Goal: Task Accomplishment & Management: Use online tool/utility

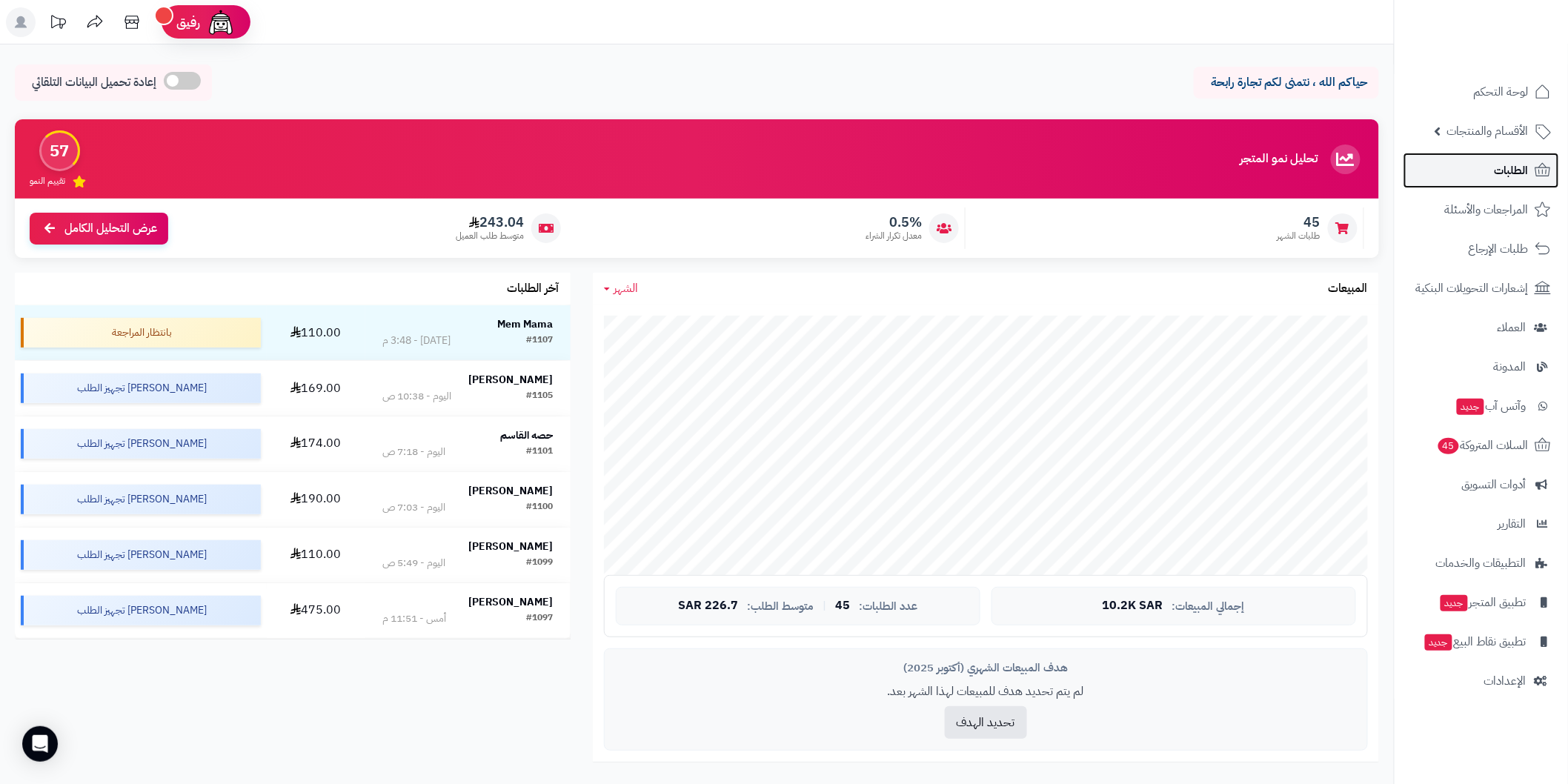
click at [1492, 174] on link "الطلبات" at bounding box center [1481, 170] width 155 height 35
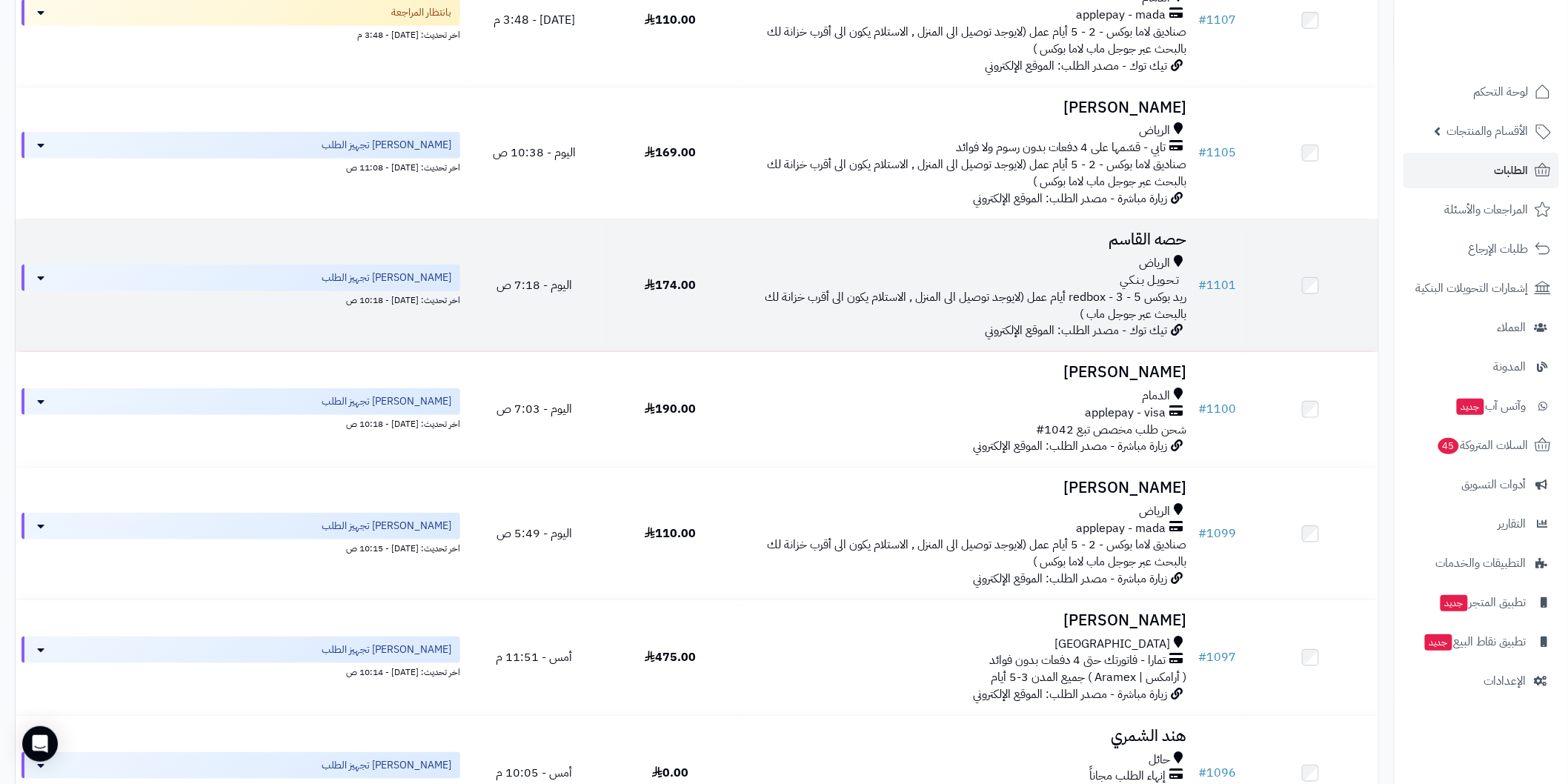
scroll to position [329, 0]
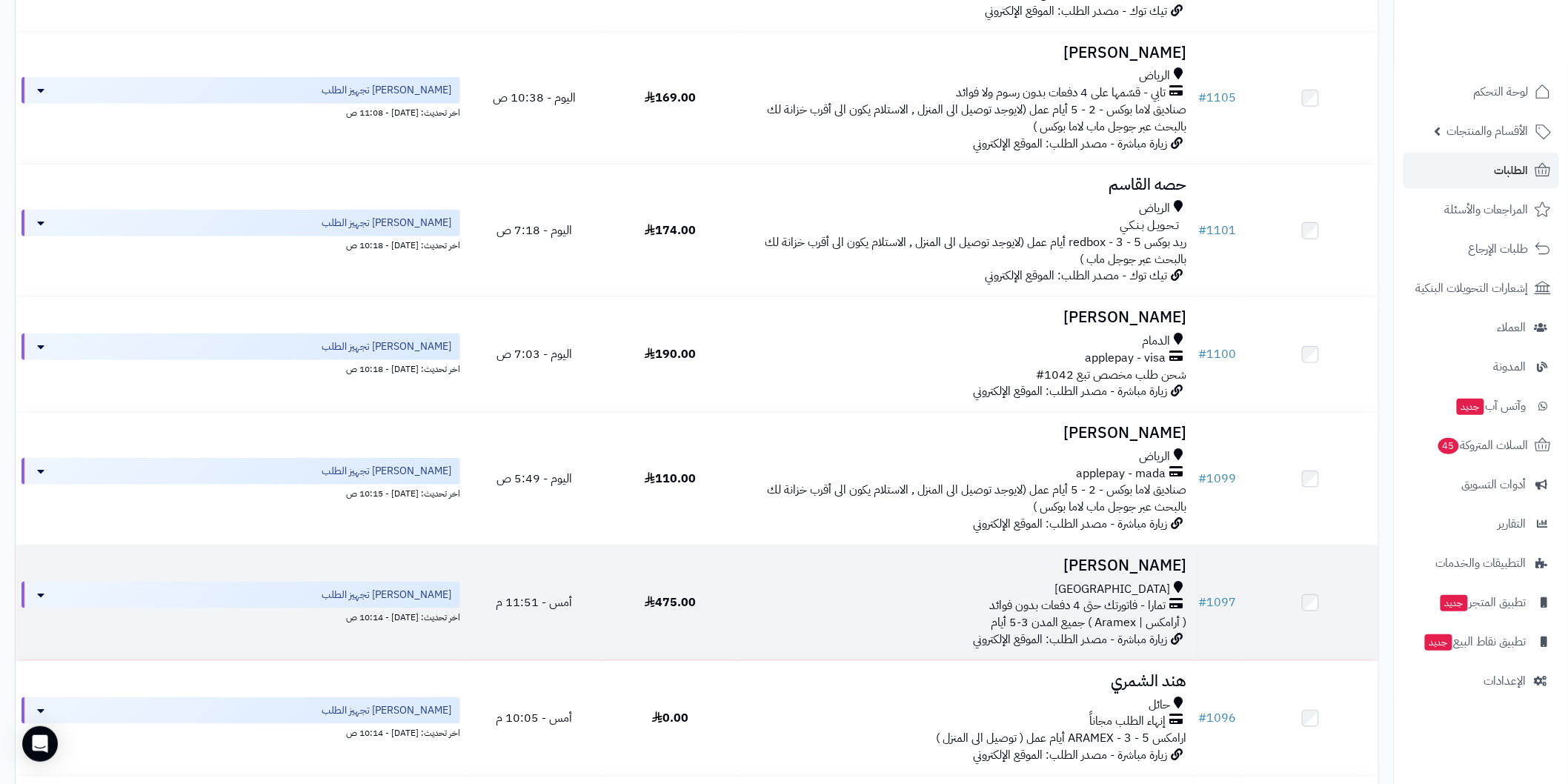
click at [1142, 558] on h3 "[PERSON_NAME]" at bounding box center [965, 566] width 442 height 17
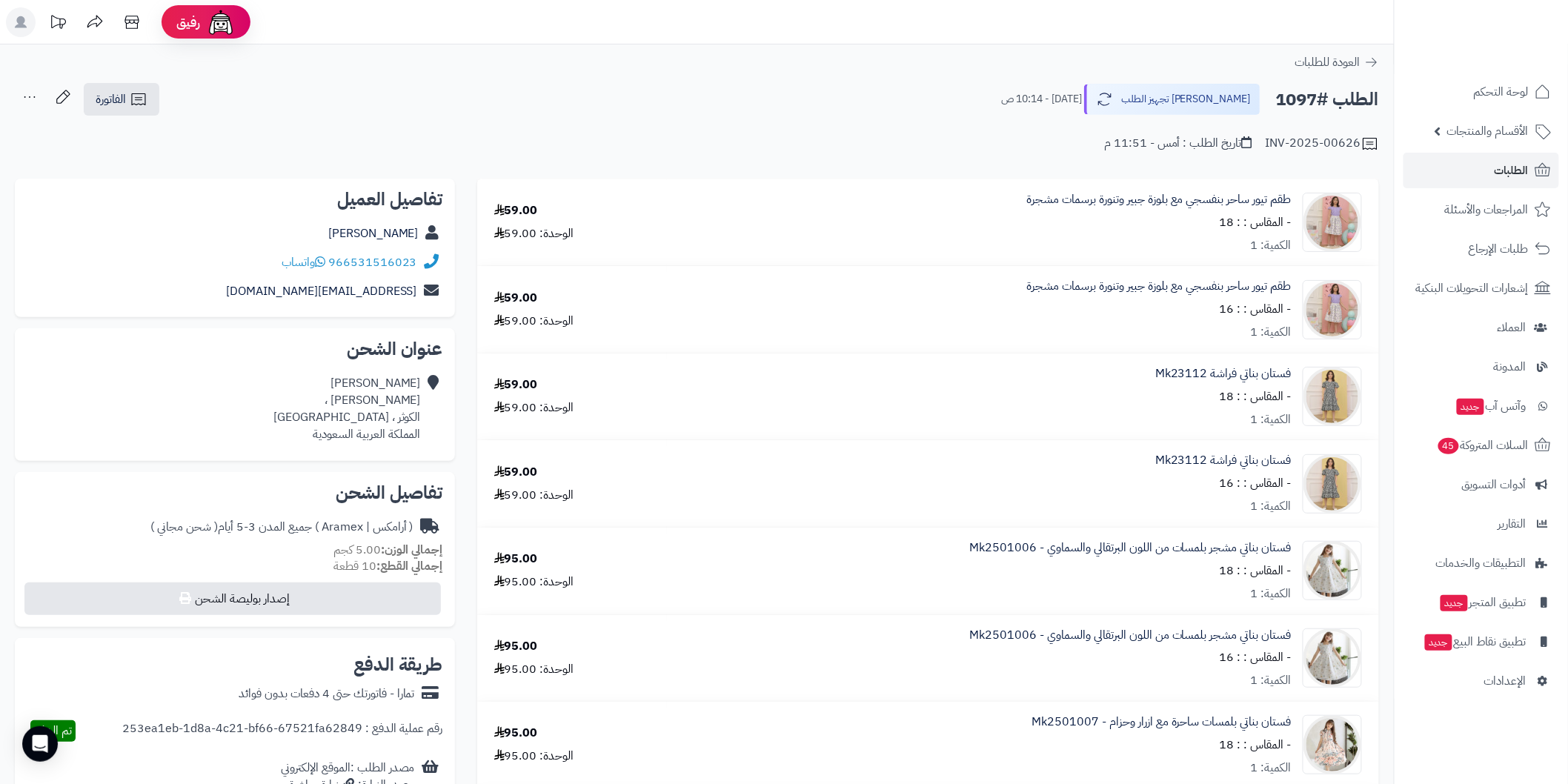
scroll to position [55, 0]
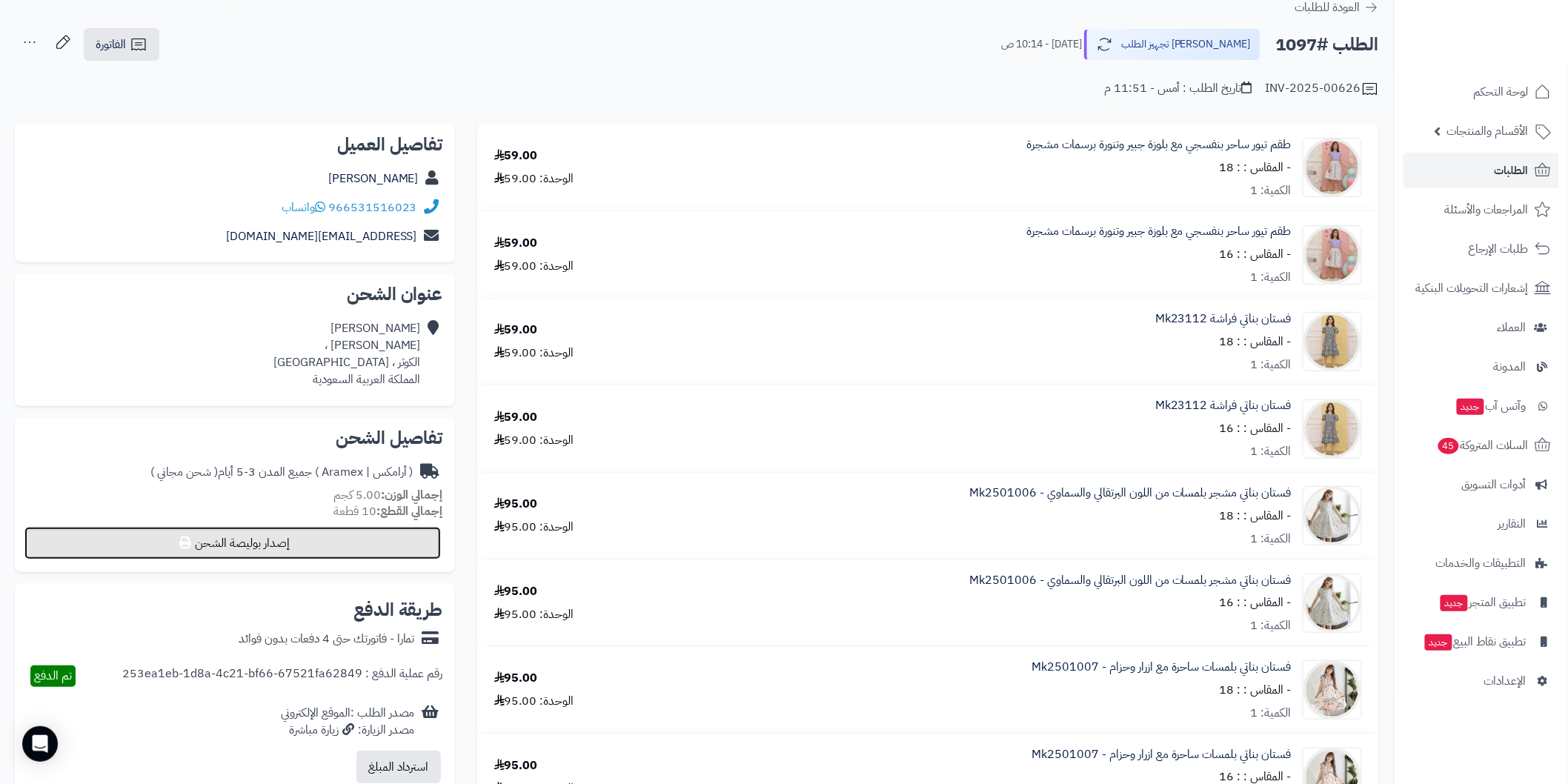
click at [410, 556] on button "إصدار بوليصة الشحن" at bounding box center [232, 543] width 416 height 32
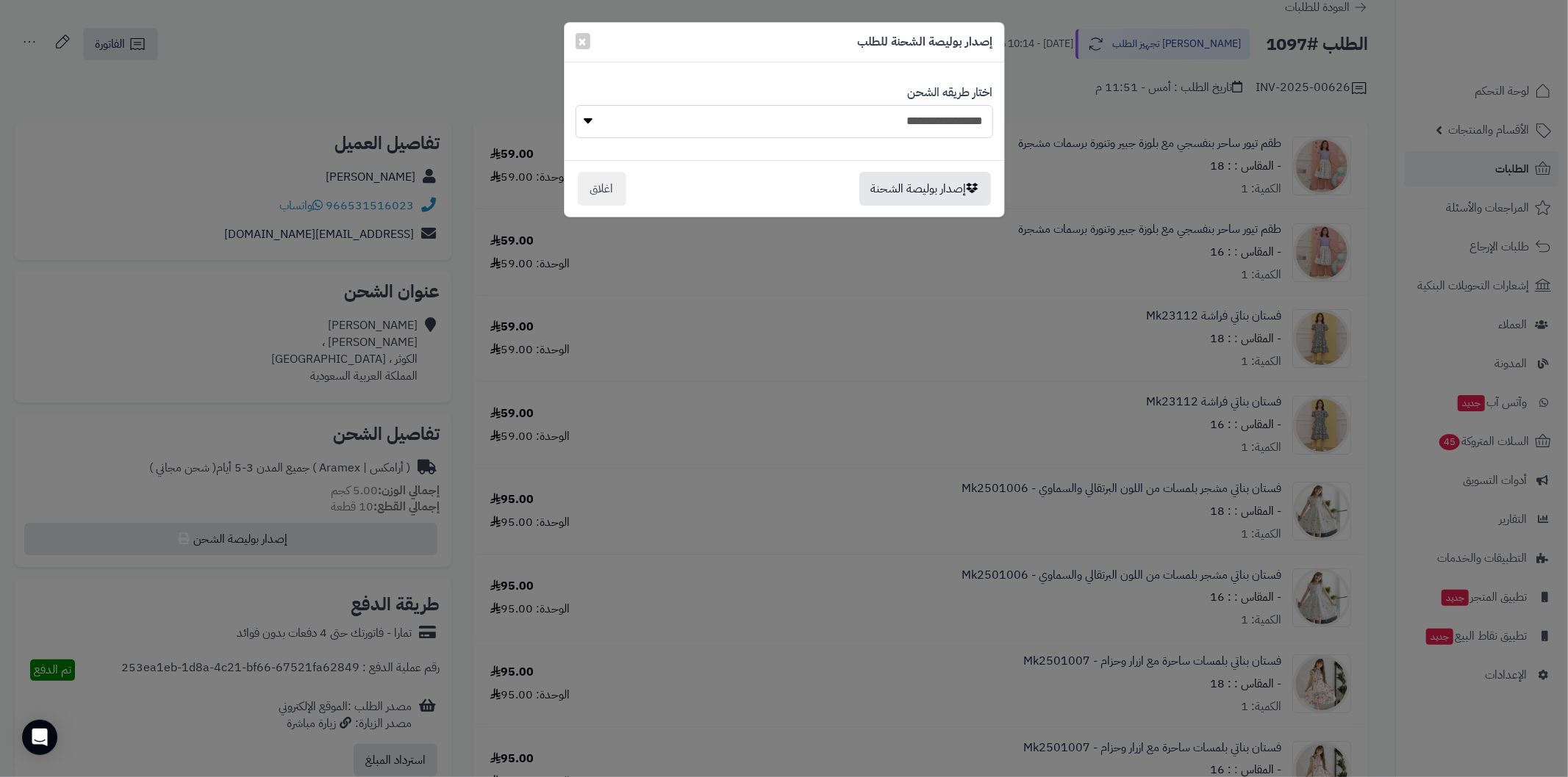
click at [917, 128] on select "**********" at bounding box center [784, 121] width 417 height 33
select select "******"
click at [575, 105] on select "**********" at bounding box center [784, 121] width 417 height 33
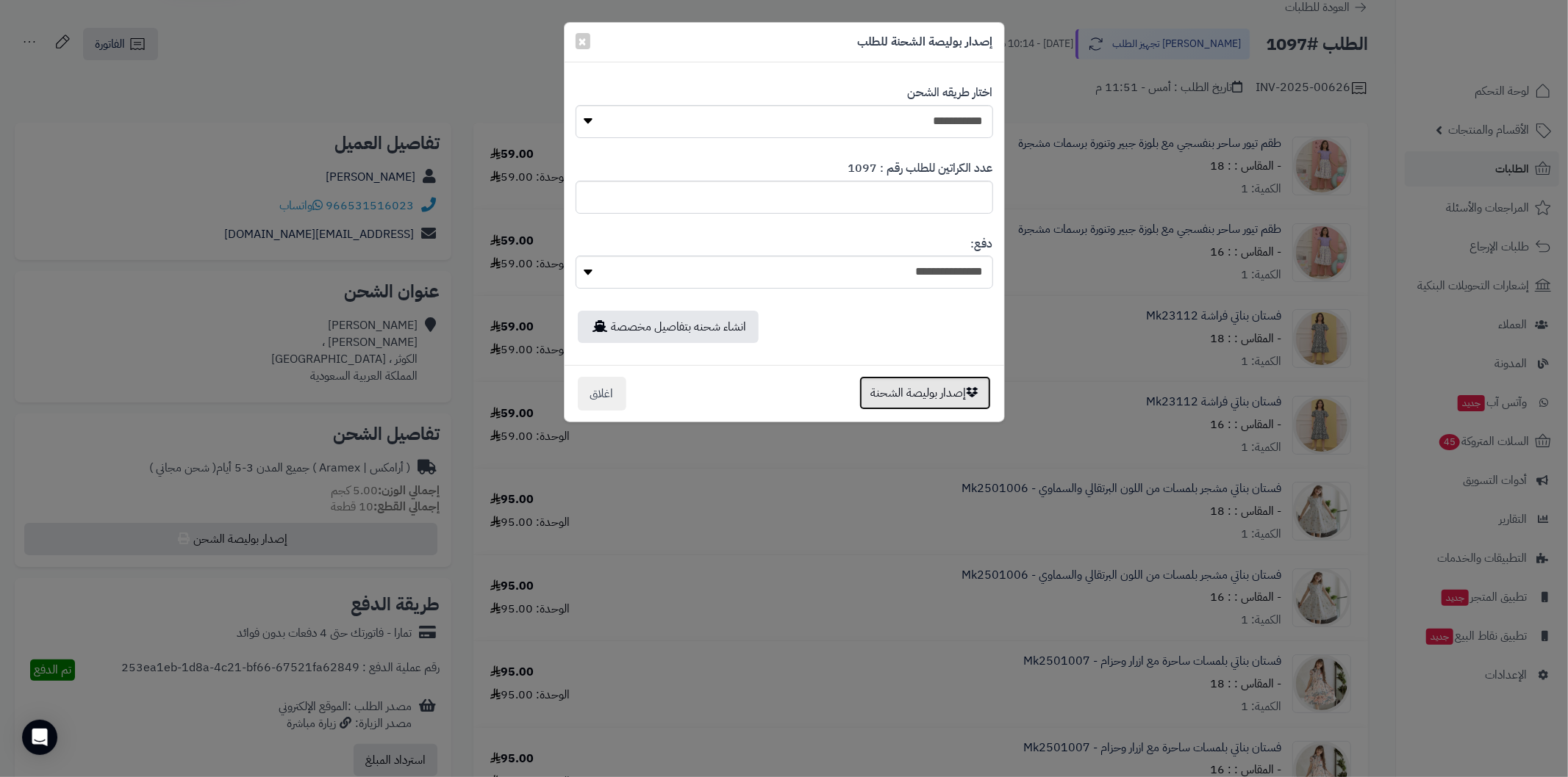
click at [916, 398] on button "إصدار بوليصة الشحنة" at bounding box center [925, 393] width 132 height 34
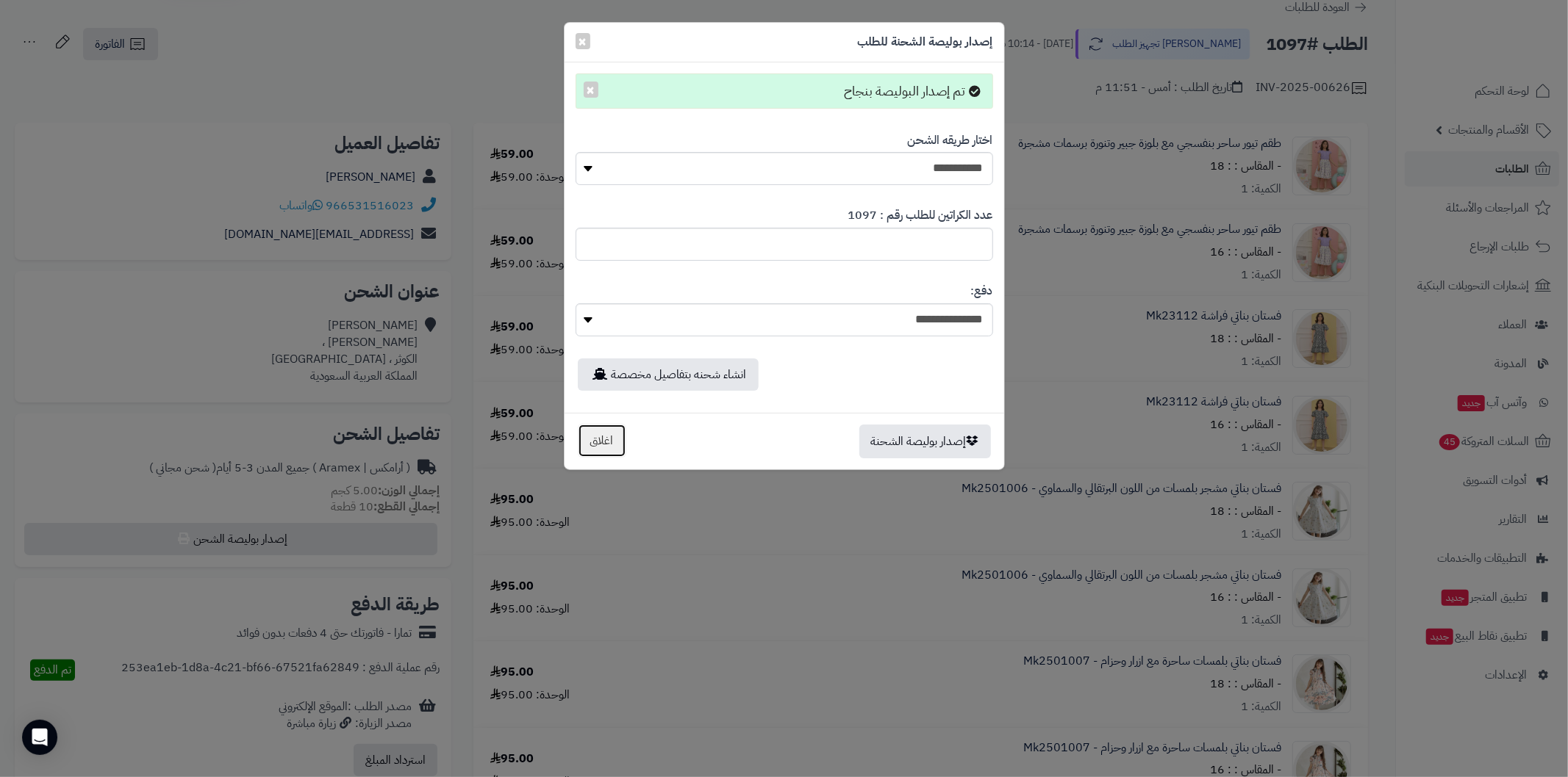
click at [610, 445] on button "اغلاق" at bounding box center [601, 440] width 49 height 34
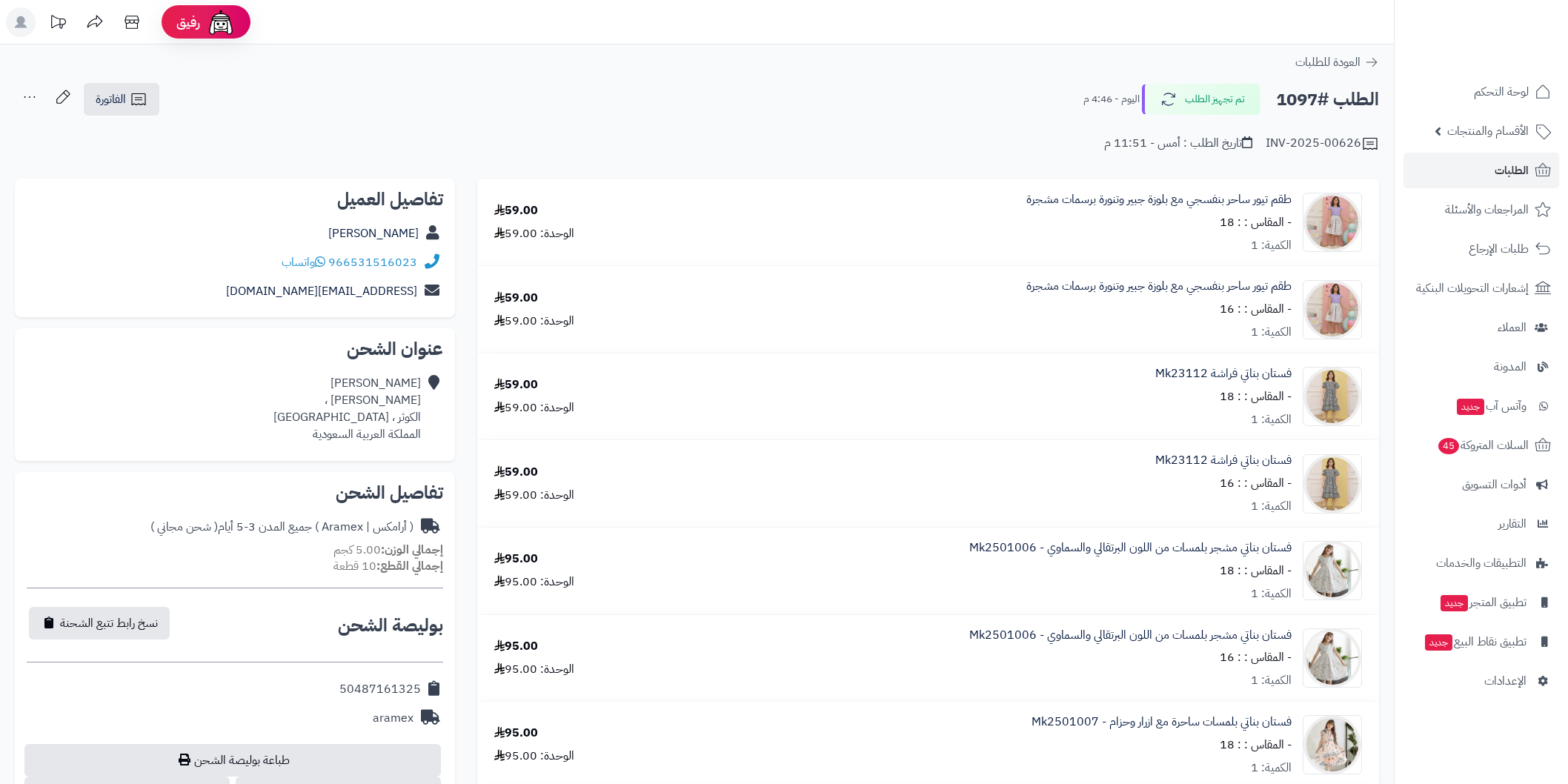
scroll to position [55, 0]
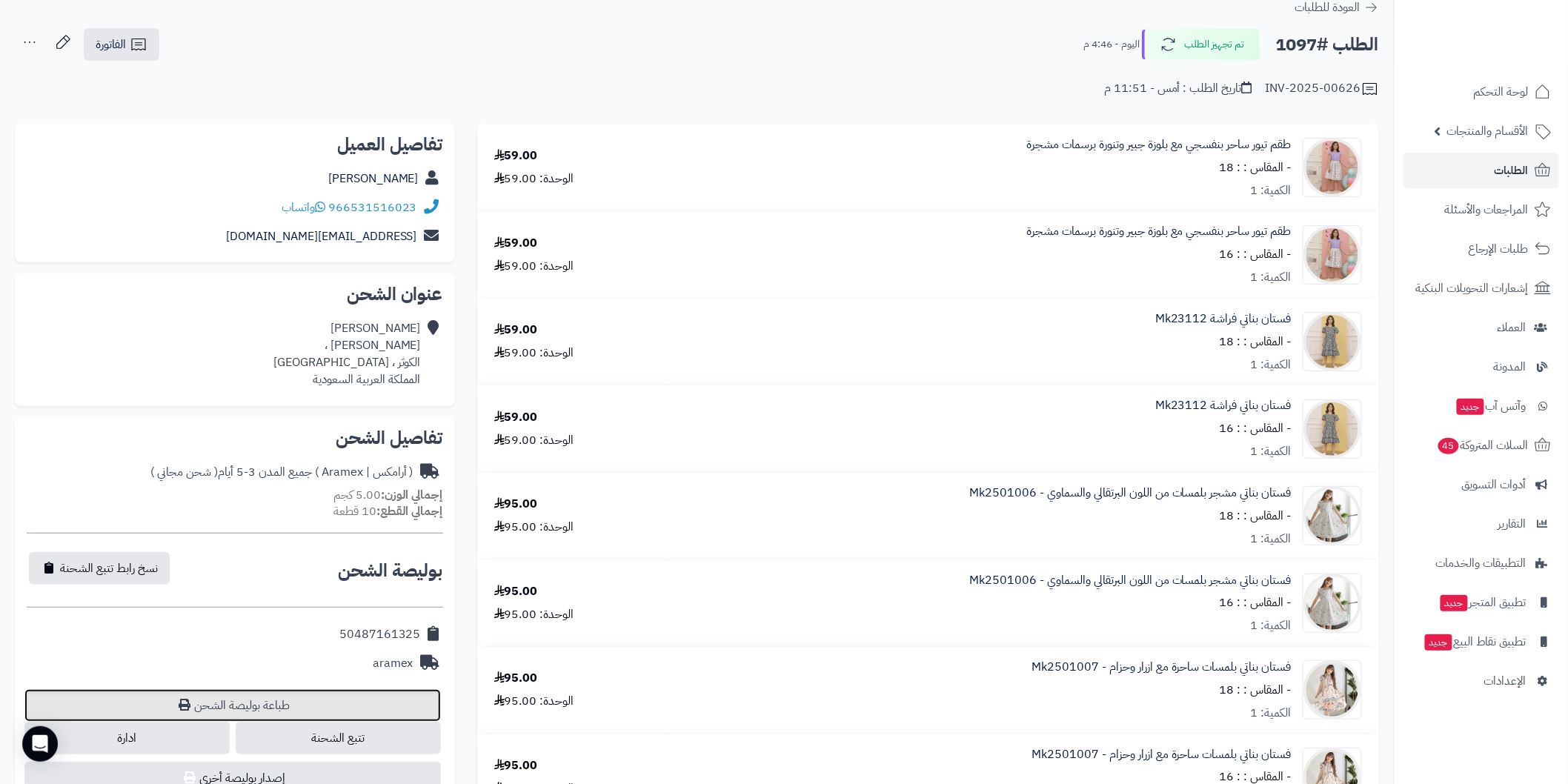
click at [404, 700] on link "طباعة بوليصة الشحن" at bounding box center [232, 706] width 416 height 32
click at [1467, 164] on link "الطلبات" at bounding box center [1481, 170] width 155 height 35
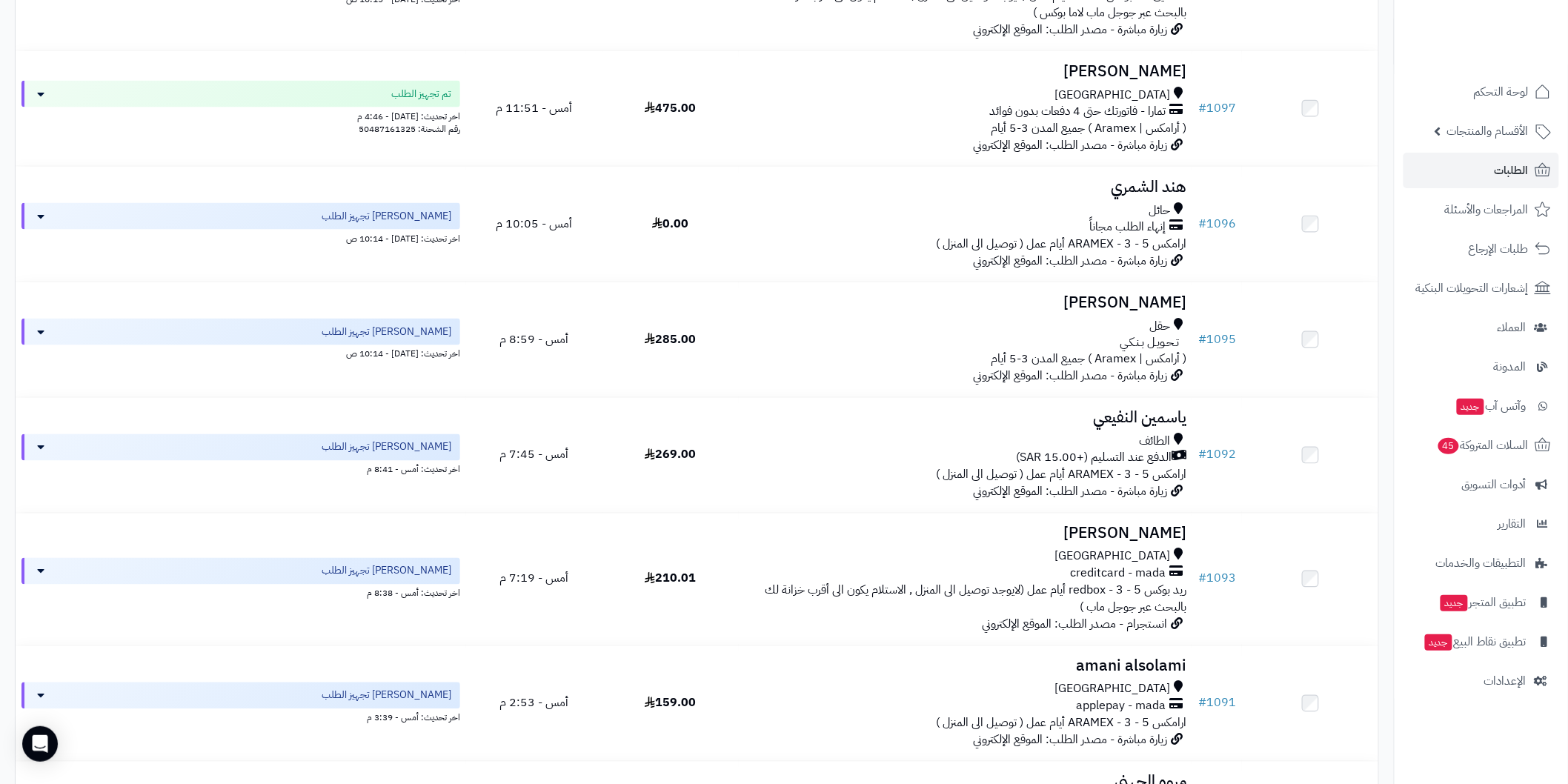
scroll to position [933, 0]
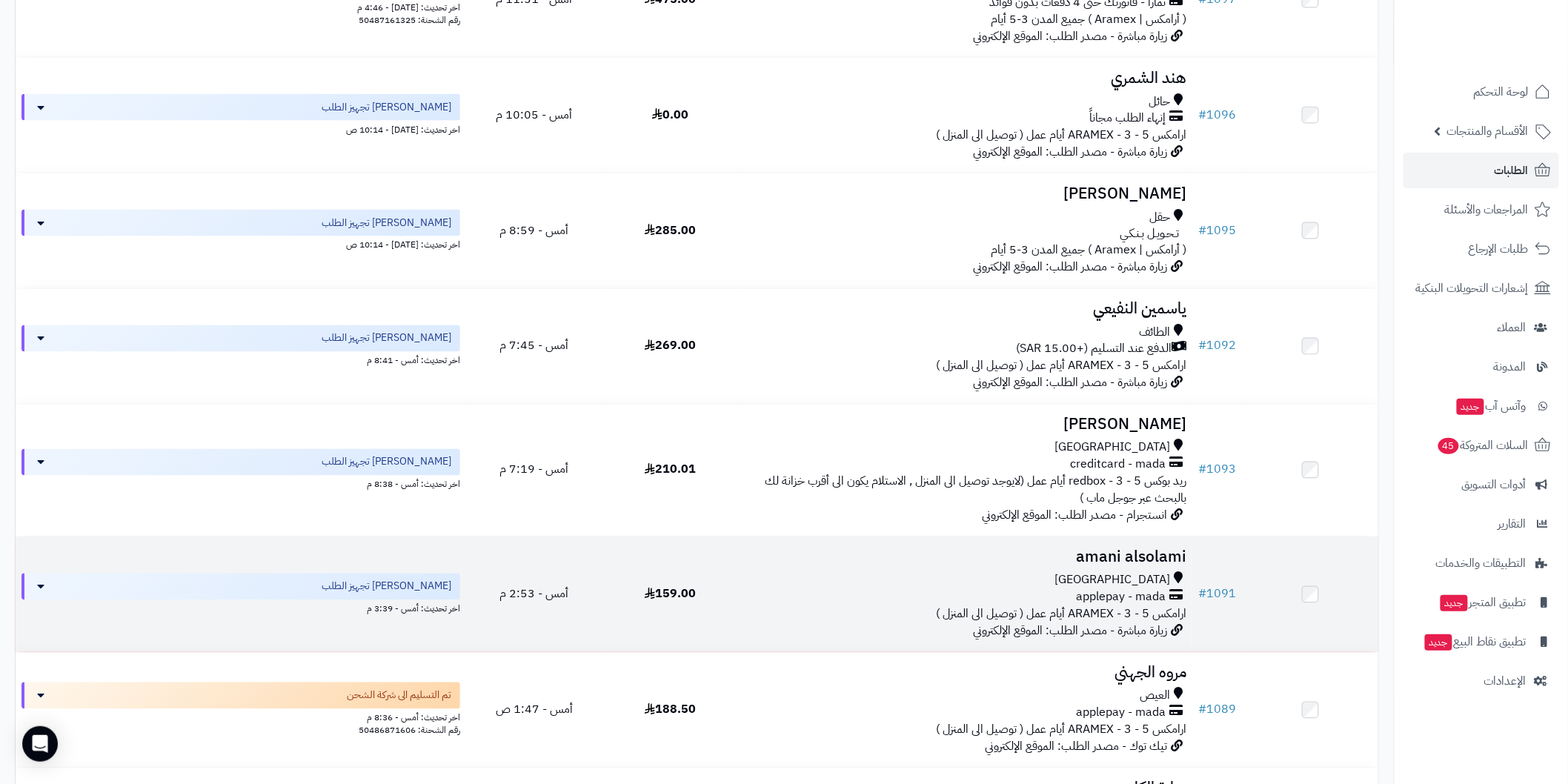
click at [1144, 553] on h3 "amani alsolami" at bounding box center [965, 558] width 442 height 17
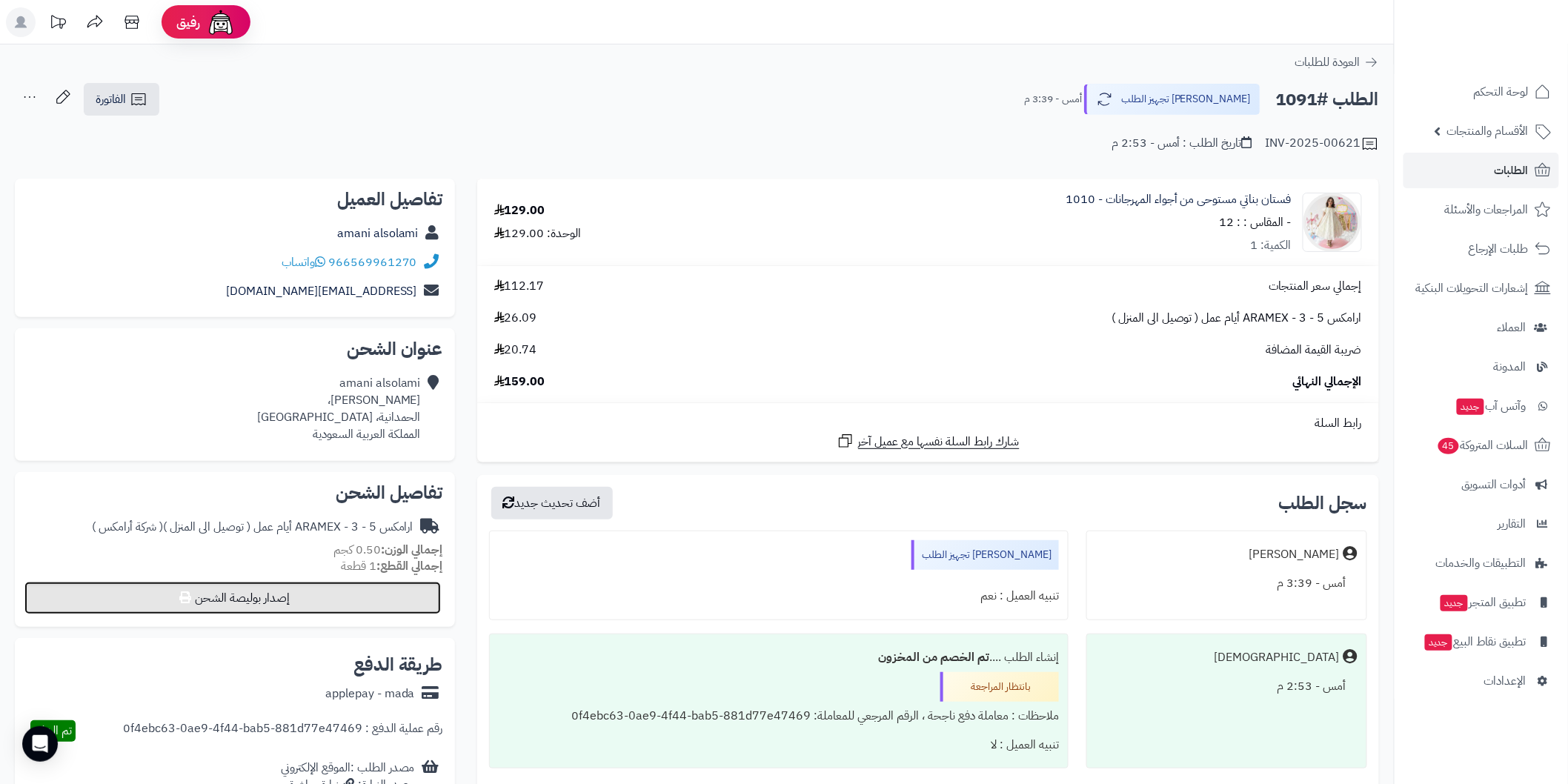
click at [411, 604] on button "إصدار بوليصة الشحن" at bounding box center [232, 598] width 416 height 32
select select "******"
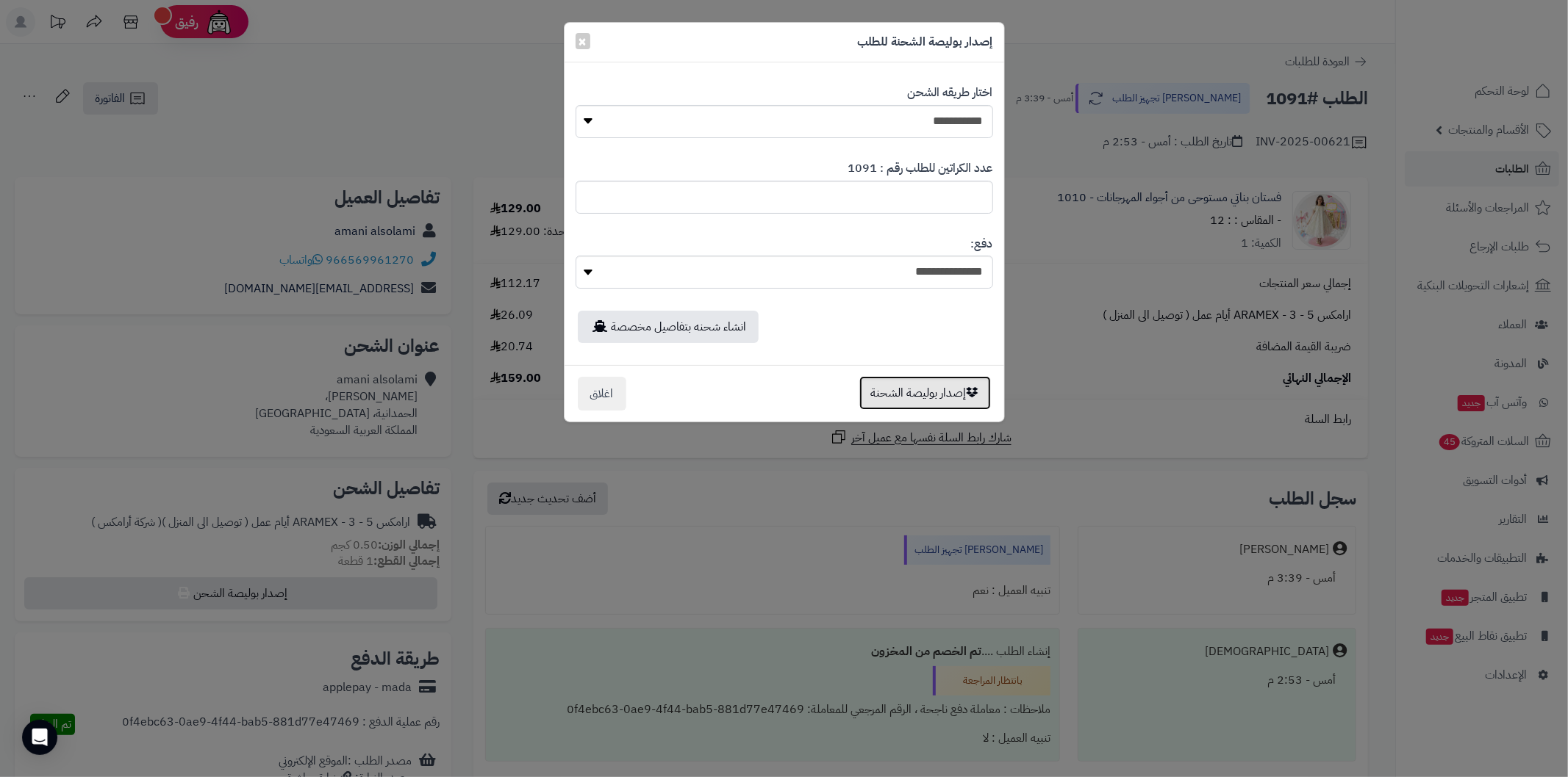
click at [881, 390] on button "إصدار بوليصة الشحنة" at bounding box center [925, 393] width 132 height 34
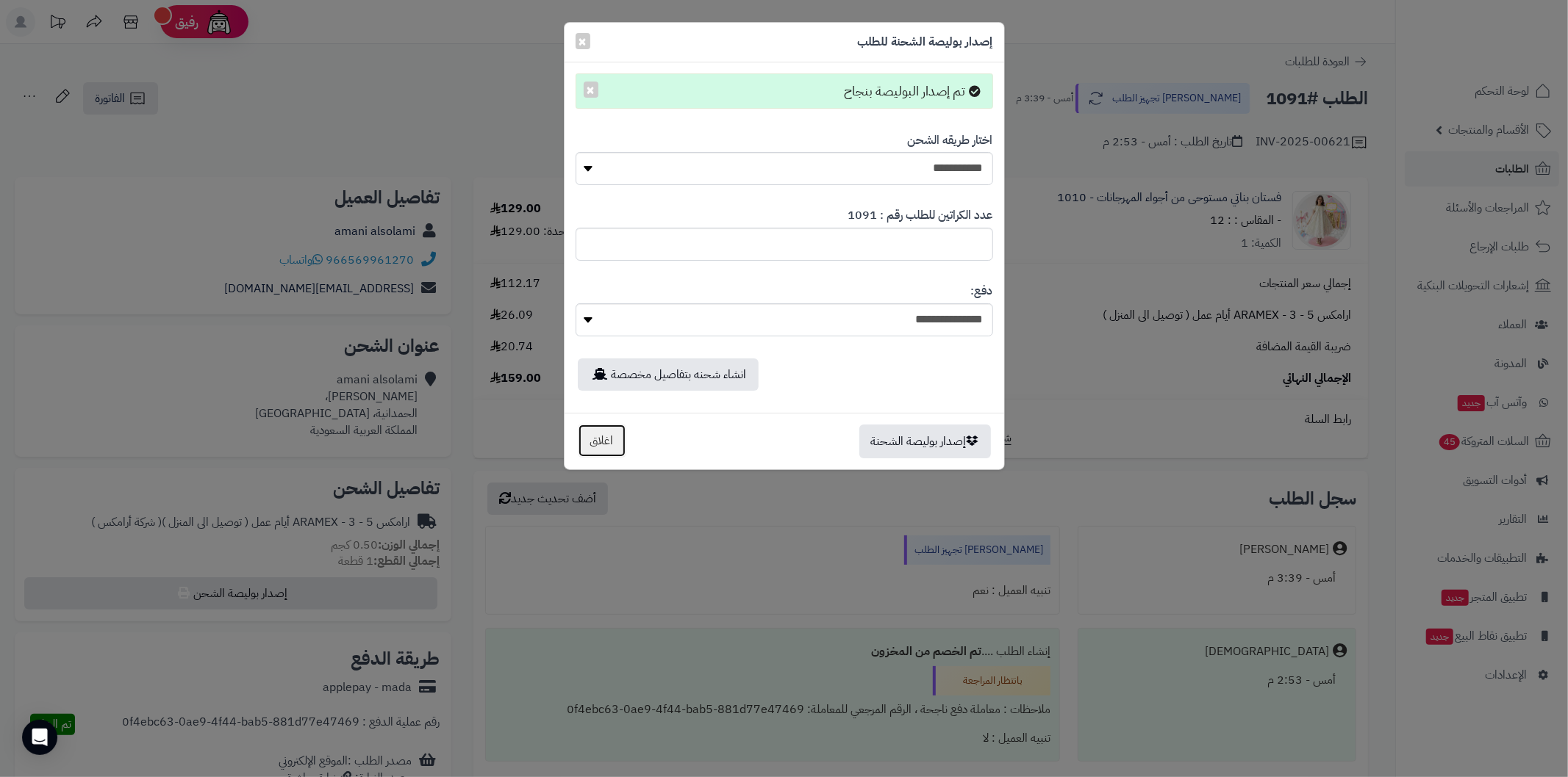
click at [608, 453] on button "اغلاق" at bounding box center [601, 440] width 49 height 34
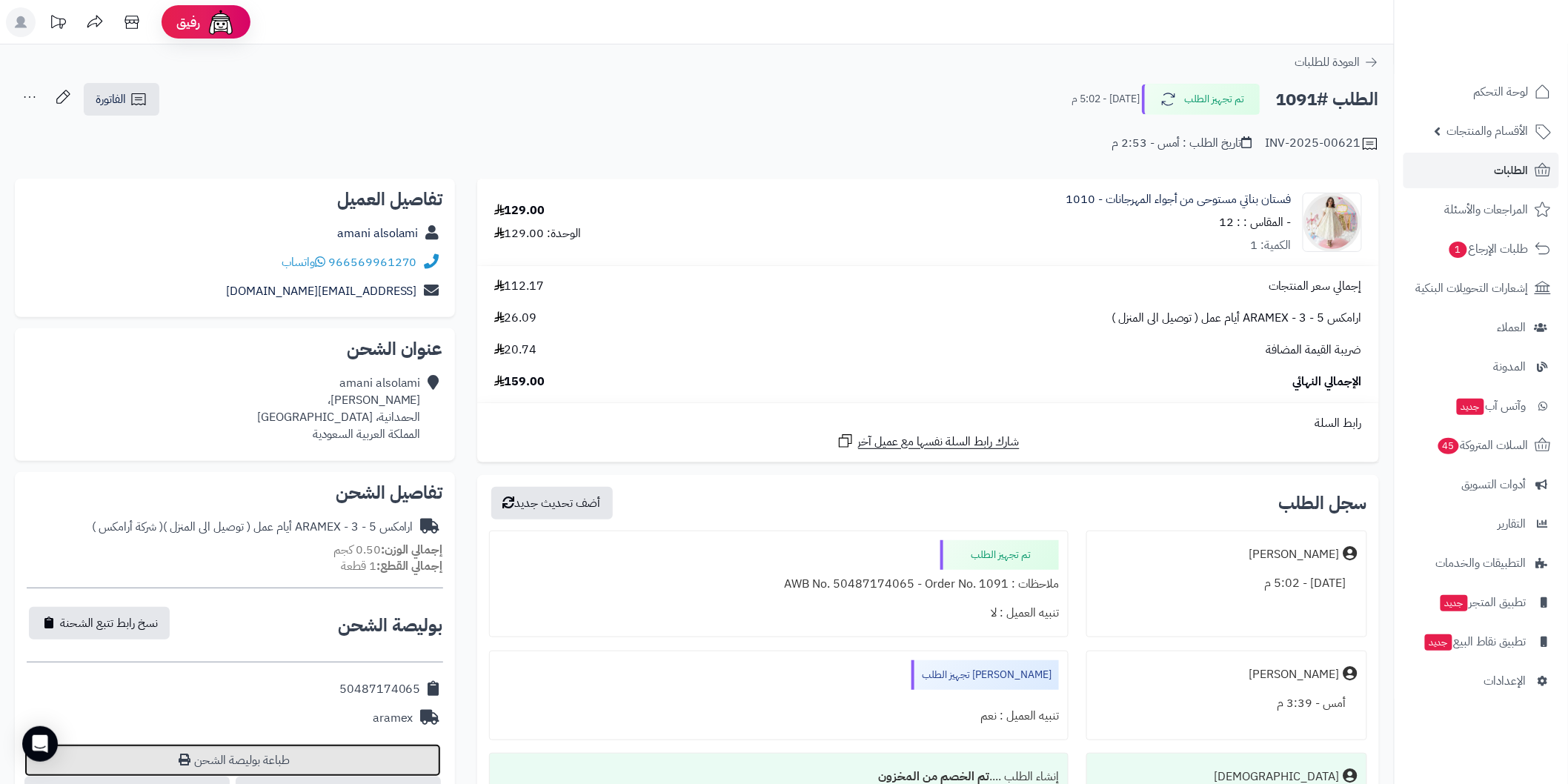
click at [401, 751] on link "طباعة بوليصة الشحن" at bounding box center [232, 760] width 416 height 32
click at [1459, 158] on link "الطلبات" at bounding box center [1481, 170] width 155 height 35
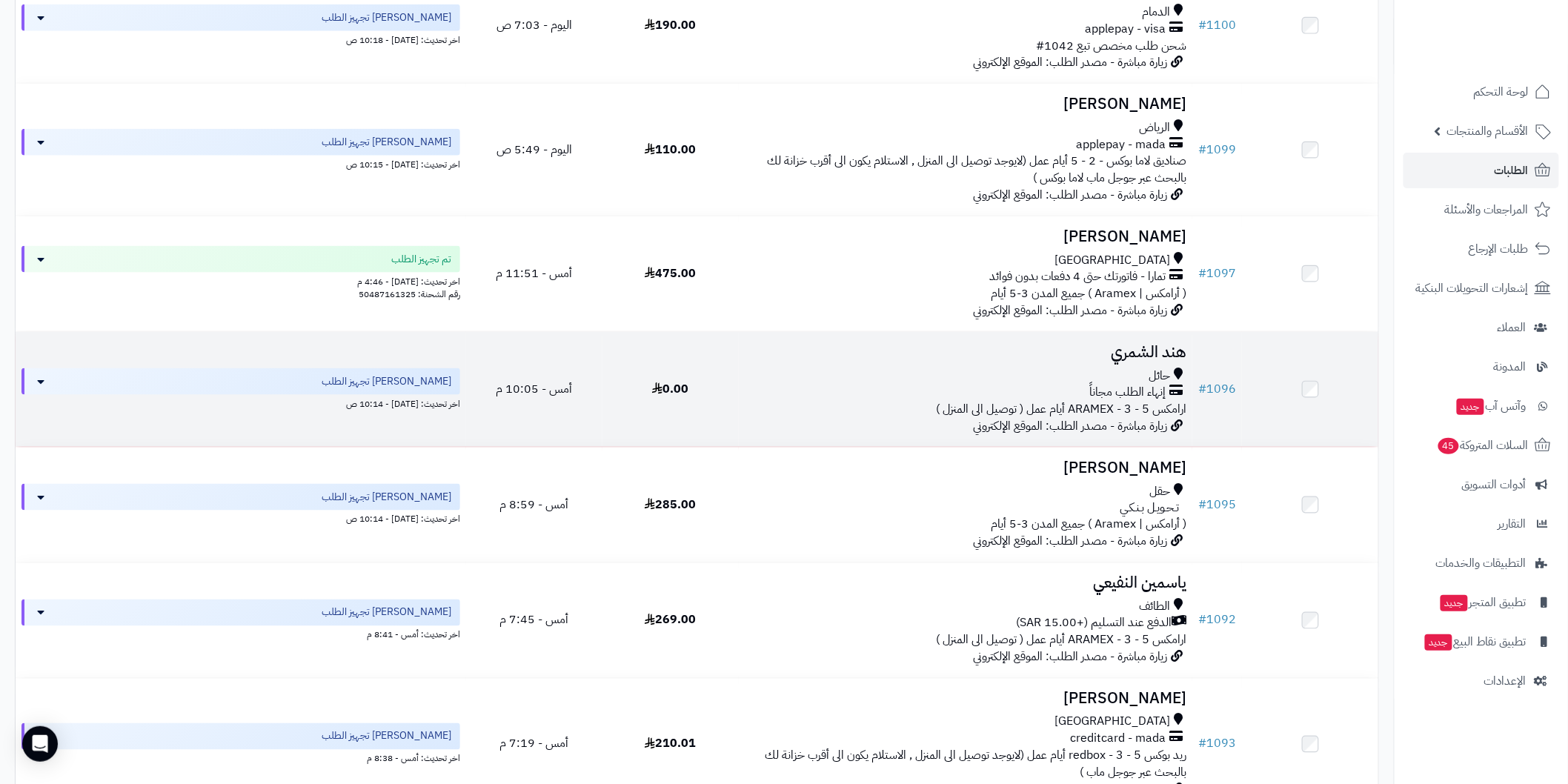
scroll to position [714, 0]
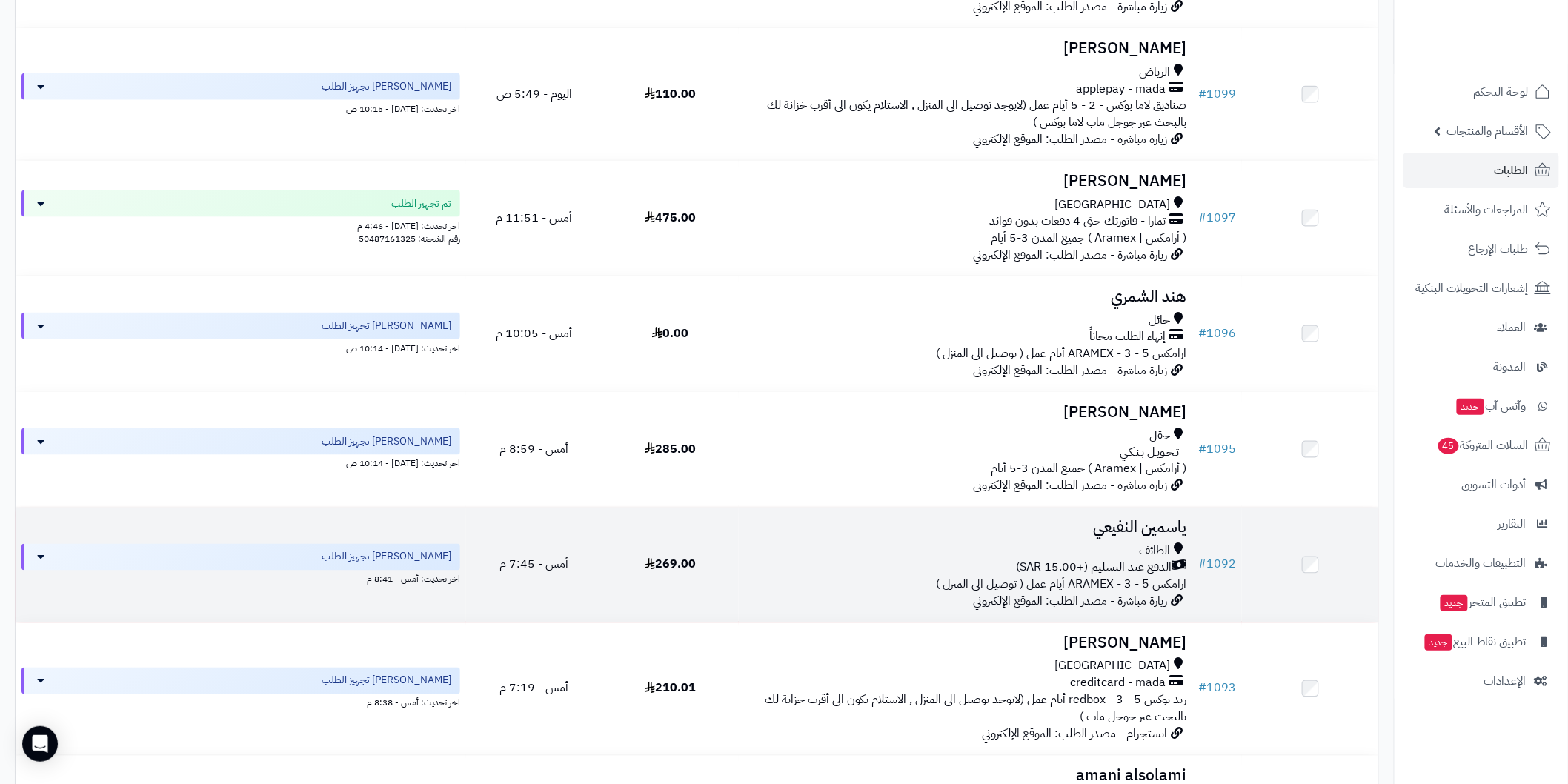
click at [1088, 520] on h3 "ياسمين النفيعي" at bounding box center [965, 528] width 442 height 17
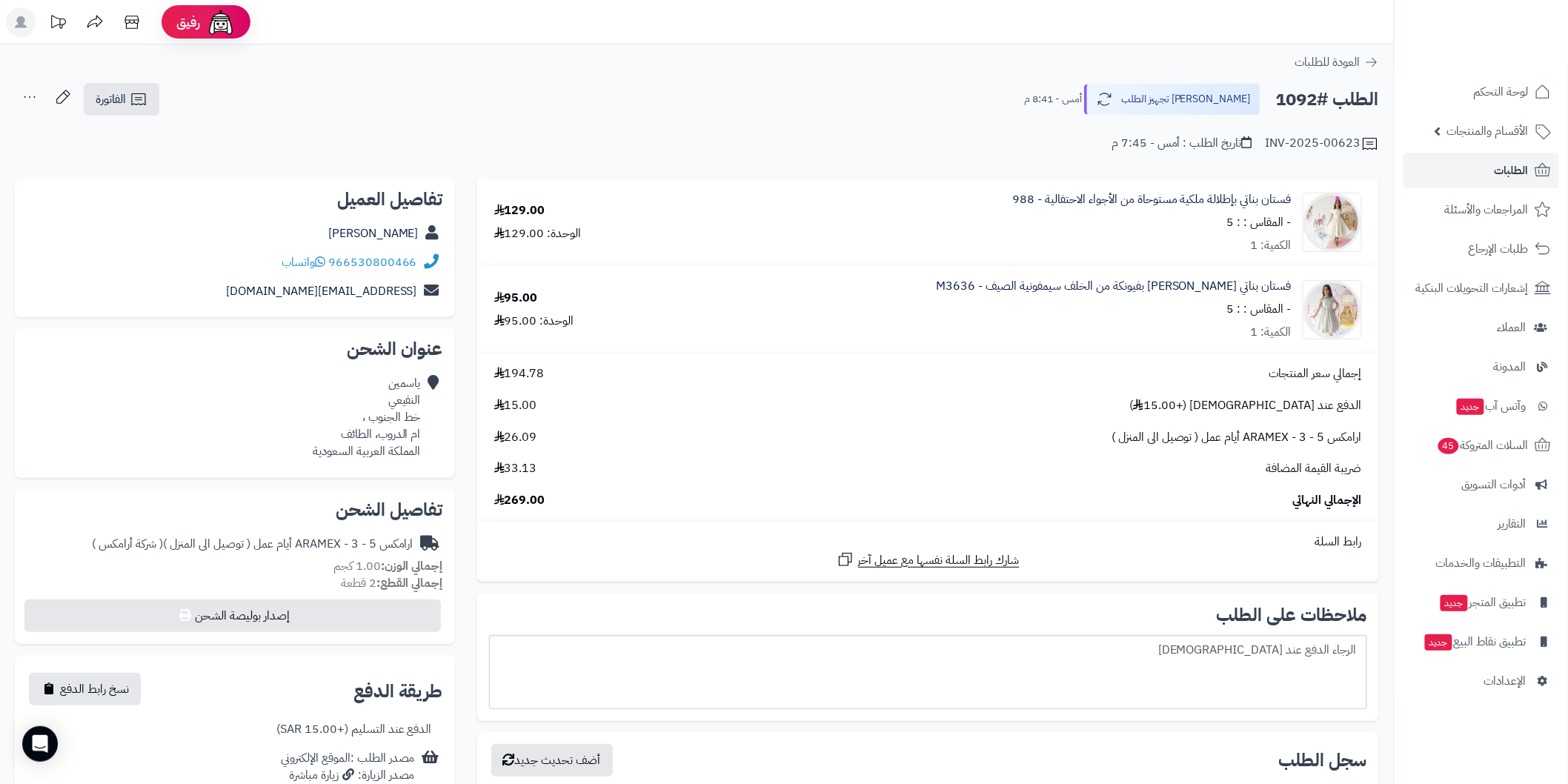
click at [550, 69] on div "العودة للطلبات" at bounding box center [697, 63] width 1394 height 18
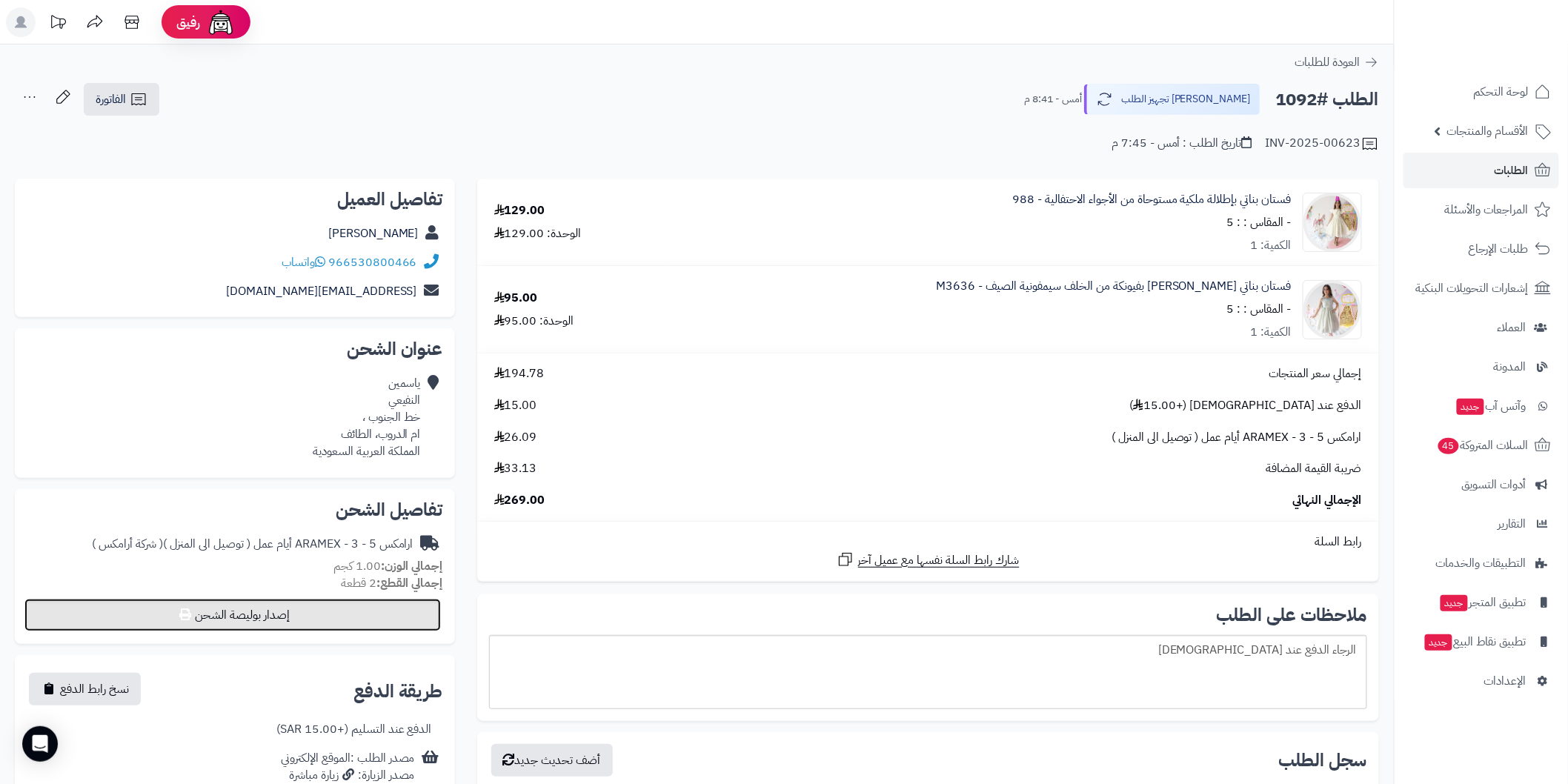
click at [423, 608] on button "إصدار بوليصة الشحن" at bounding box center [232, 615] width 416 height 32
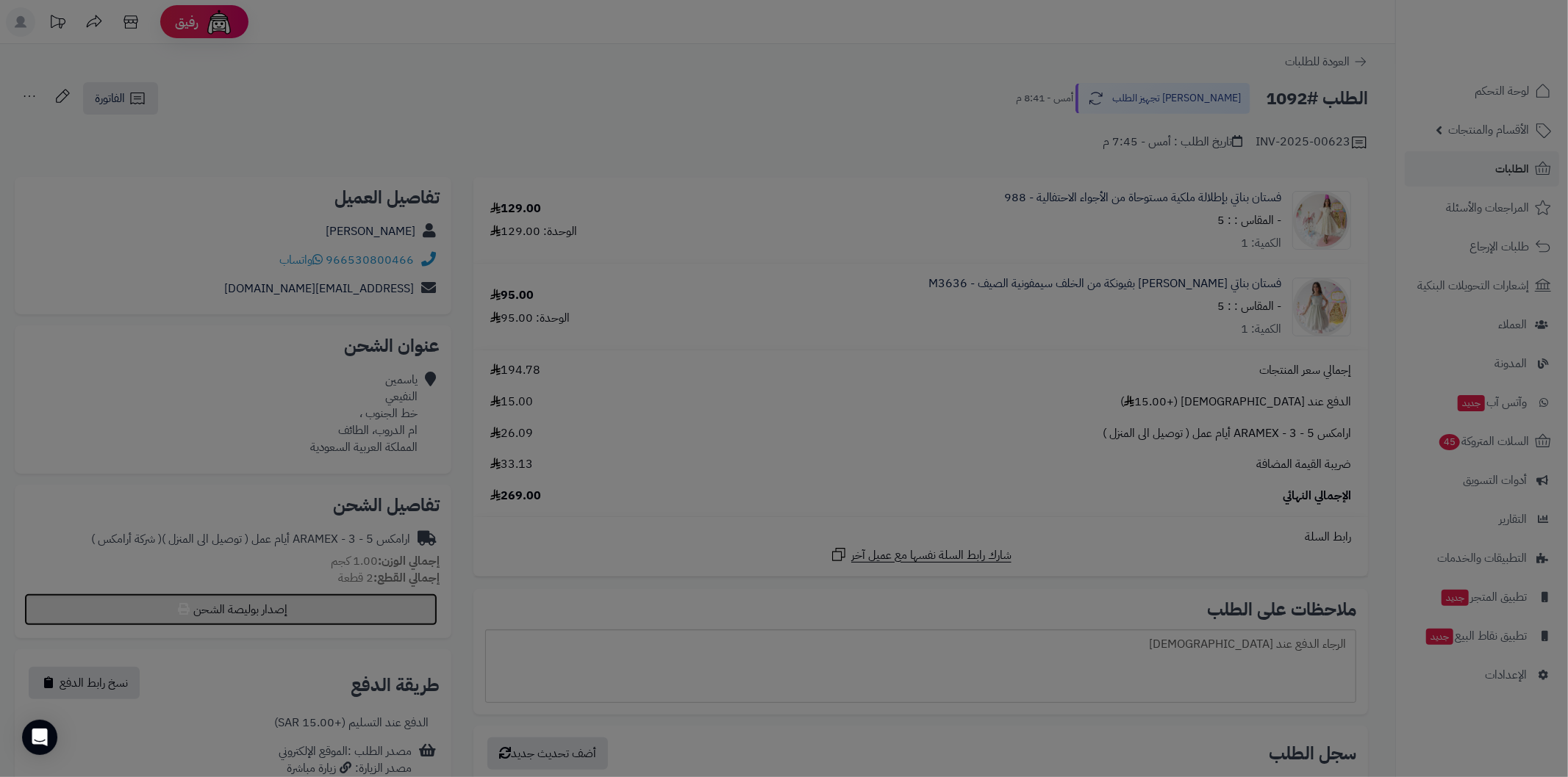
select select "******"
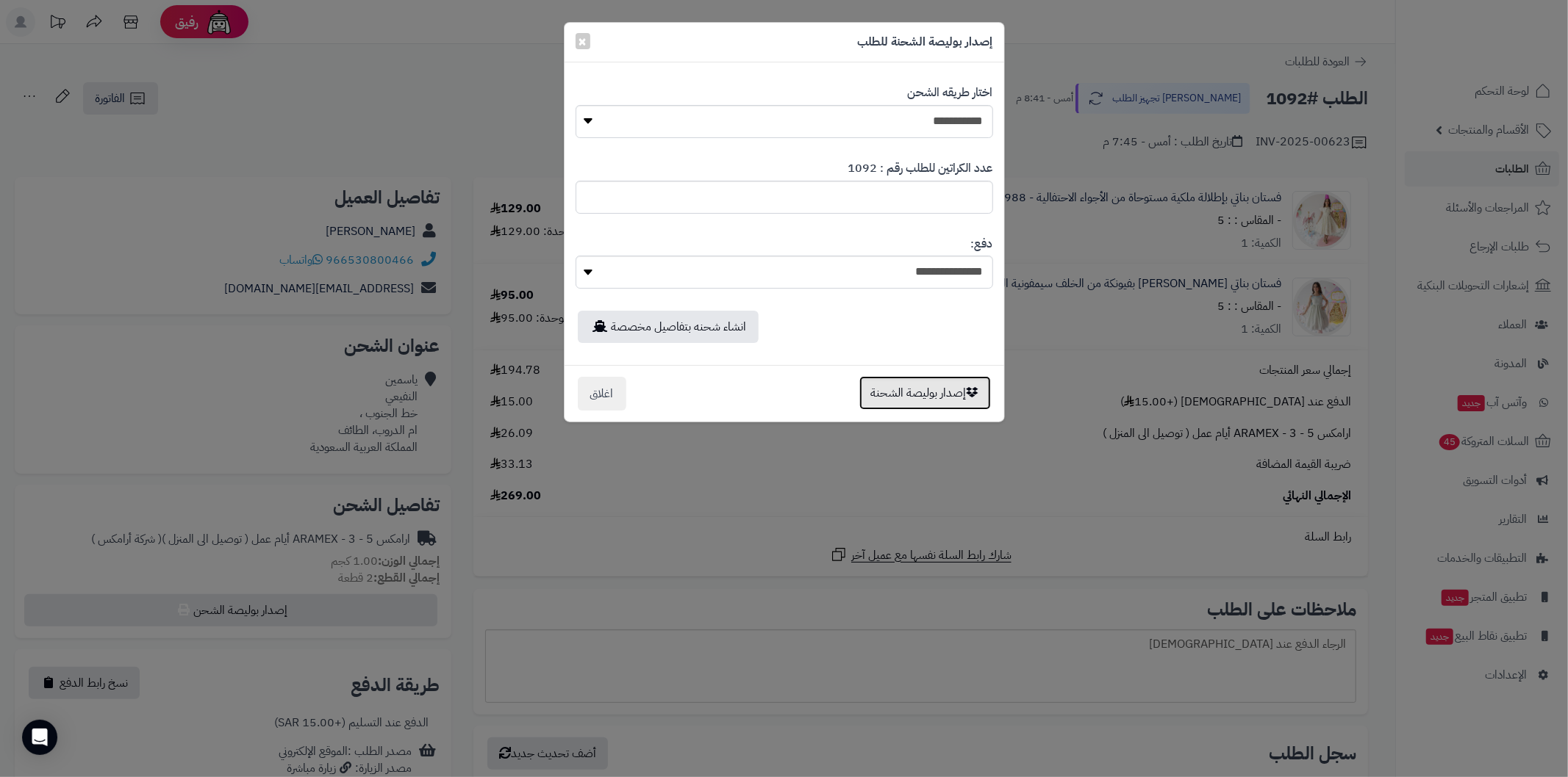
click at [899, 399] on button "إصدار بوليصة الشحنة" at bounding box center [925, 393] width 132 height 34
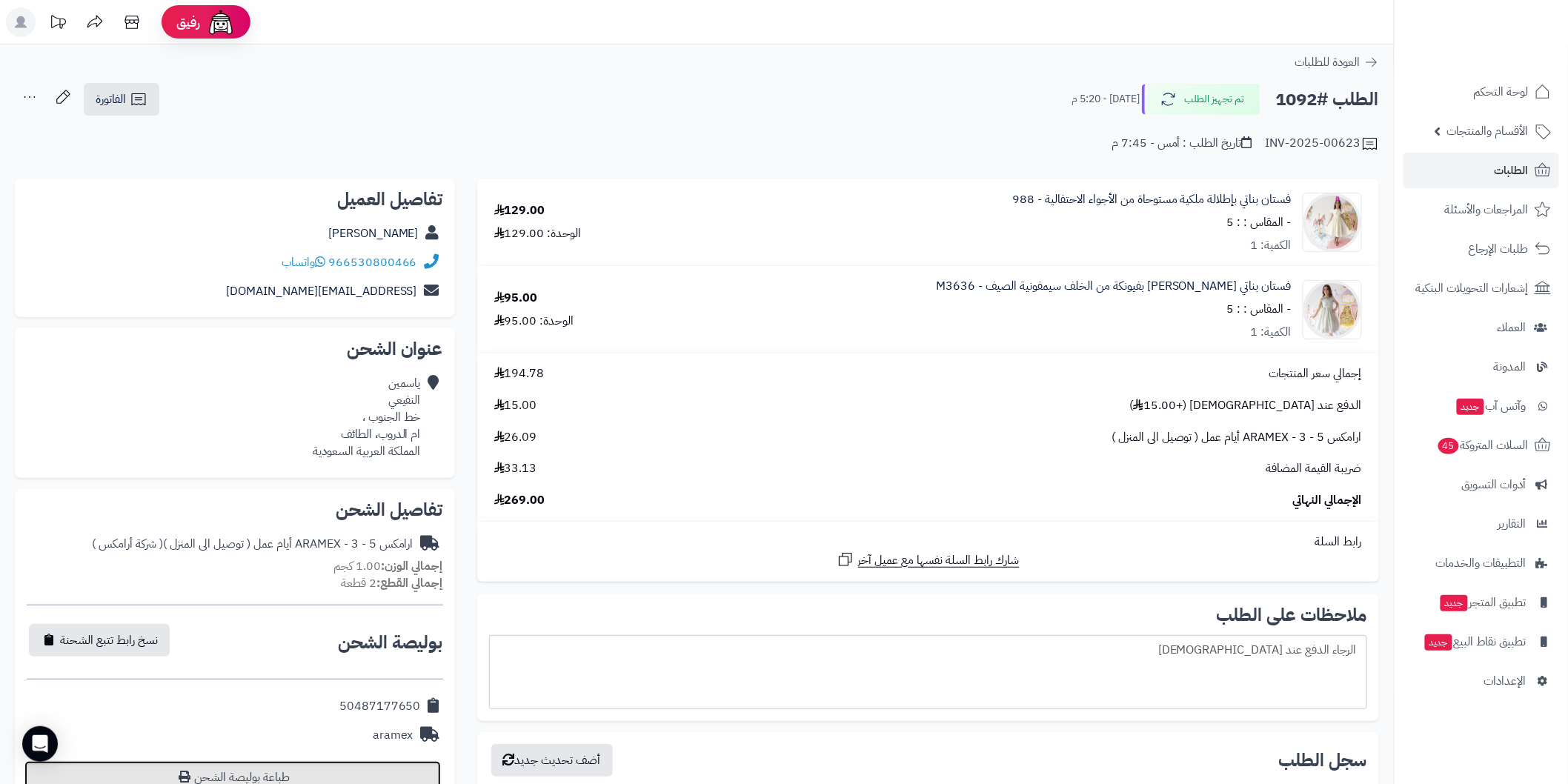
click at [384, 767] on link "طباعة بوليصة الشحن" at bounding box center [232, 777] width 416 height 32
click at [751, 71] on div "**********" at bounding box center [697, 756] width 1394 height 1424
click at [1497, 168] on span "الطلبات" at bounding box center [1511, 171] width 34 height 21
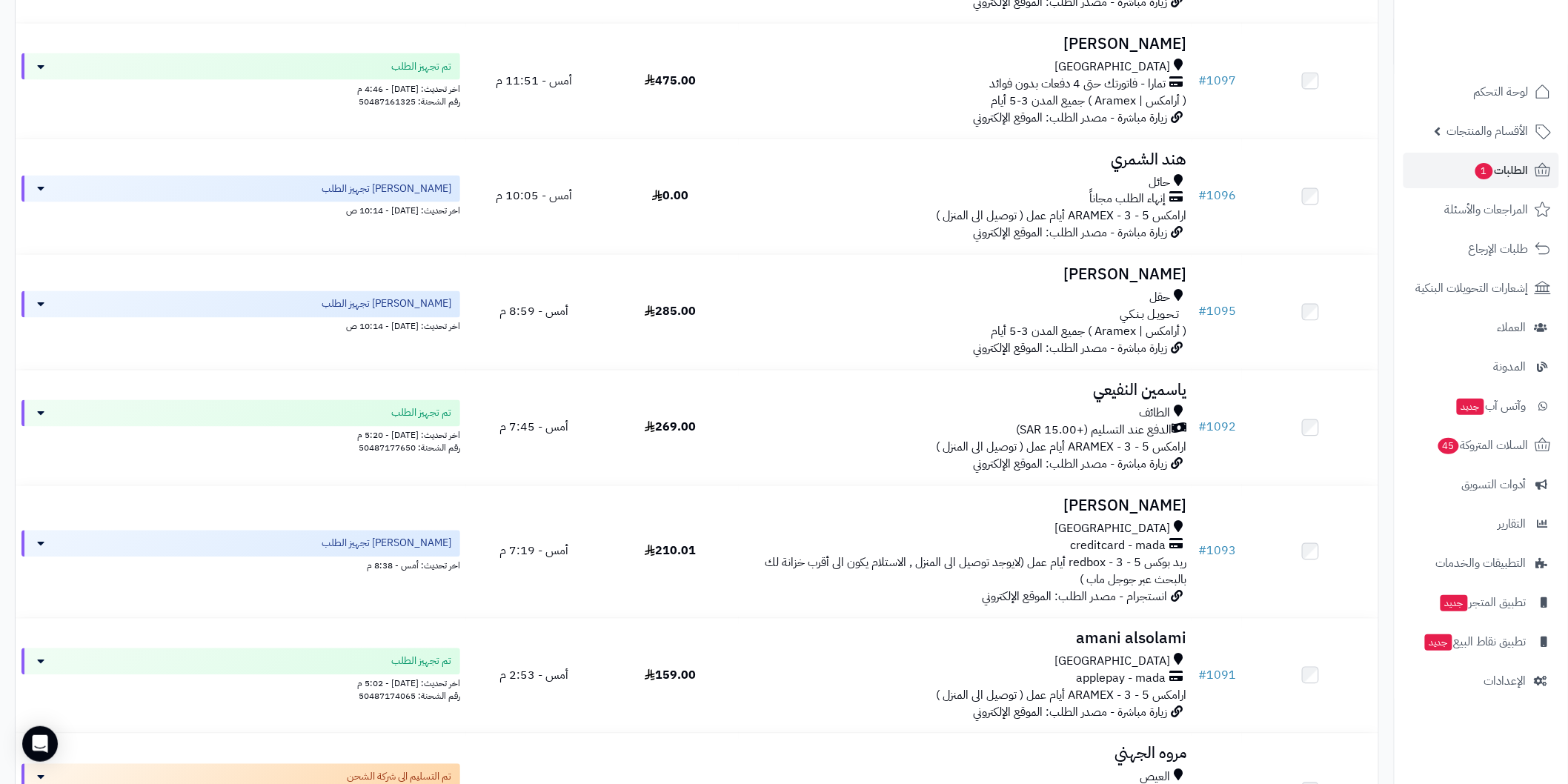
scroll to position [998, 0]
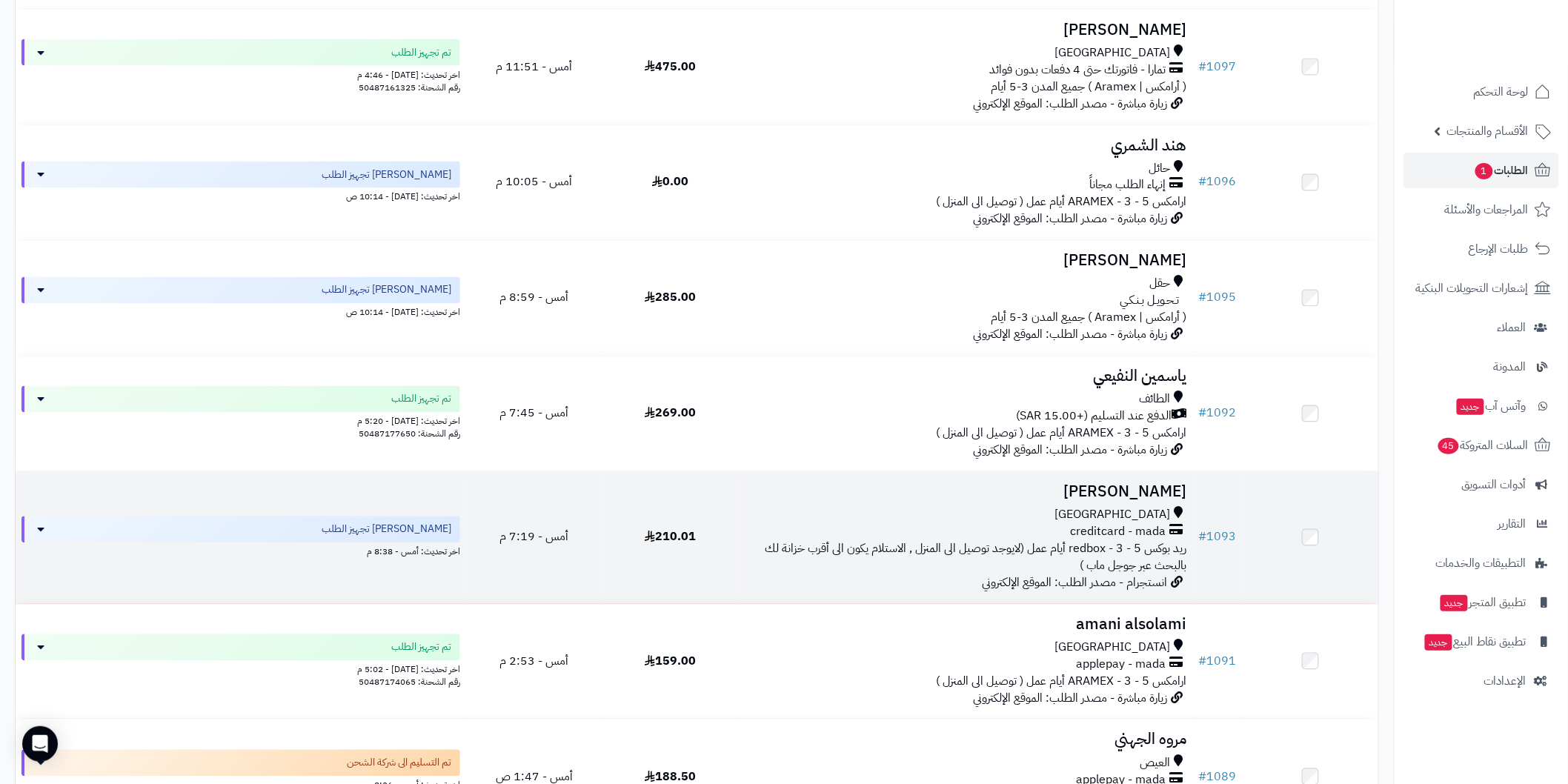
click at [1225, 509] on td "# 1093" at bounding box center [1217, 538] width 50 height 132
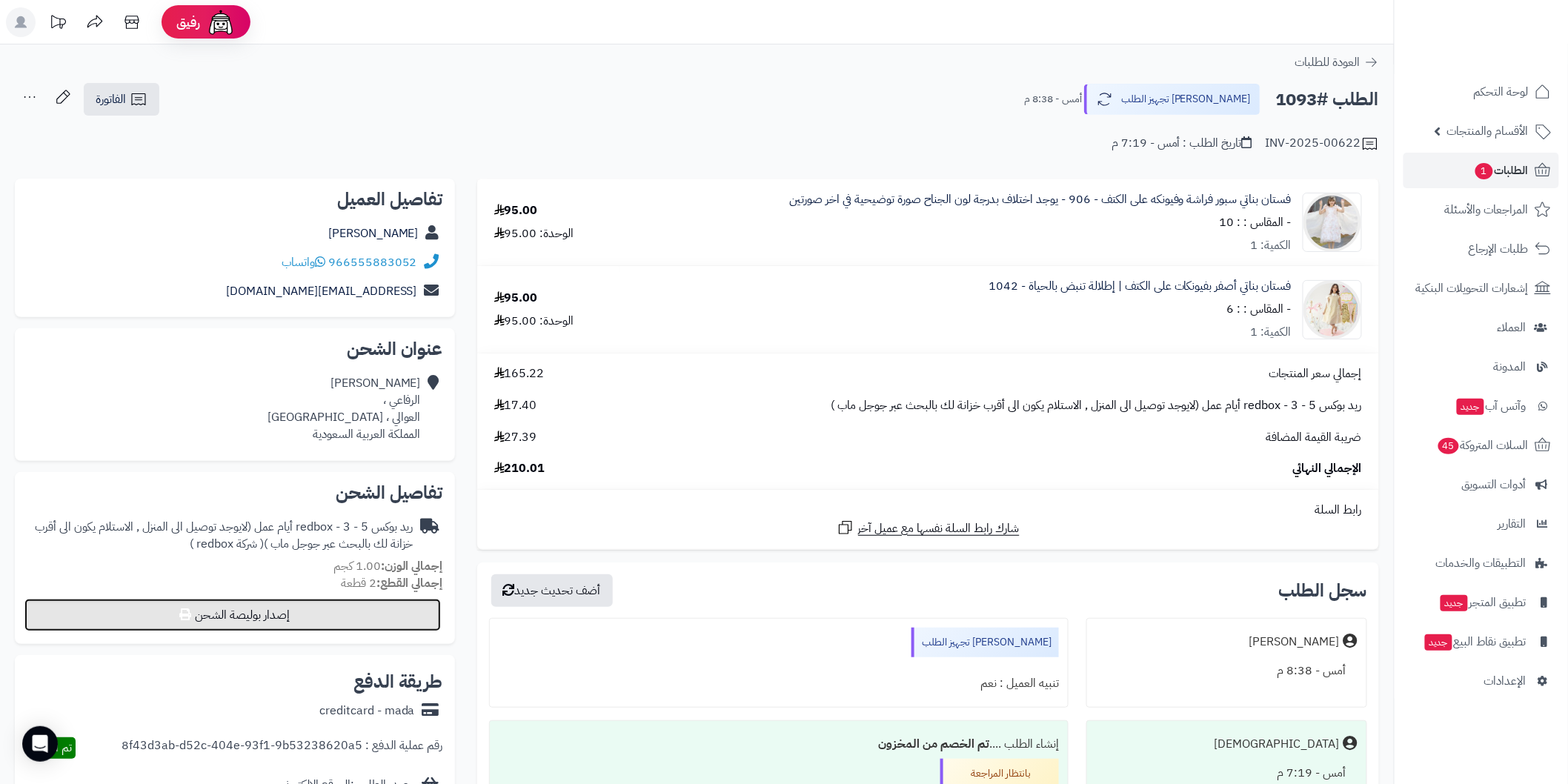
click at [386, 613] on button "إصدار بوليصة الشحن" at bounding box center [232, 615] width 416 height 32
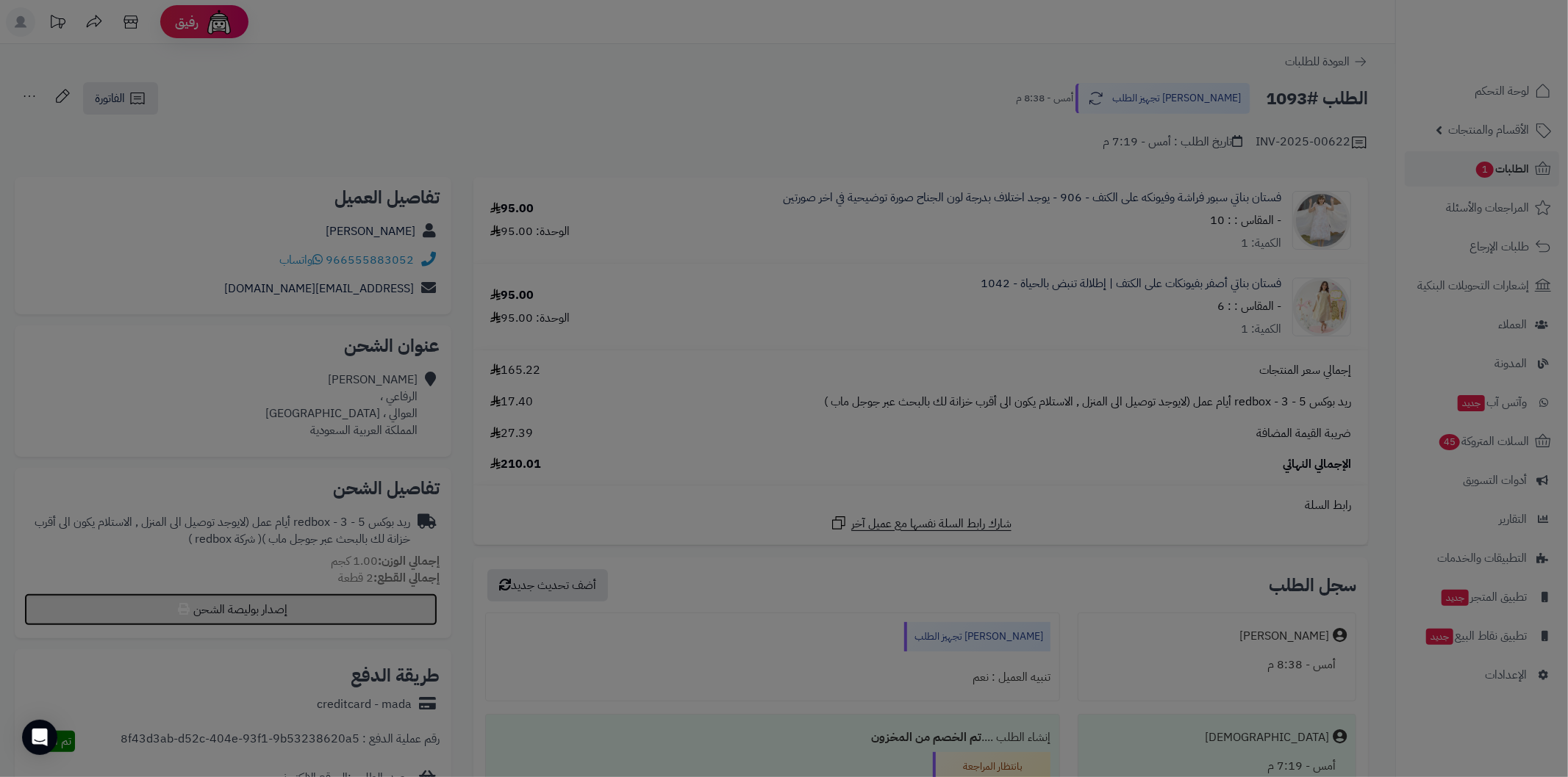
select select "******"
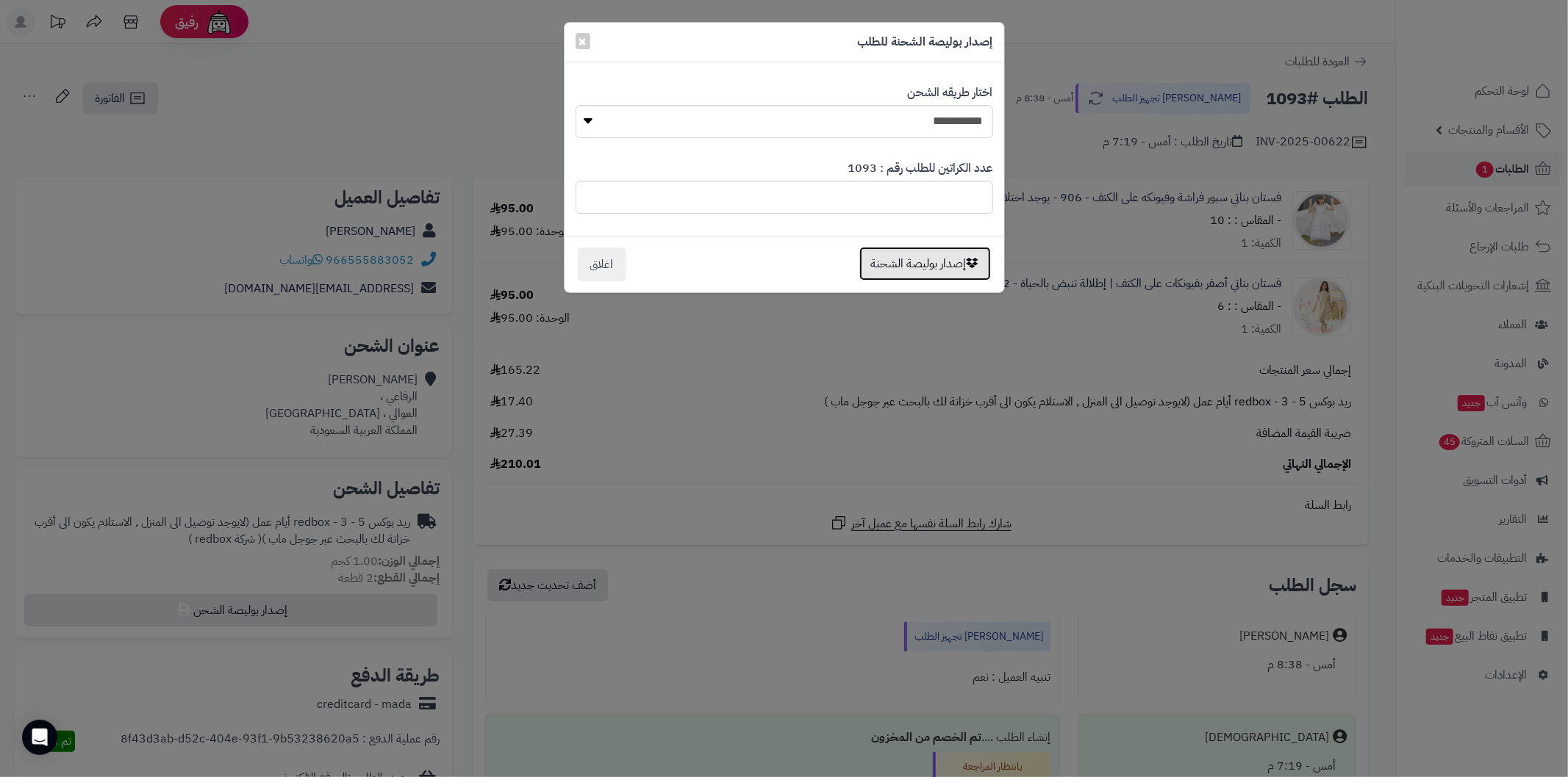
click at [952, 275] on button "إصدار بوليصة الشحنة" at bounding box center [925, 263] width 132 height 34
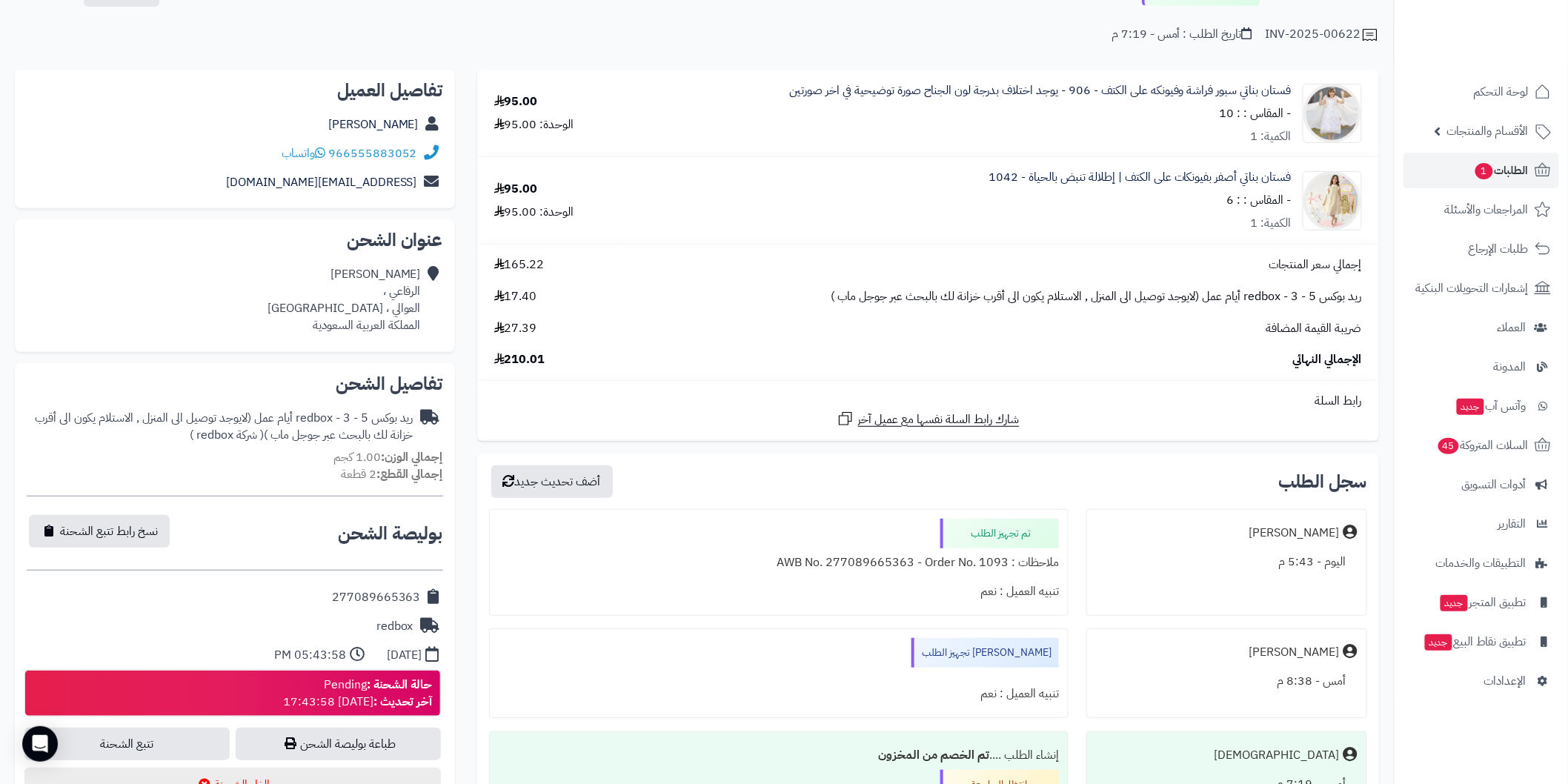
scroll to position [164, 0]
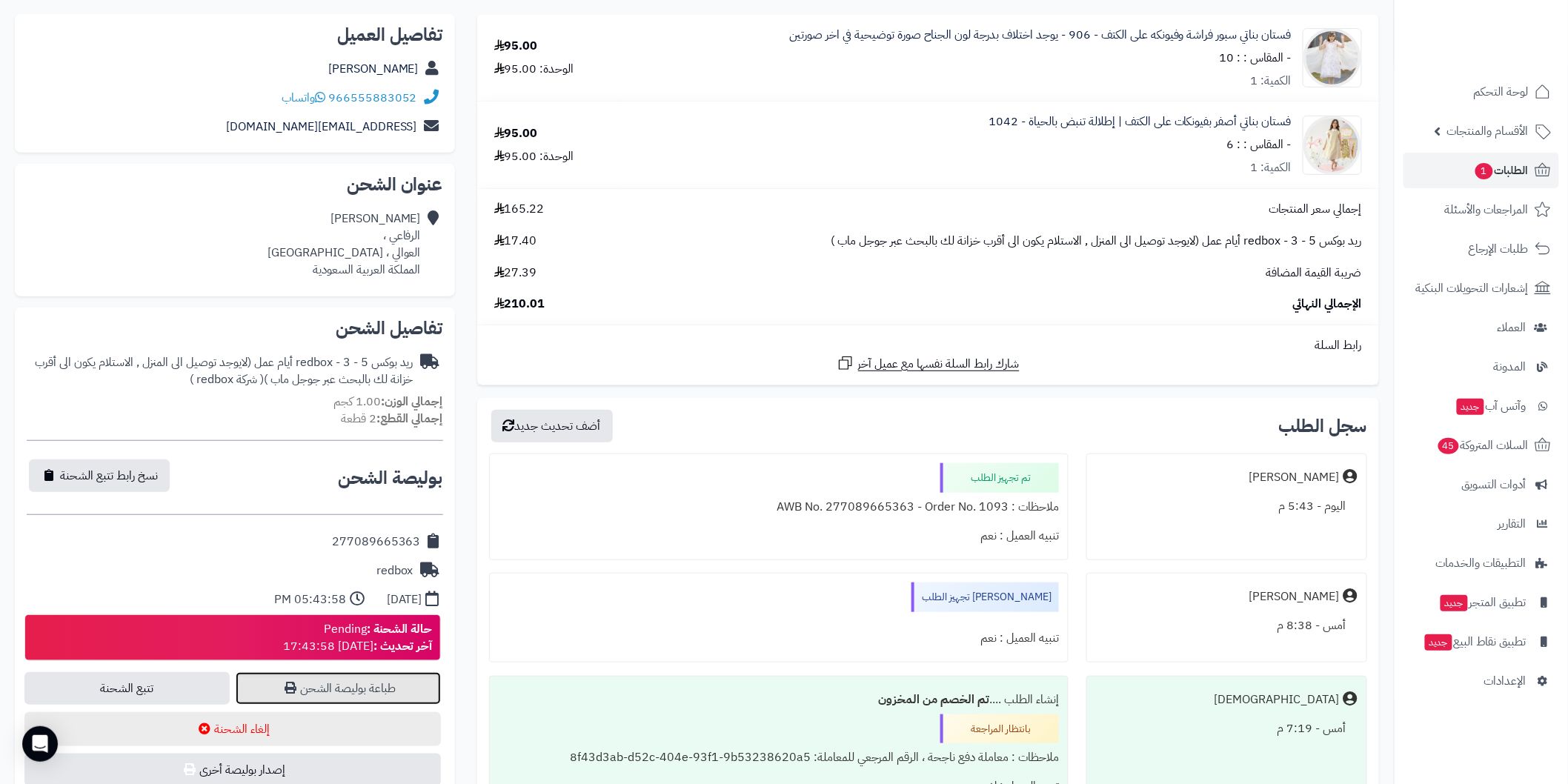
click at [415, 682] on link "طباعة بوليصة الشحن" at bounding box center [338, 688] width 205 height 32
click at [1485, 168] on span "1" at bounding box center [1484, 171] width 18 height 17
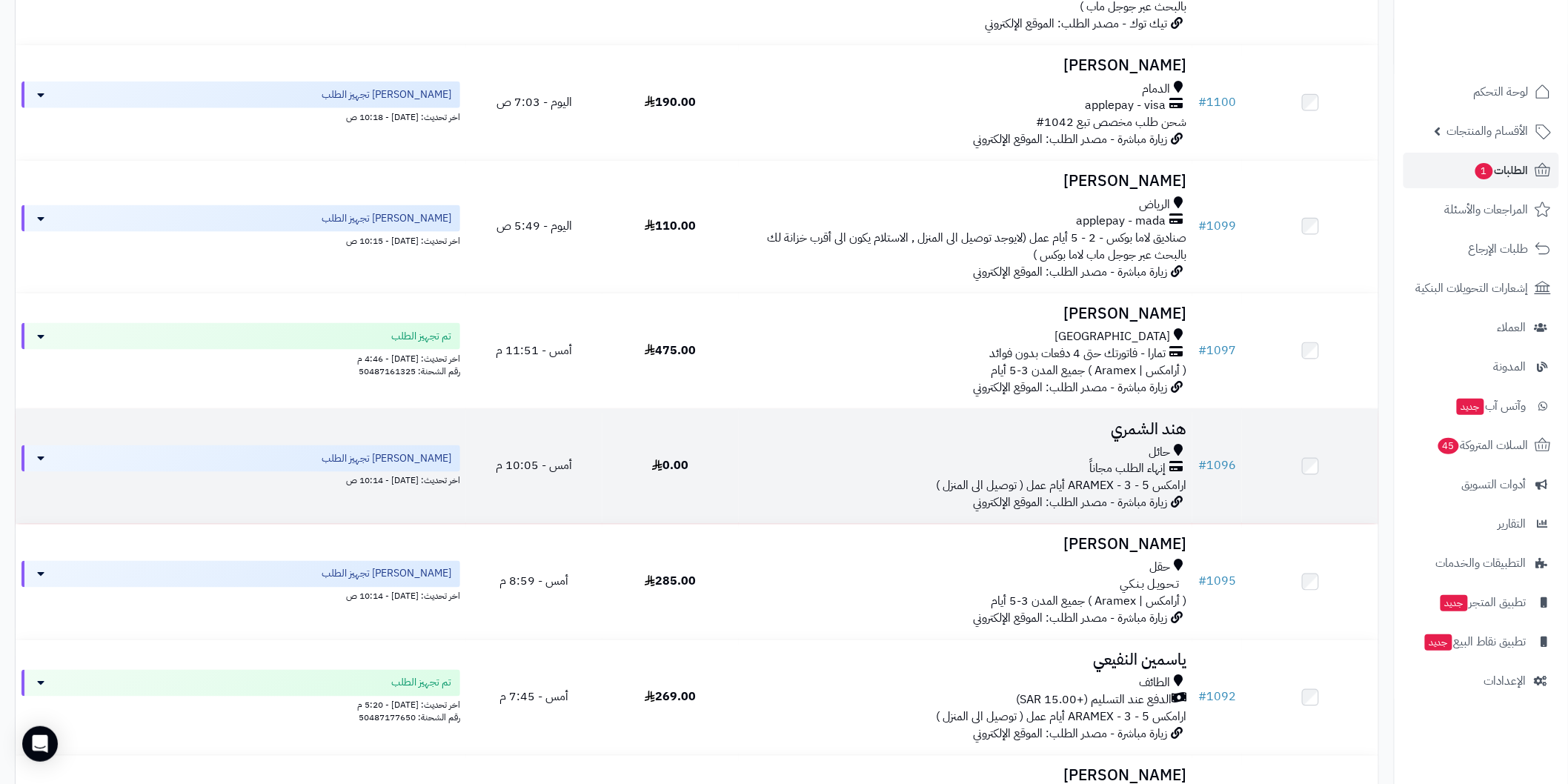
scroll to position [768, 0]
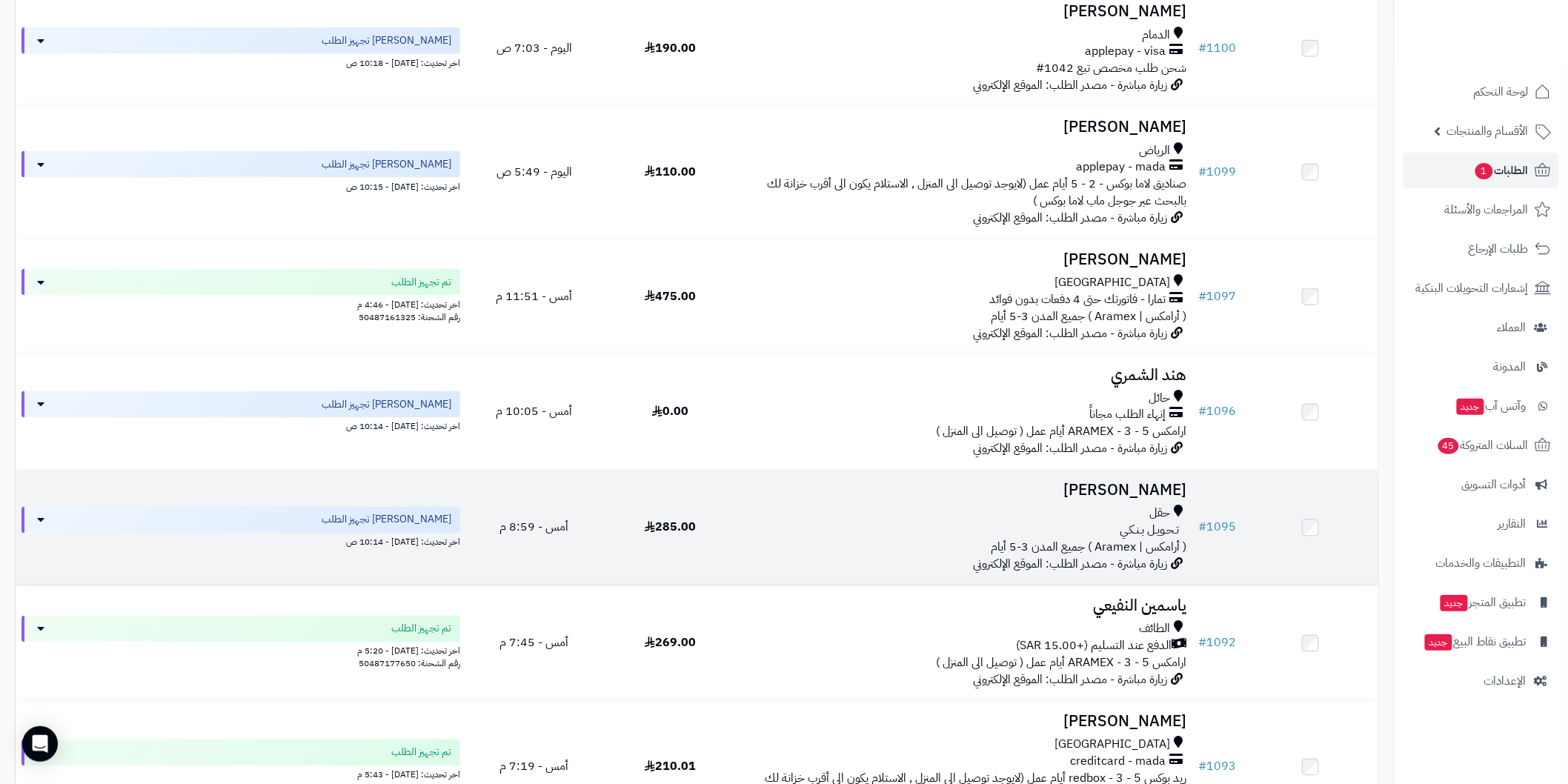
click at [1228, 479] on td "# 1095" at bounding box center [1217, 528] width 50 height 115
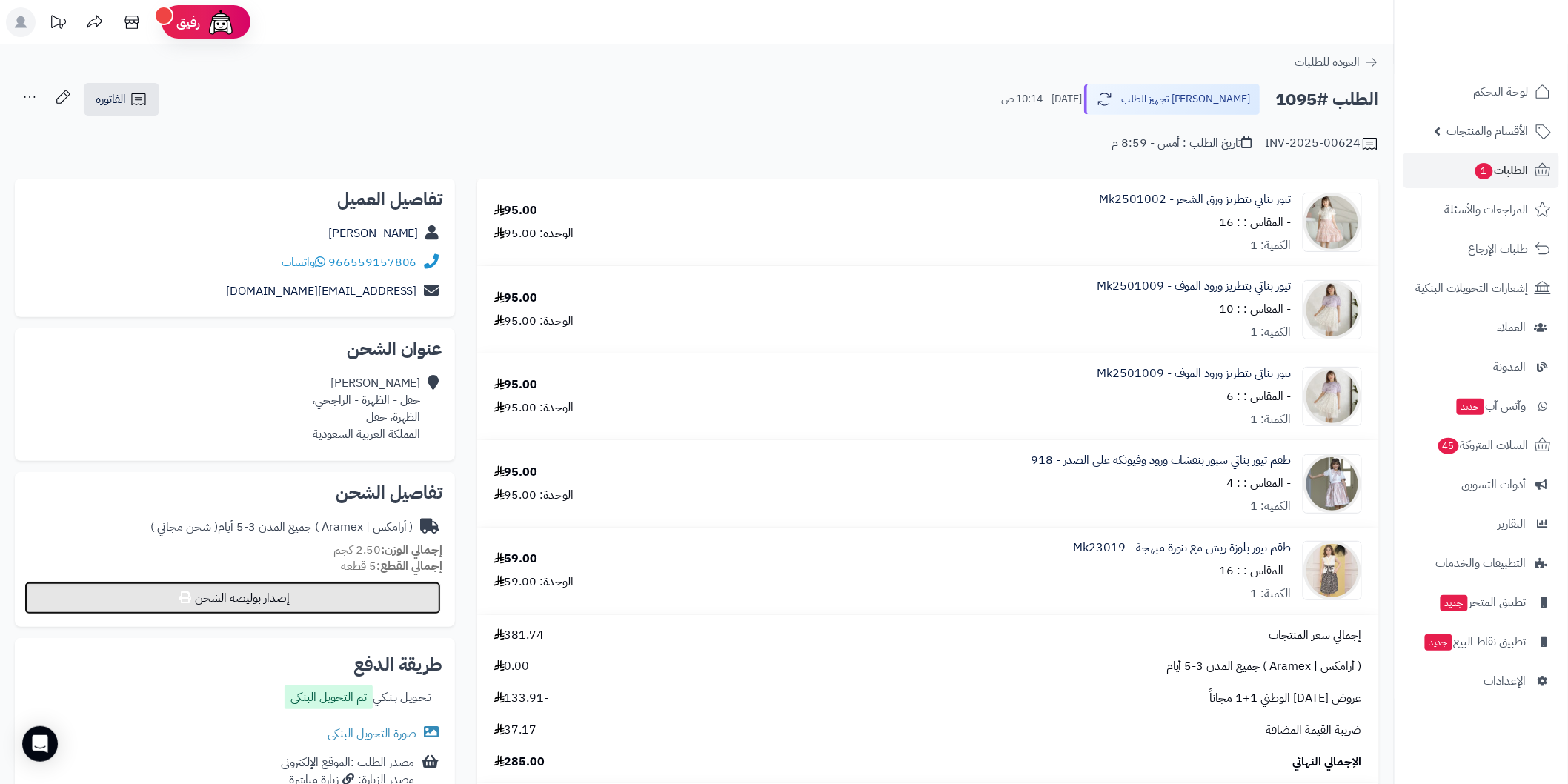
click at [419, 599] on button "إصدار بوليصة الشحن" at bounding box center [232, 598] width 416 height 32
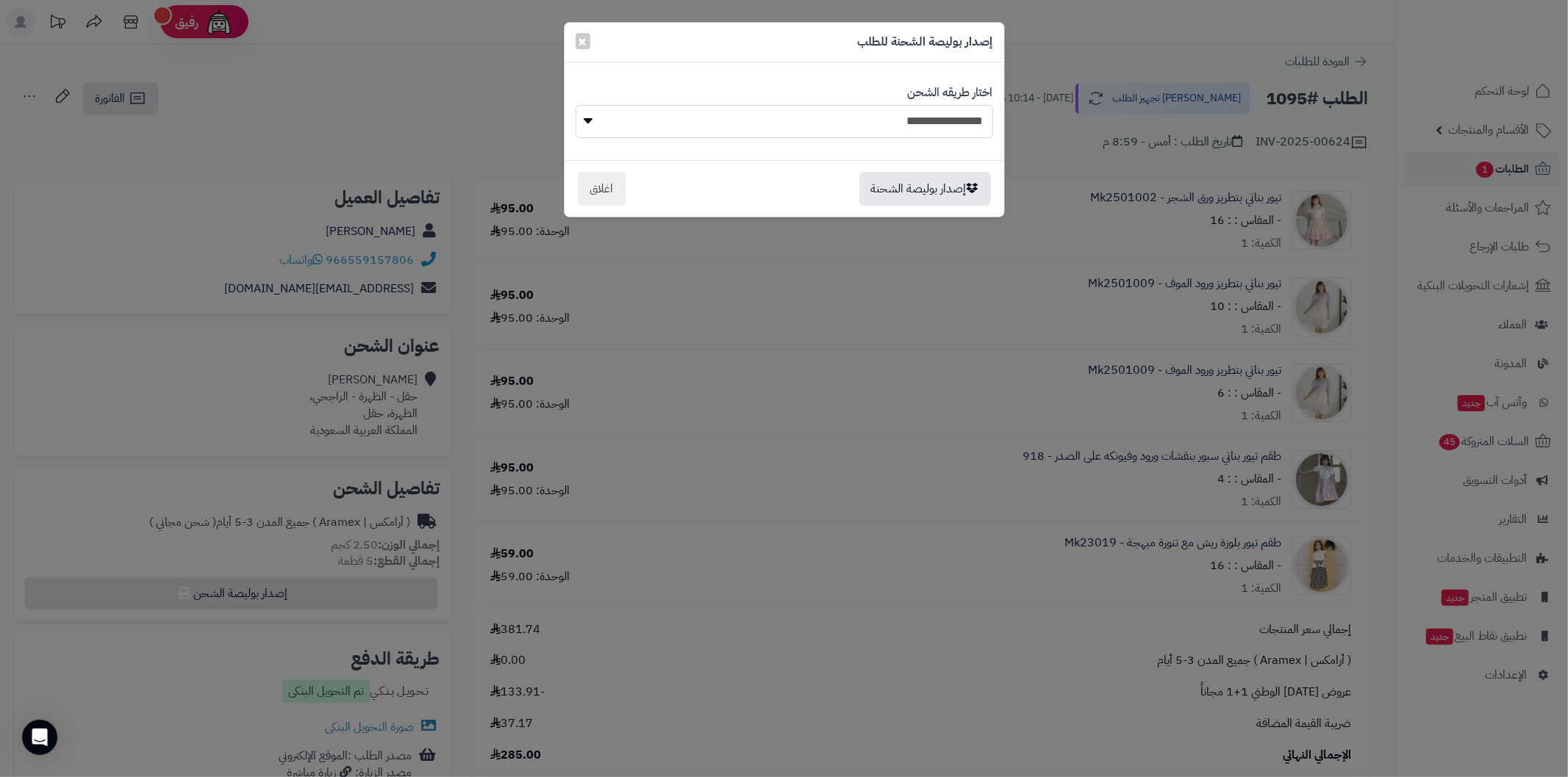
click at [774, 130] on select "**********" at bounding box center [784, 121] width 417 height 33
select select "******"
click at [575, 105] on select "**********" at bounding box center [784, 121] width 417 height 33
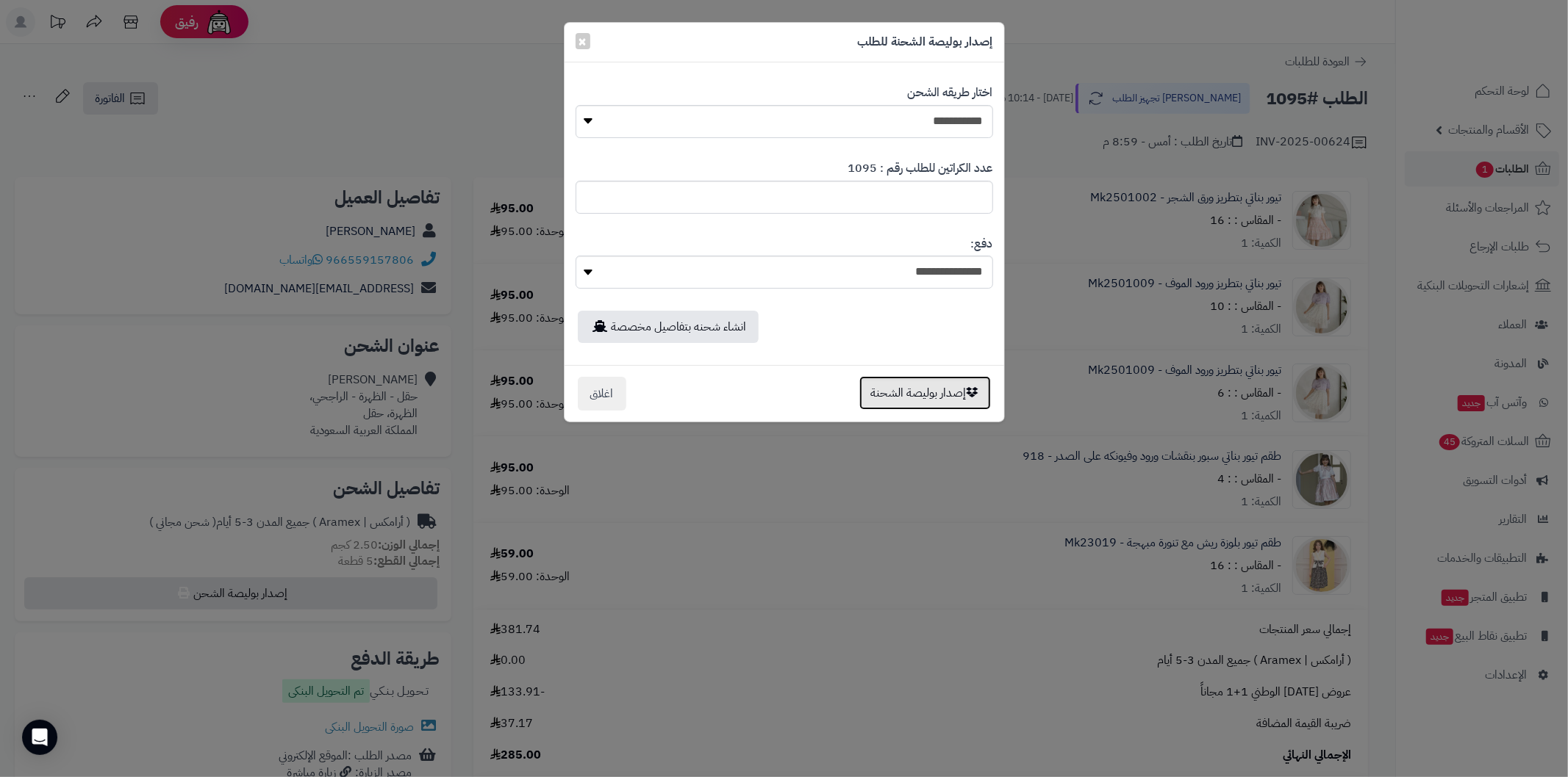
click at [869, 387] on button "إصدار بوليصة الشحنة" at bounding box center [925, 393] width 132 height 34
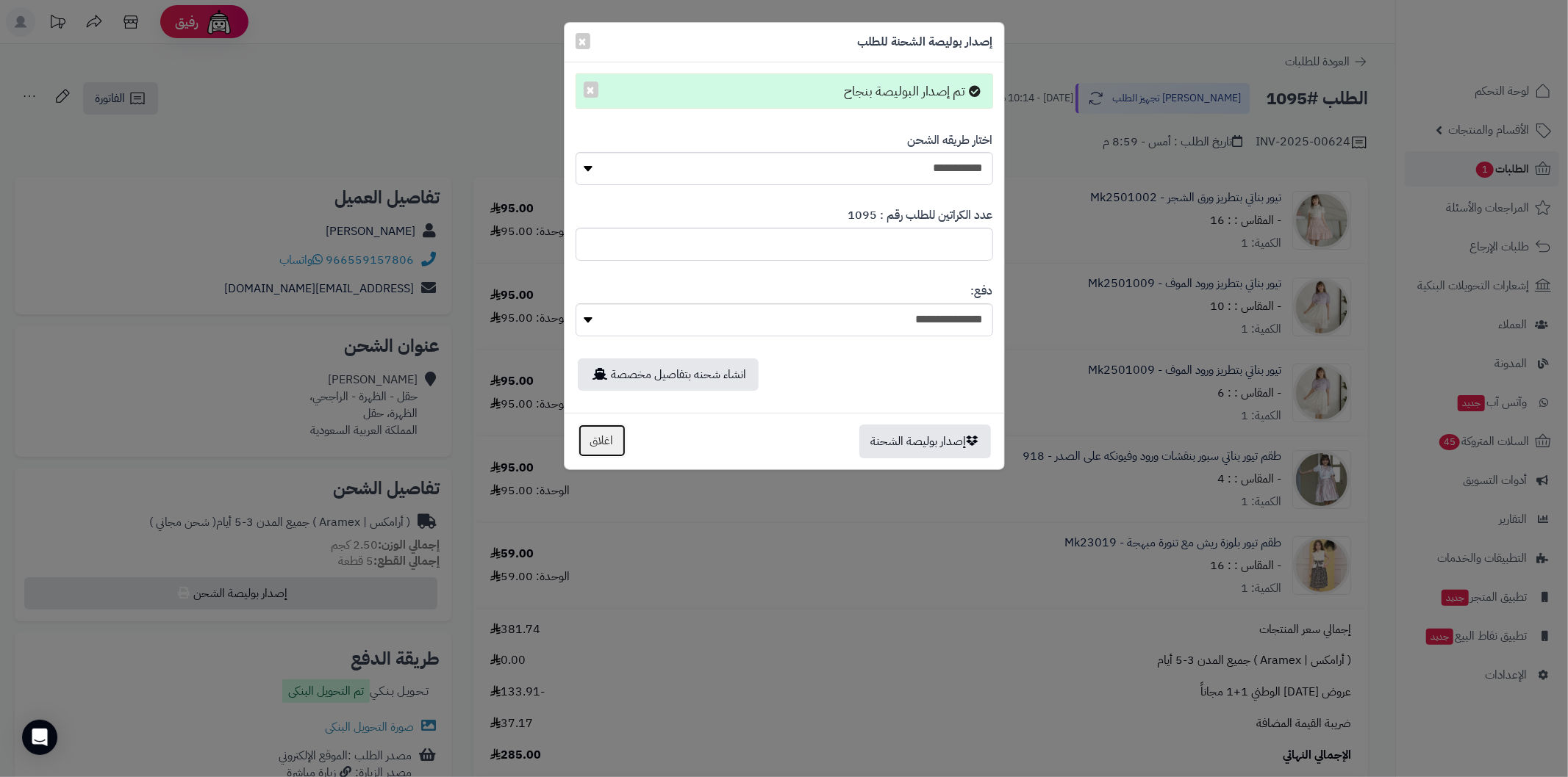
click at [587, 441] on button "اغلاق" at bounding box center [601, 440] width 49 height 34
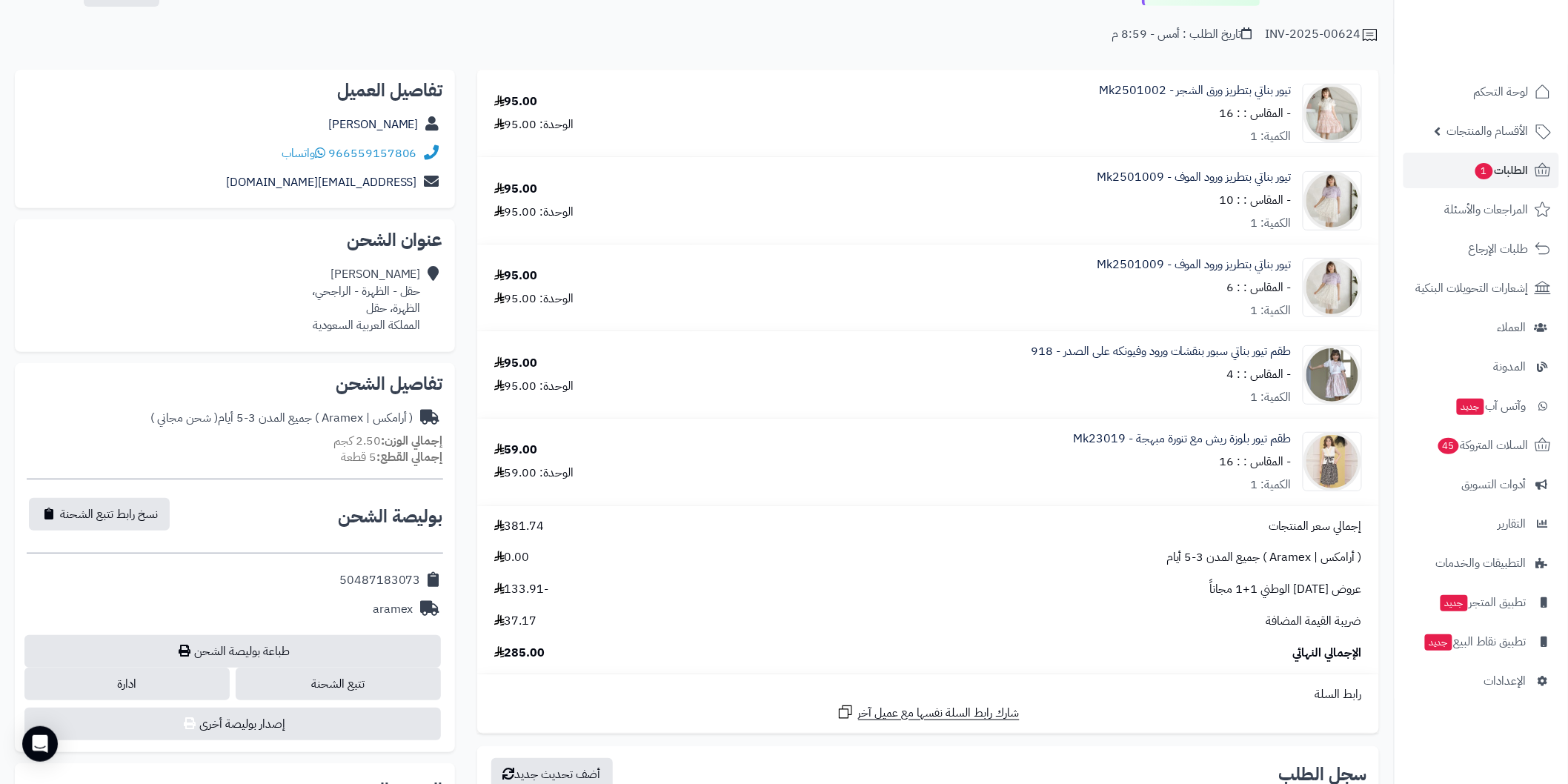
scroll to position [164, 0]
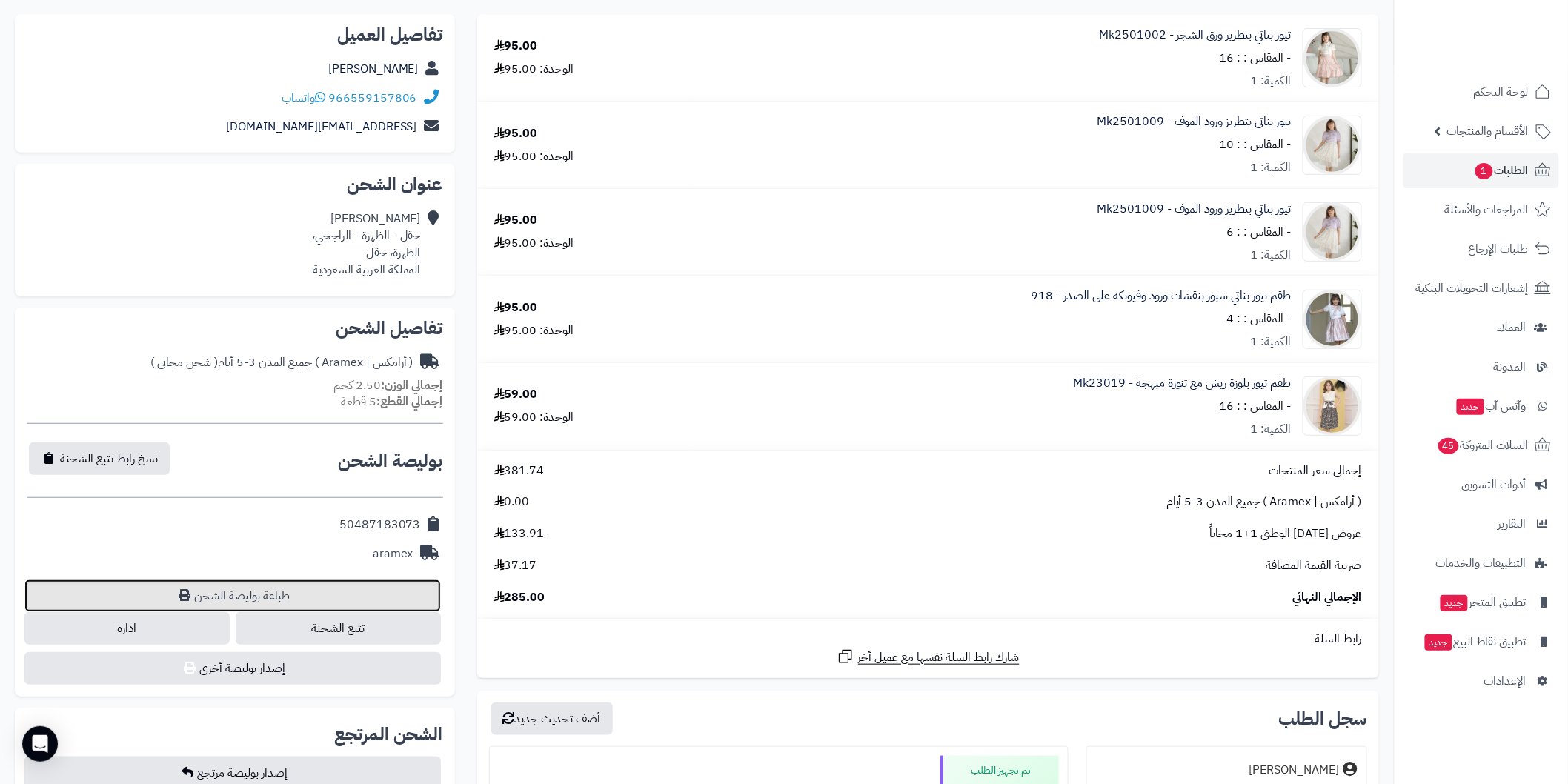
click at [413, 589] on link "طباعة بوليصة الشحن" at bounding box center [232, 595] width 416 height 32
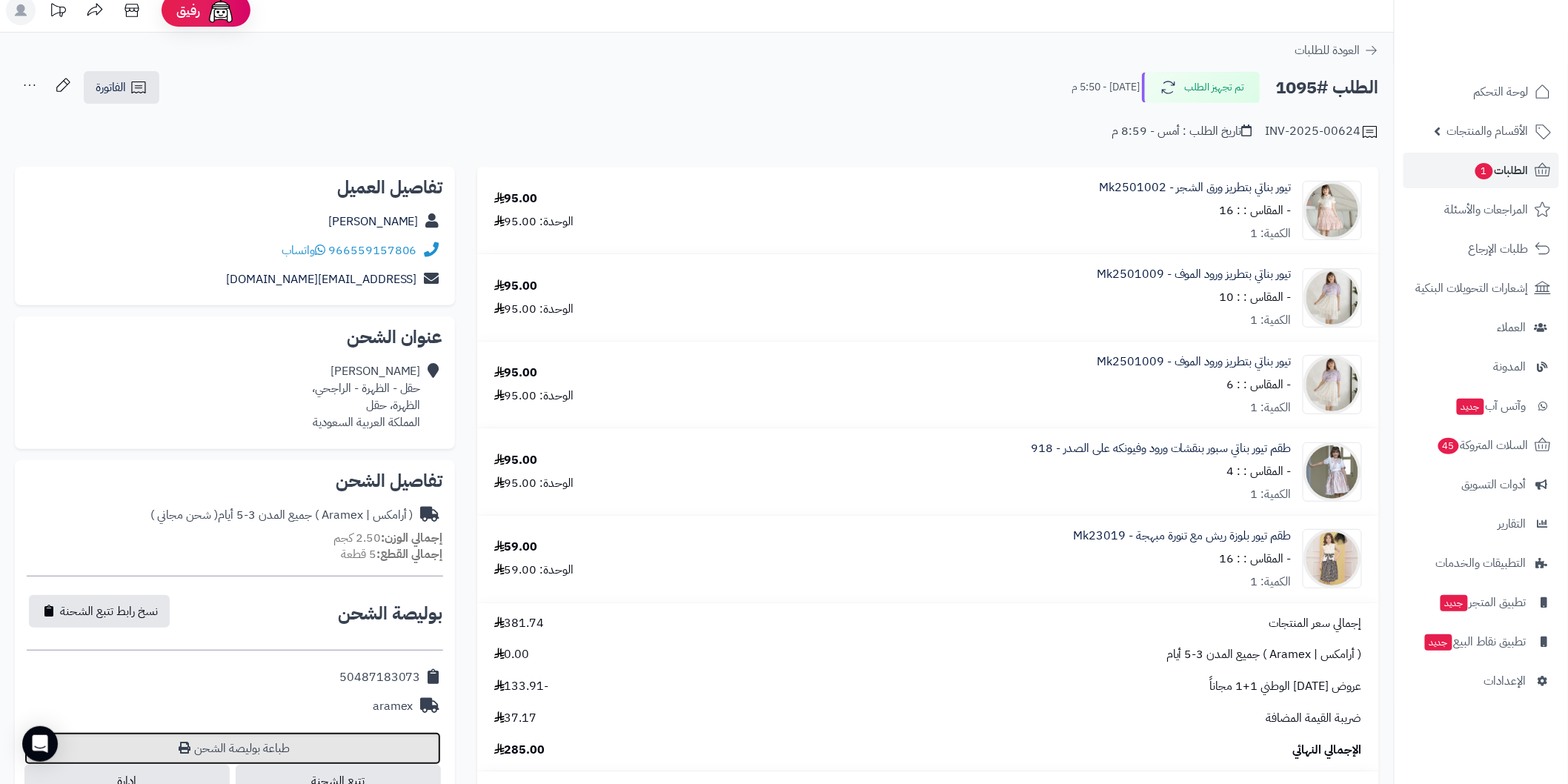
scroll to position [0, 0]
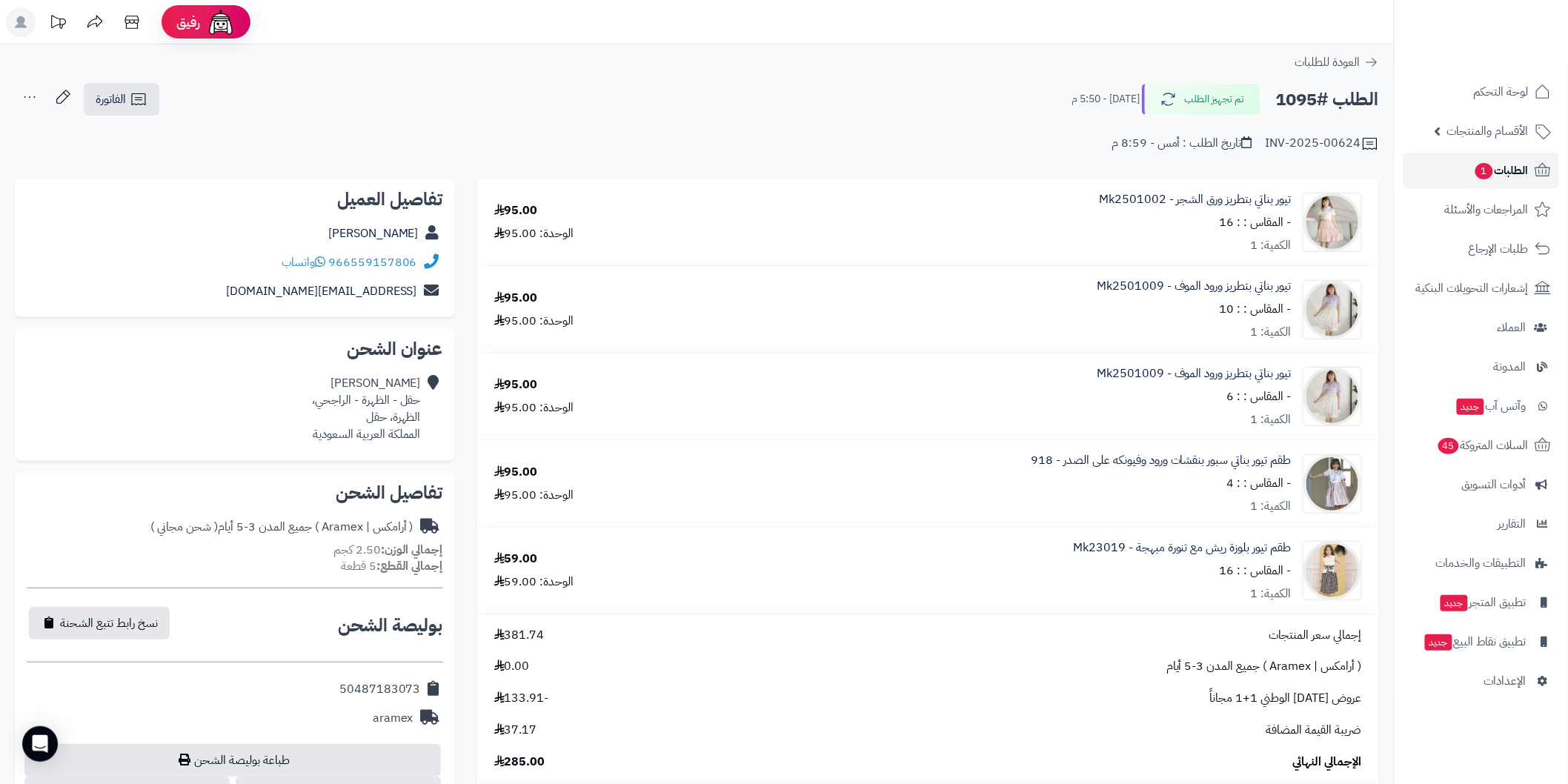
click at [1455, 160] on link "الطلبات 1" at bounding box center [1481, 170] width 155 height 35
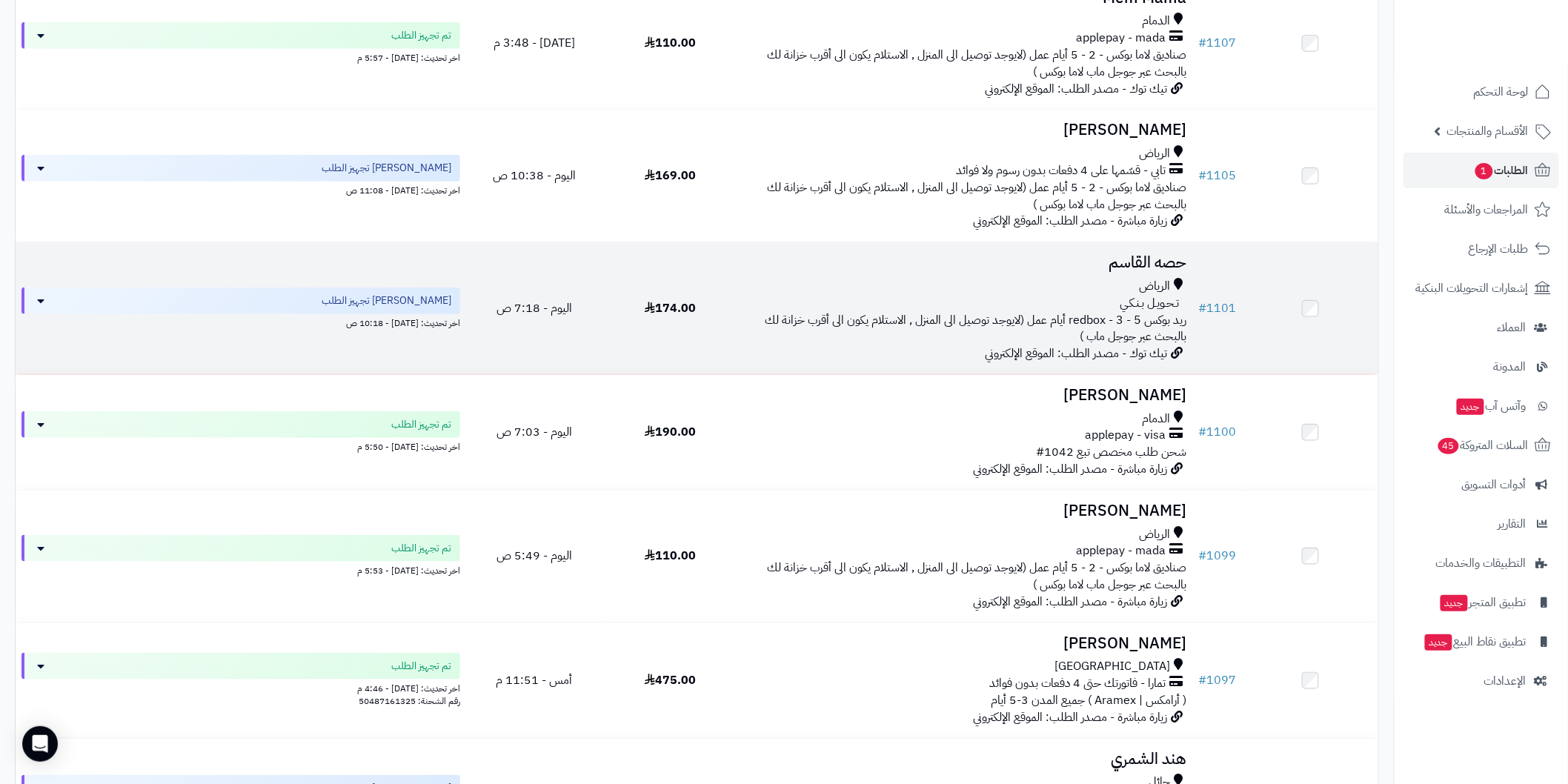
scroll to position [439, 0]
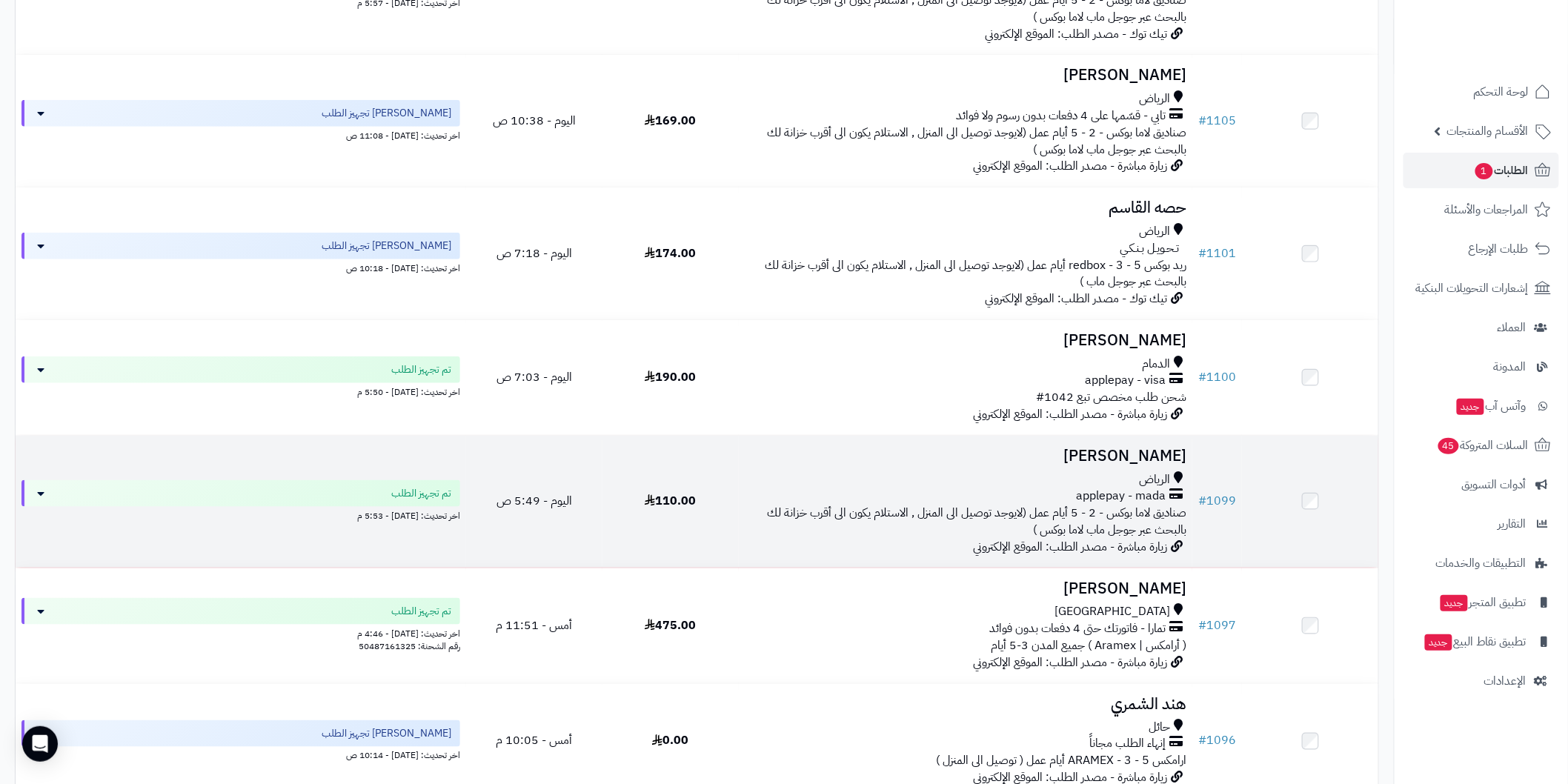
click at [1117, 447] on h3 "Anwar Qatari" at bounding box center [965, 456] width 442 height 17
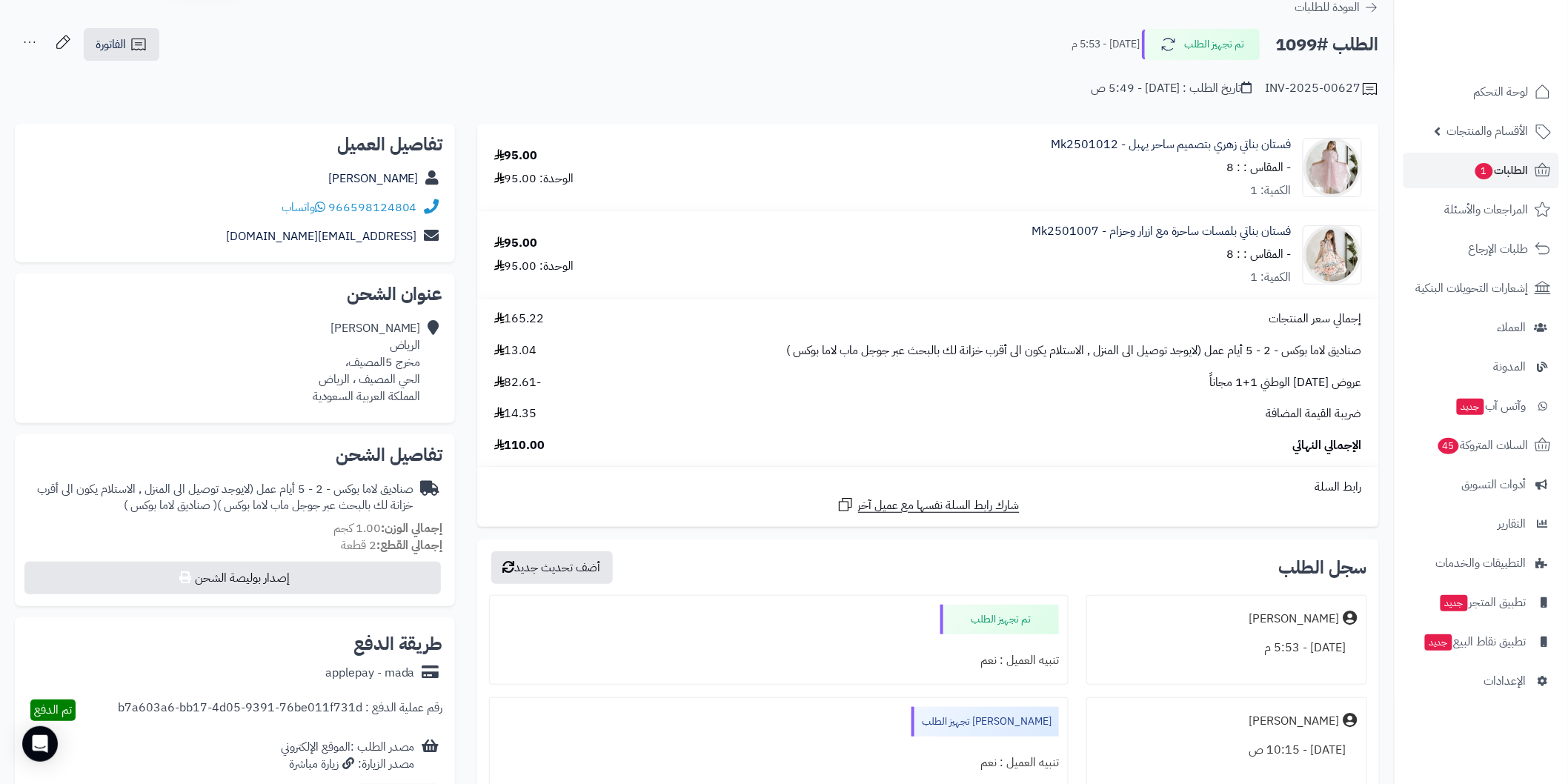
scroll to position [109, 0]
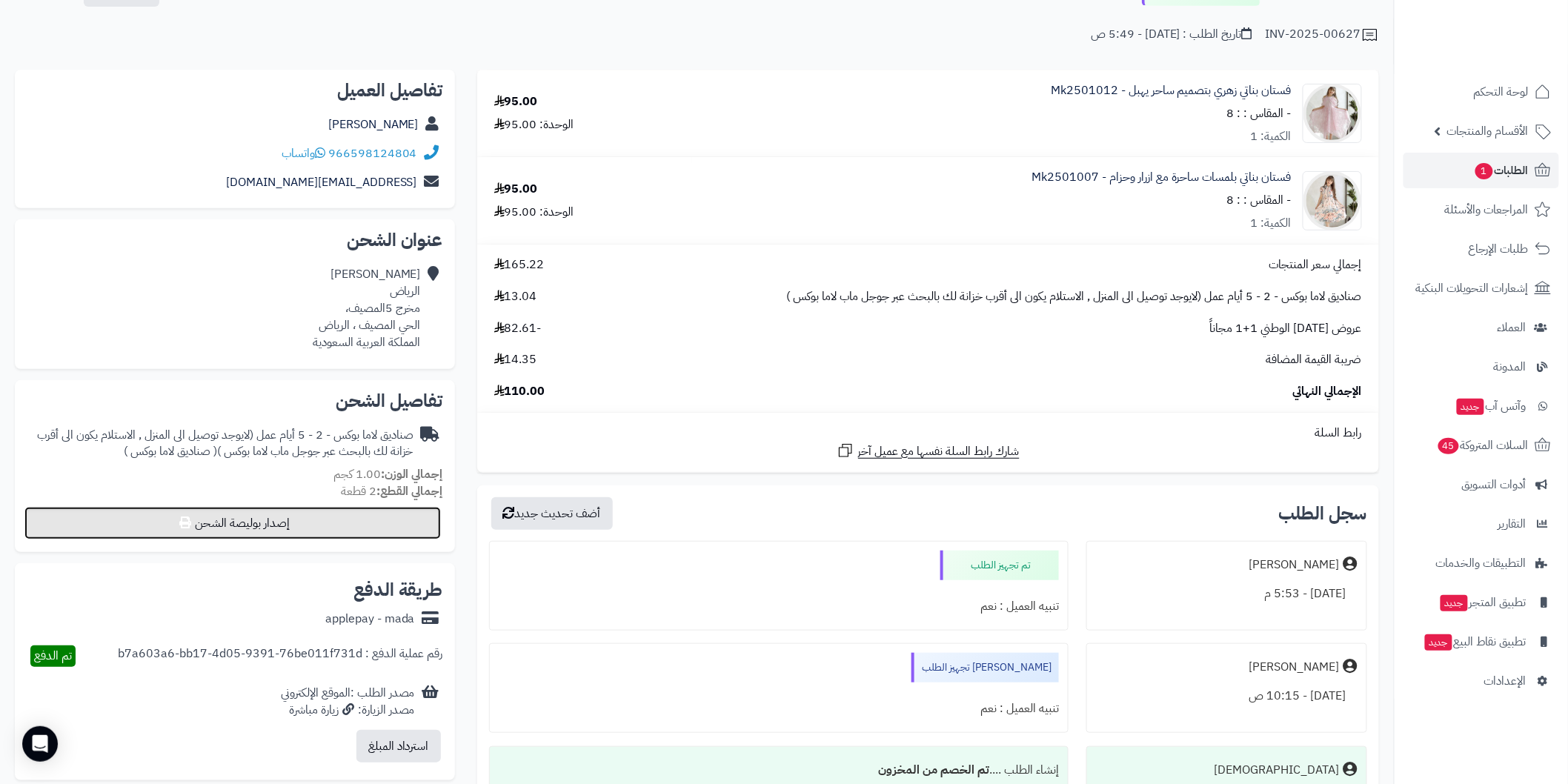
click at [401, 523] on button "إصدار بوليصة الشحن" at bounding box center [232, 523] width 416 height 32
select select "*******"
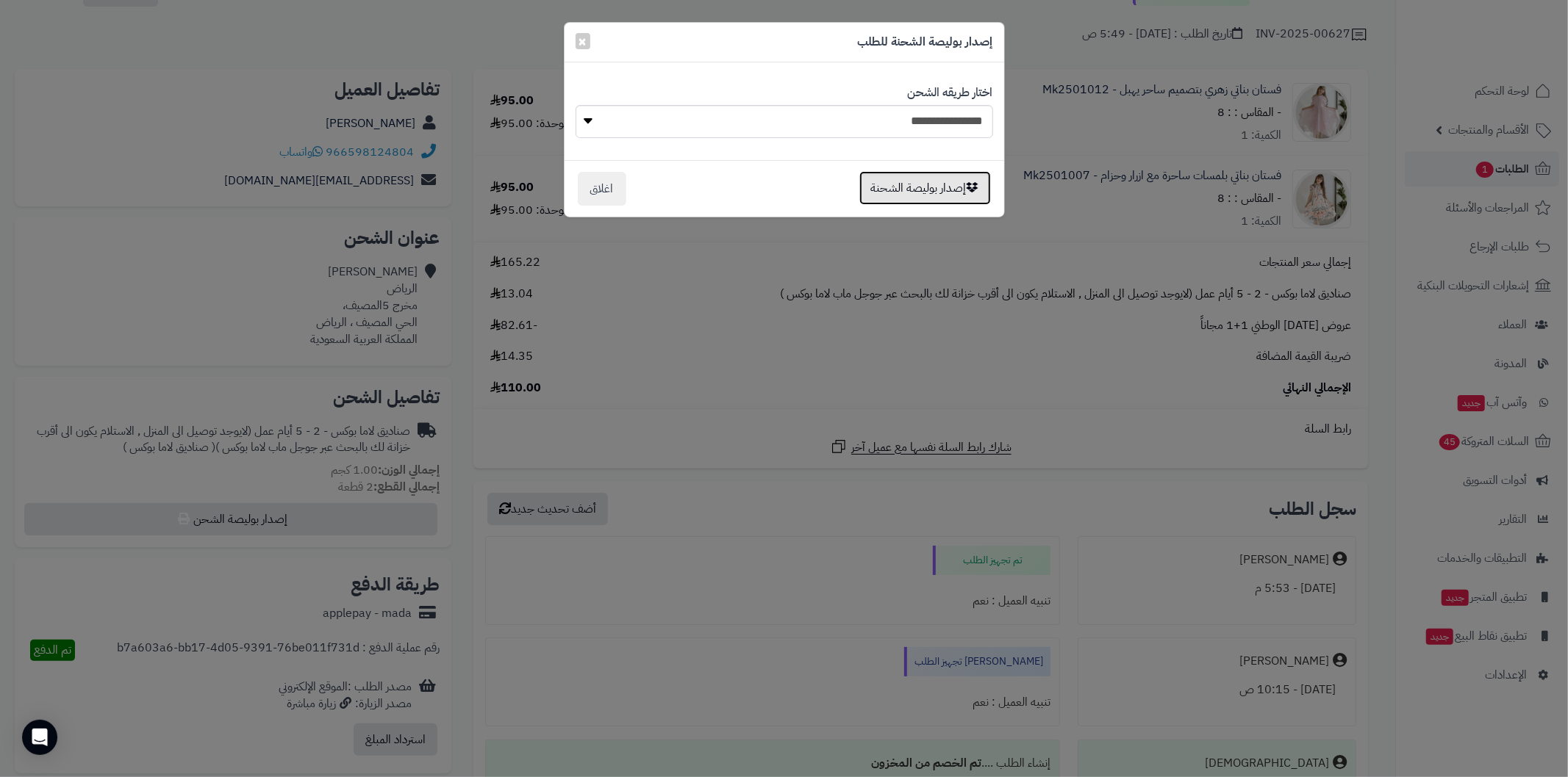
click at [904, 185] on button "إصدار بوليصة الشحنة" at bounding box center [925, 188] width 132 height 34
click at [867, 189] on button "إصدار بوليصة الشحنة" at bounding box center [925, 188] width 132 height 34
click at [606, 187] on button "اغلاق" at bounding box center [601, 188] width 49 height 34
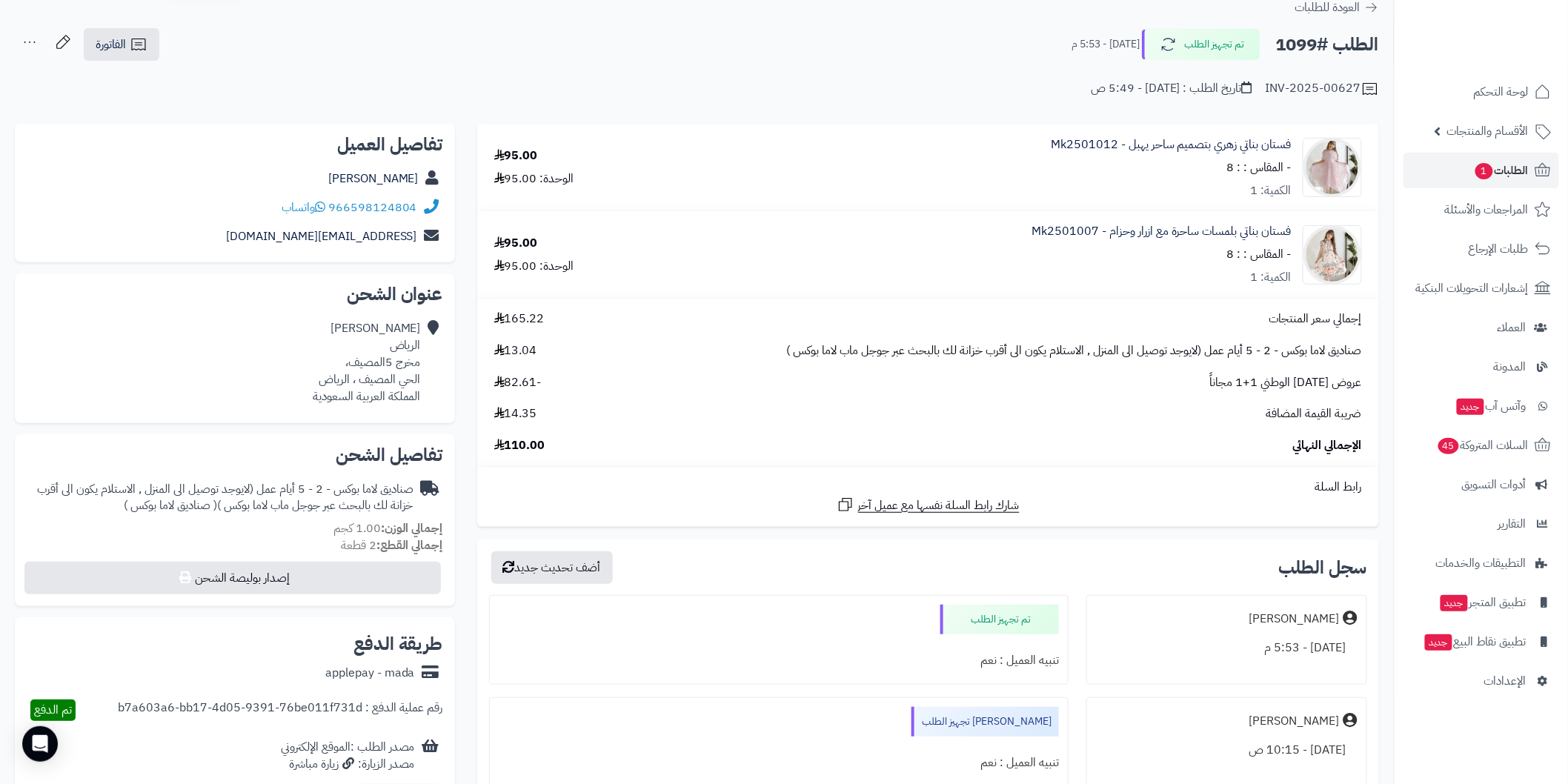
scroll to position [0, 0]
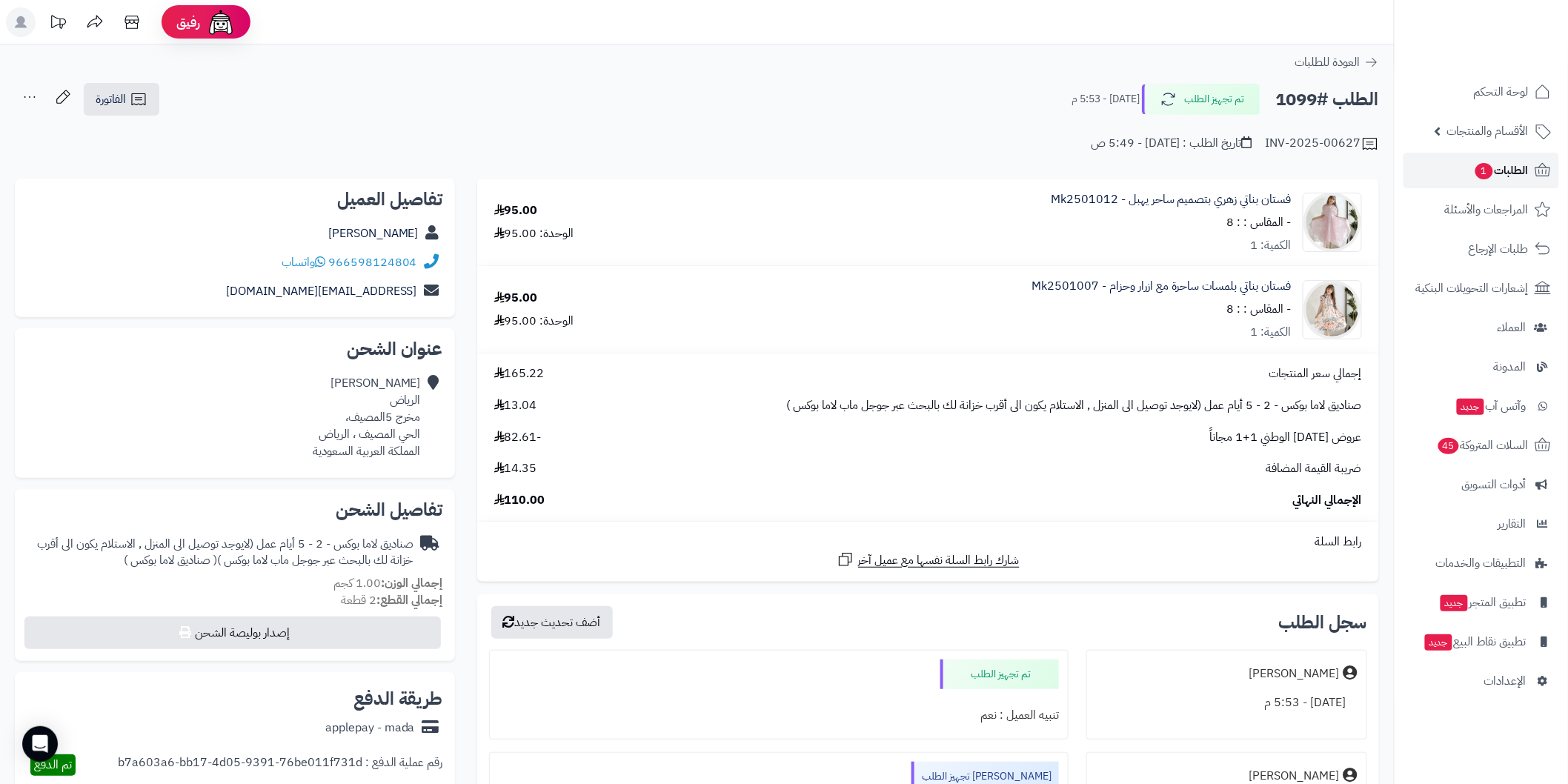
click at [1449, 159] on link "الطلبات 1" at bounding box center [1481, 170] width 155 height 35
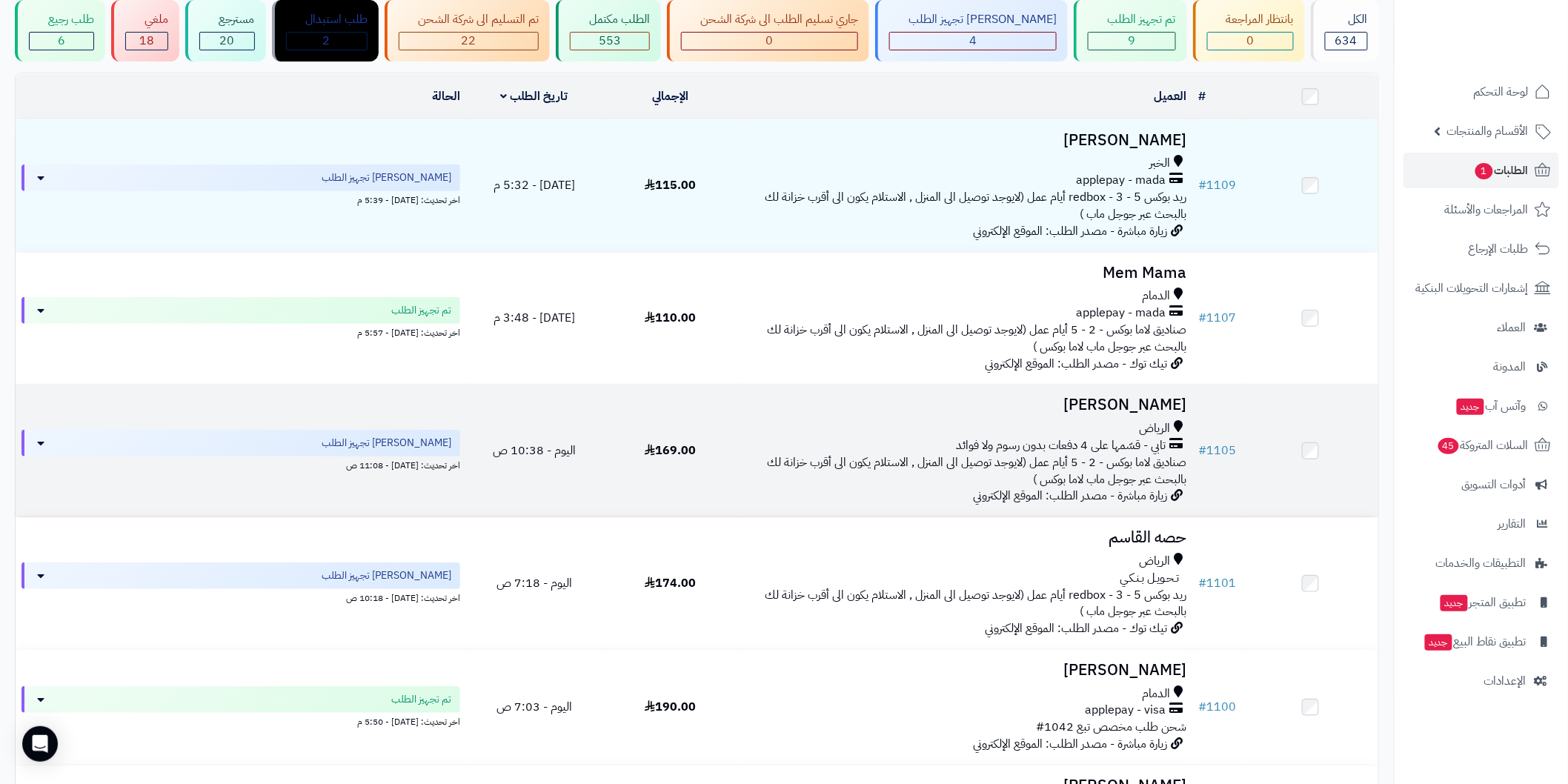
scroll to position [164, 0]
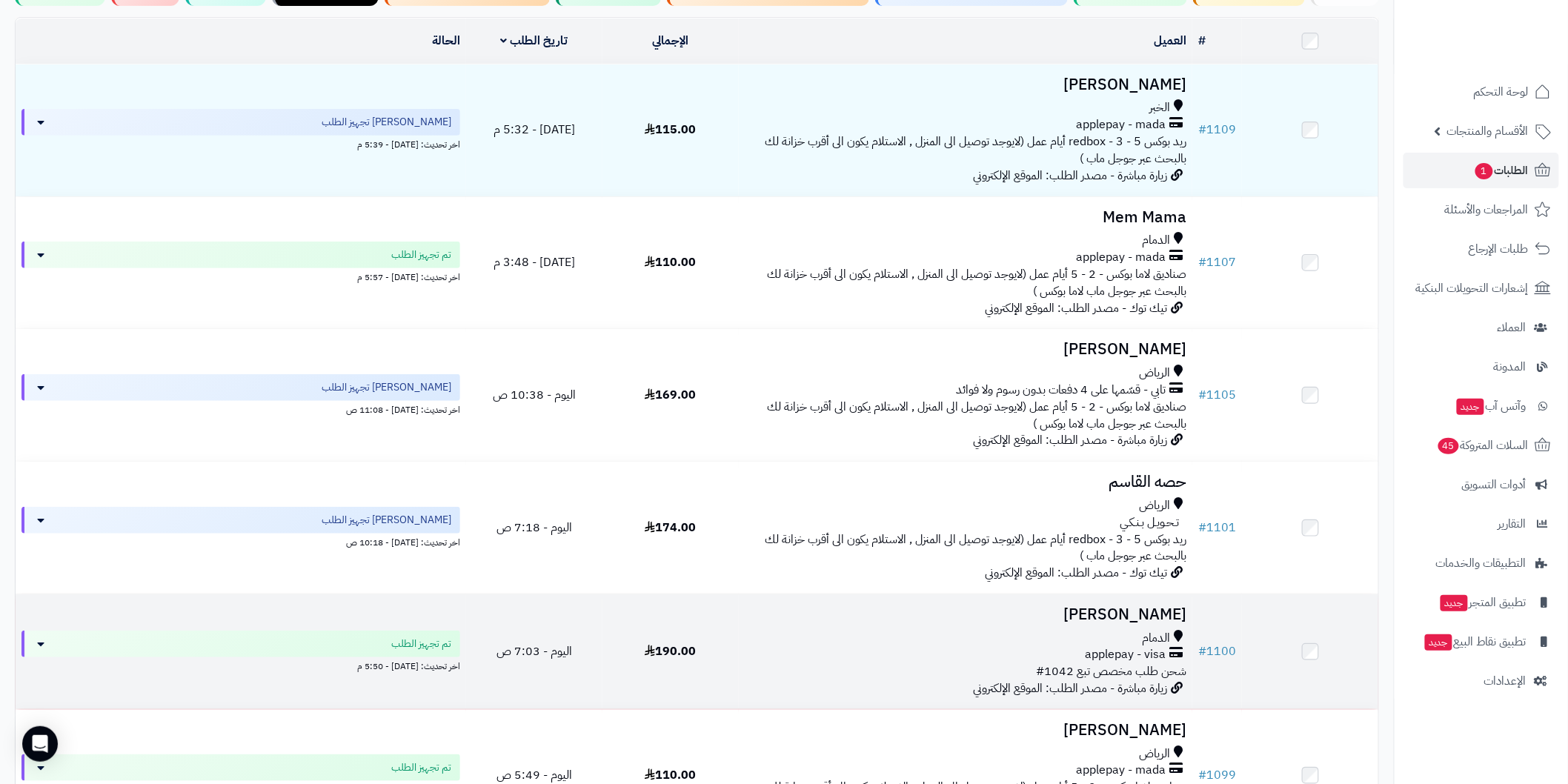
click at [1061, 610] on h3 "[PERSON_NAME]" at bounding box center [965, 615] width 442 height 17
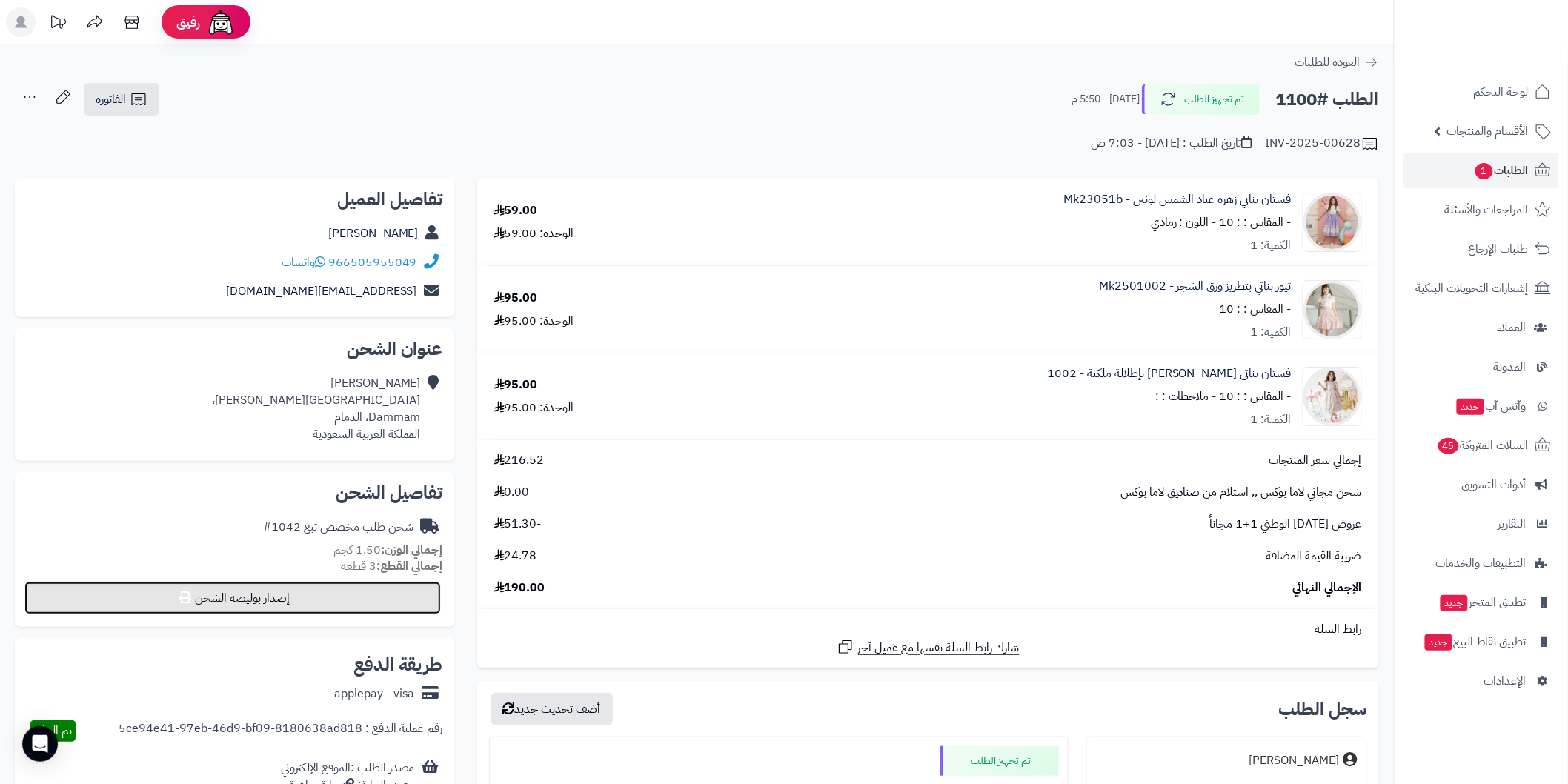
click at [413, 591] on button "إصدار بوليصة الشحن" at bounding box center [232, 598] width 416 height 32
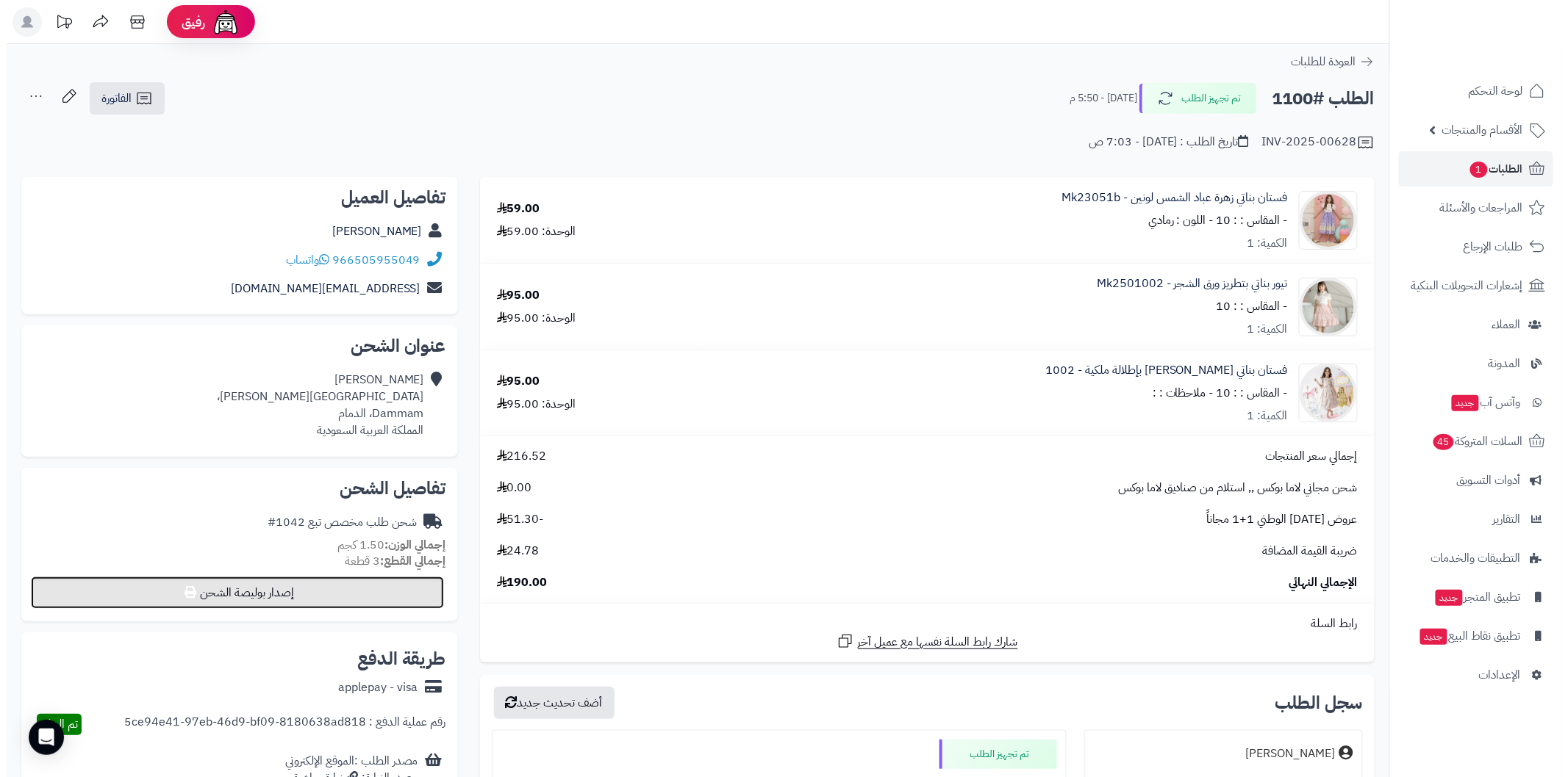
select select
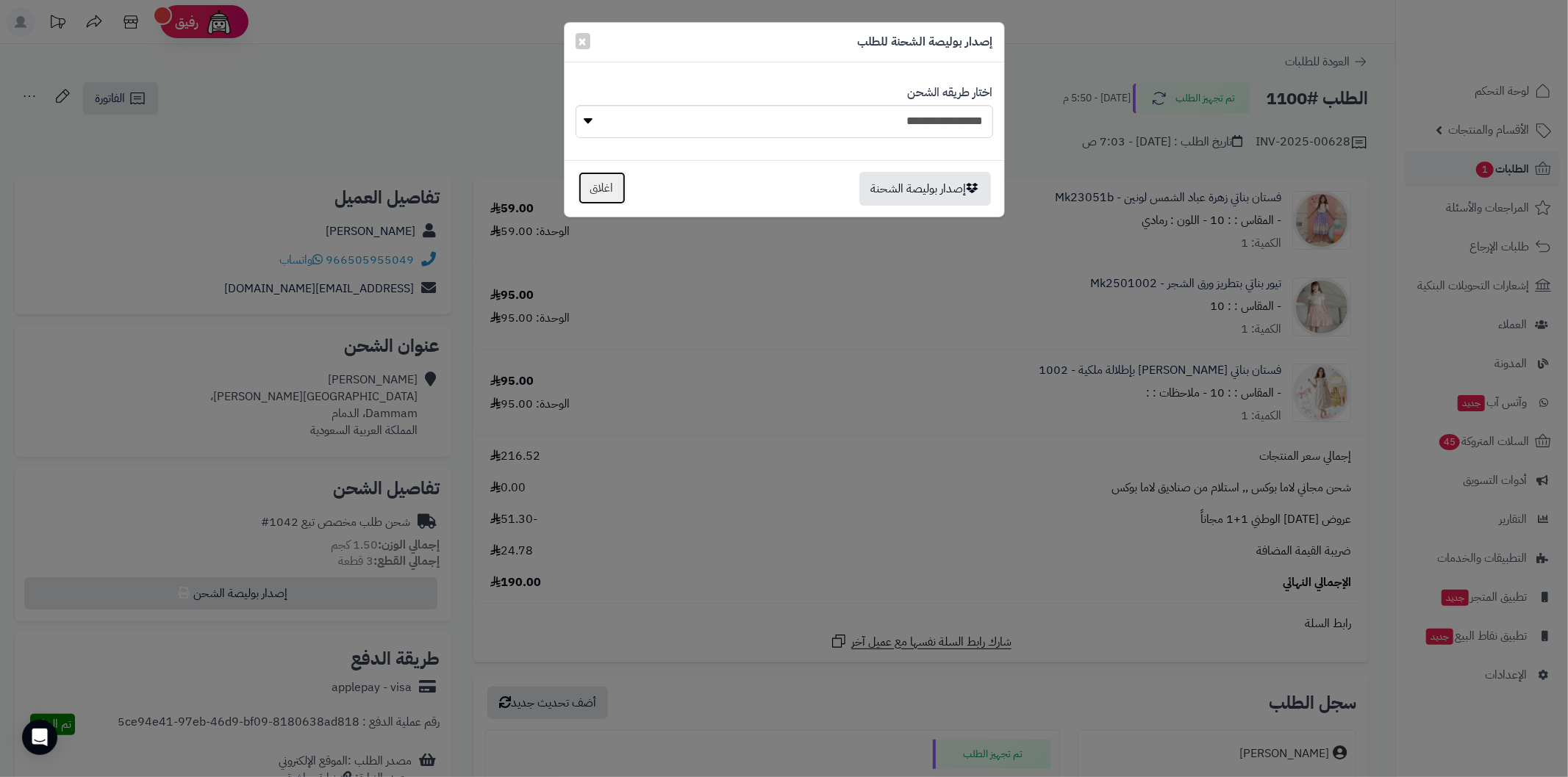
click at [622, 186] on button "اغلاق" at bounding box center [601, 188] width 49 height 34
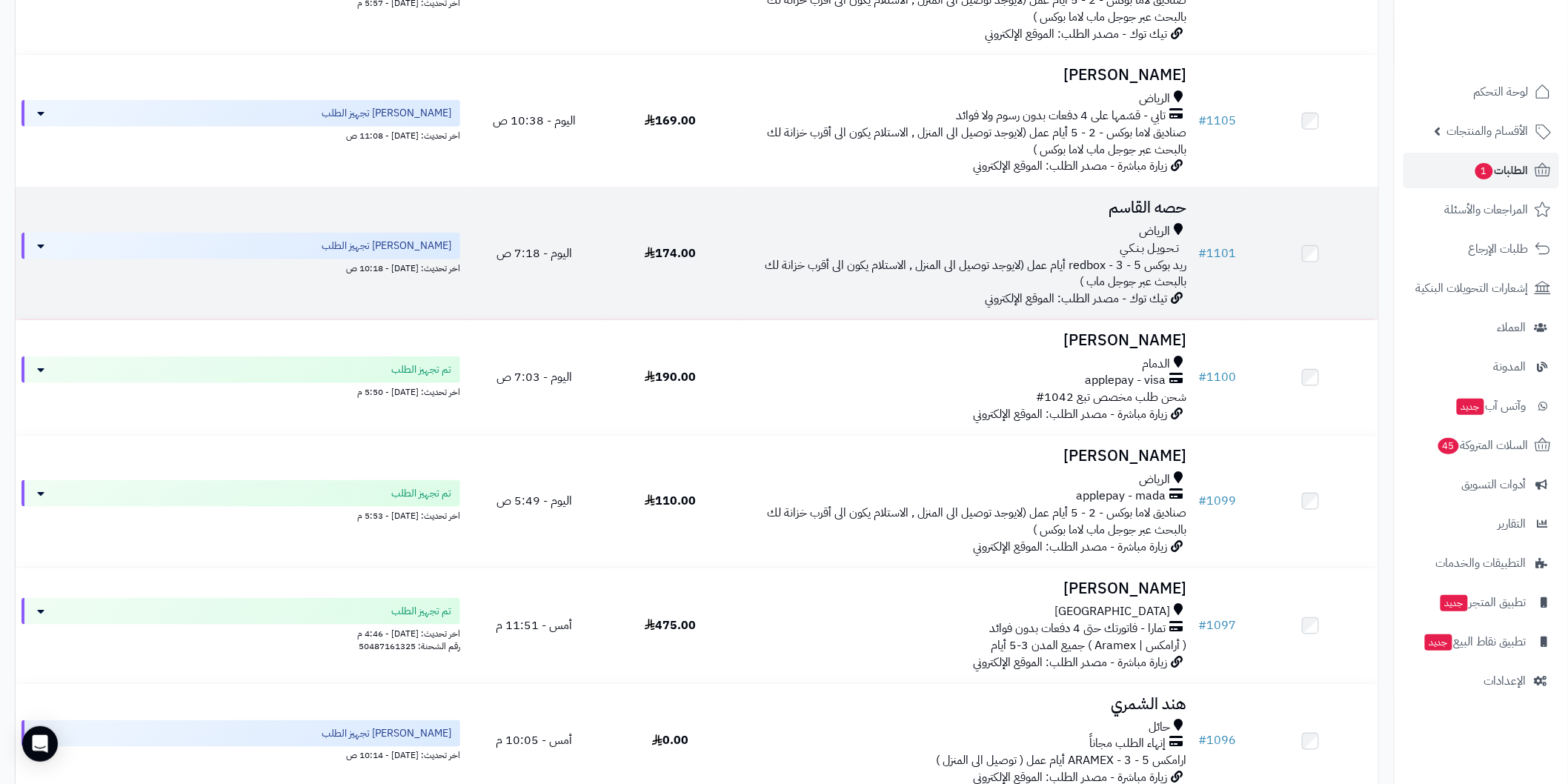
scroll to position [493, 0]
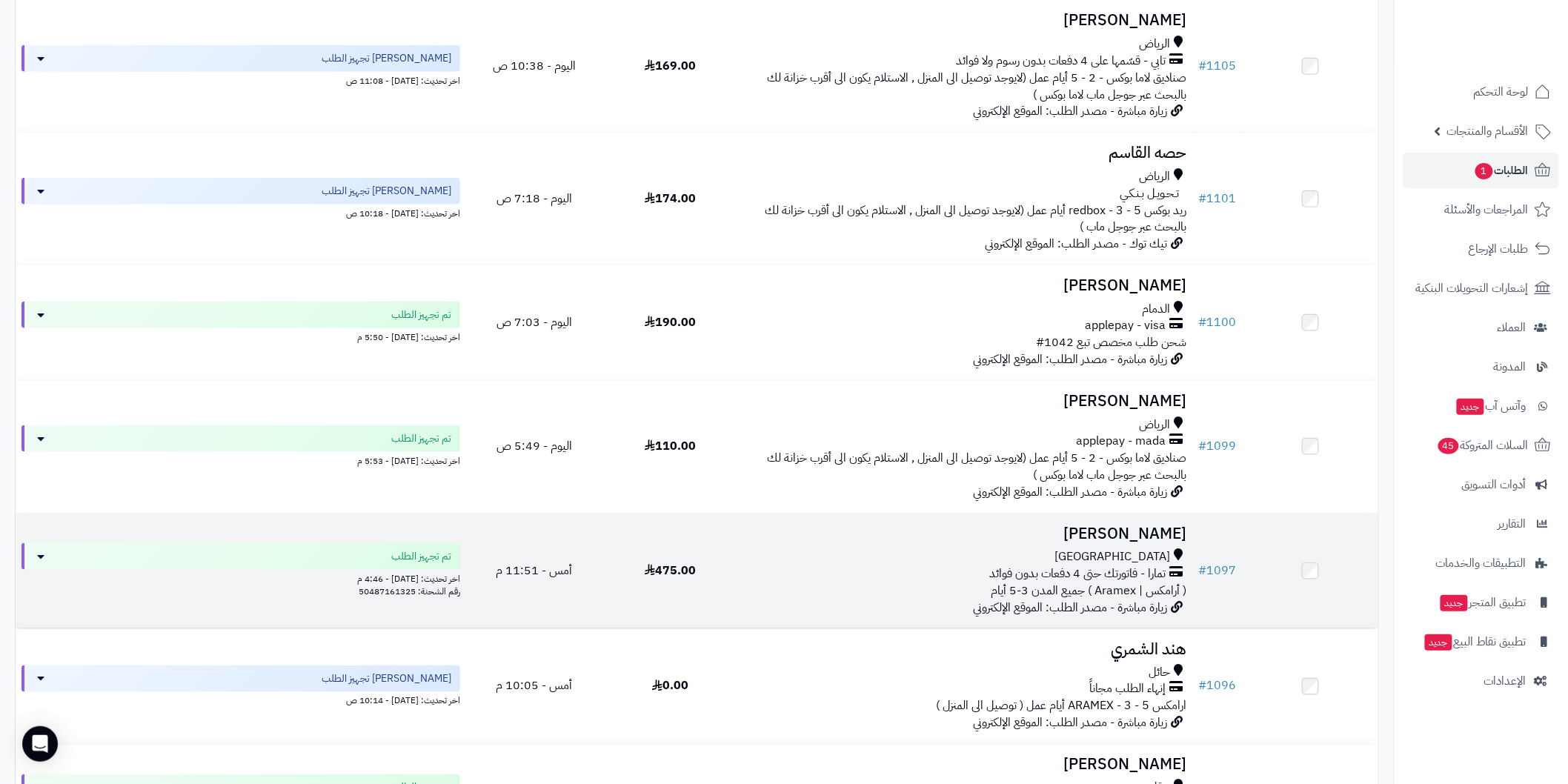
click at [1097, 539] on h3 "[PERSON_NAME]" at bounding box center [965, 534] width 442 height 17
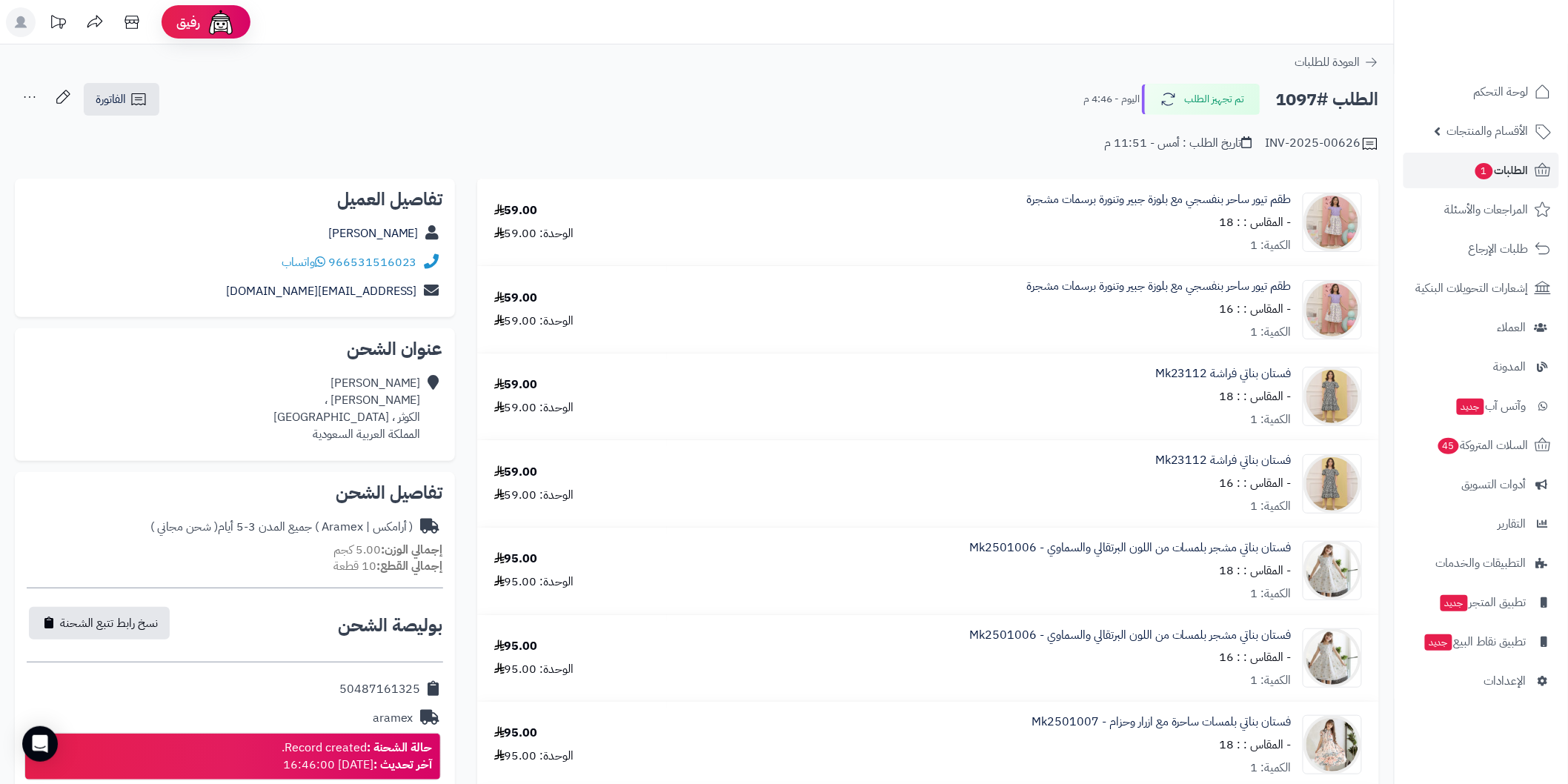
scroll to position [109, 0]
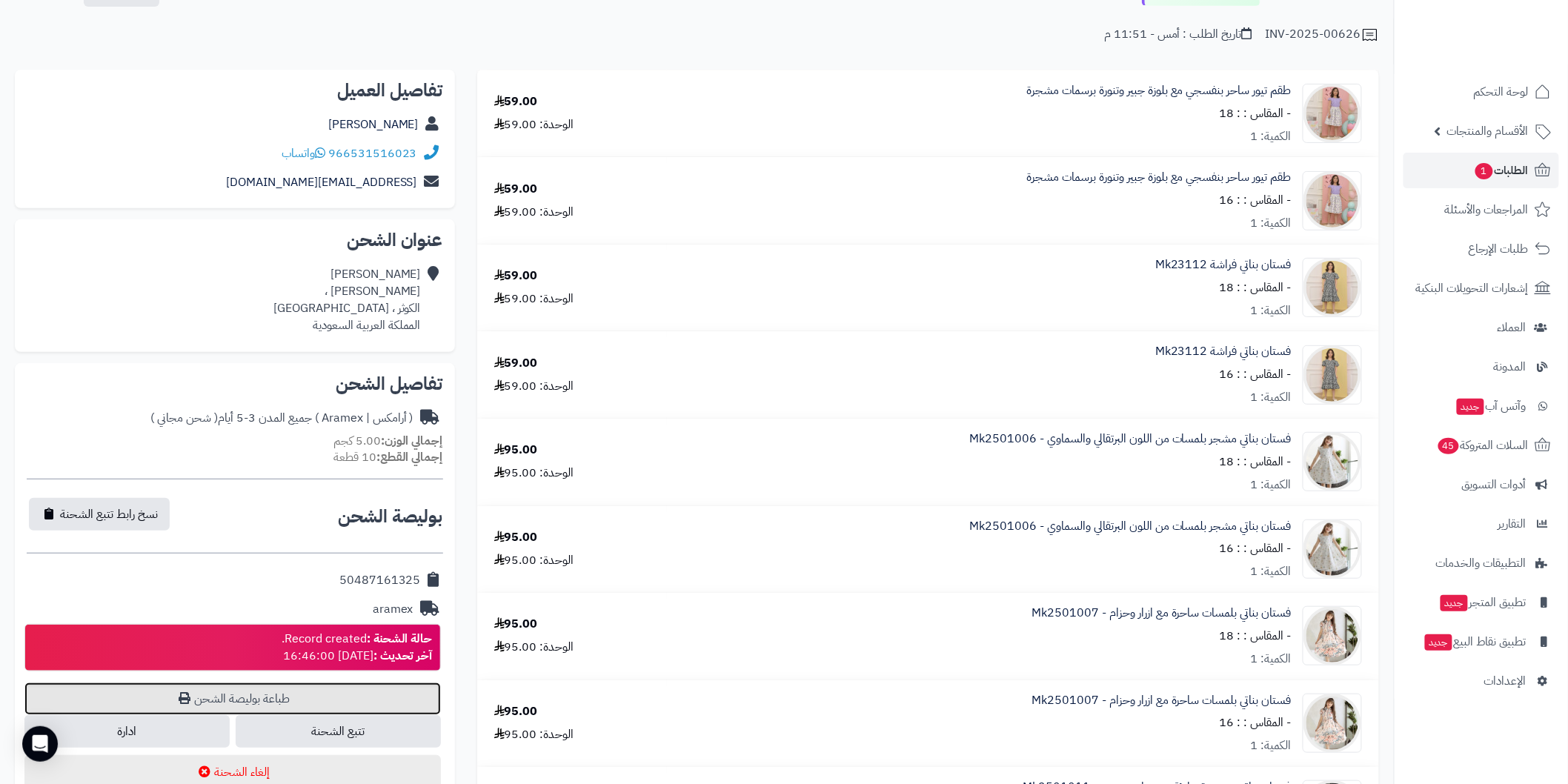
click at [419, 686] on link "طباعة بوليصة الشحن" at bounding box center [232, 699] width 416 height 32
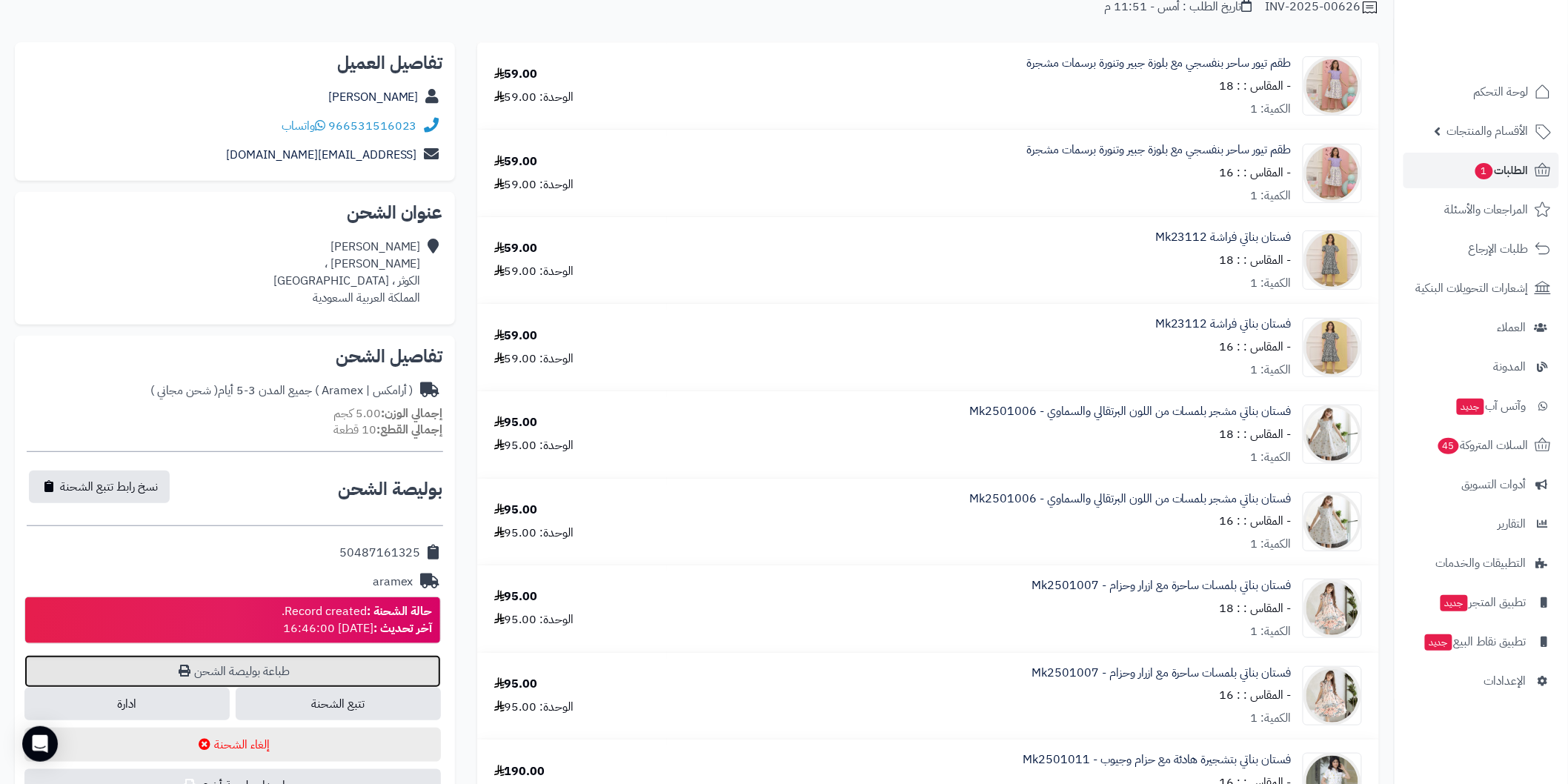
scroll to position [0, 0]
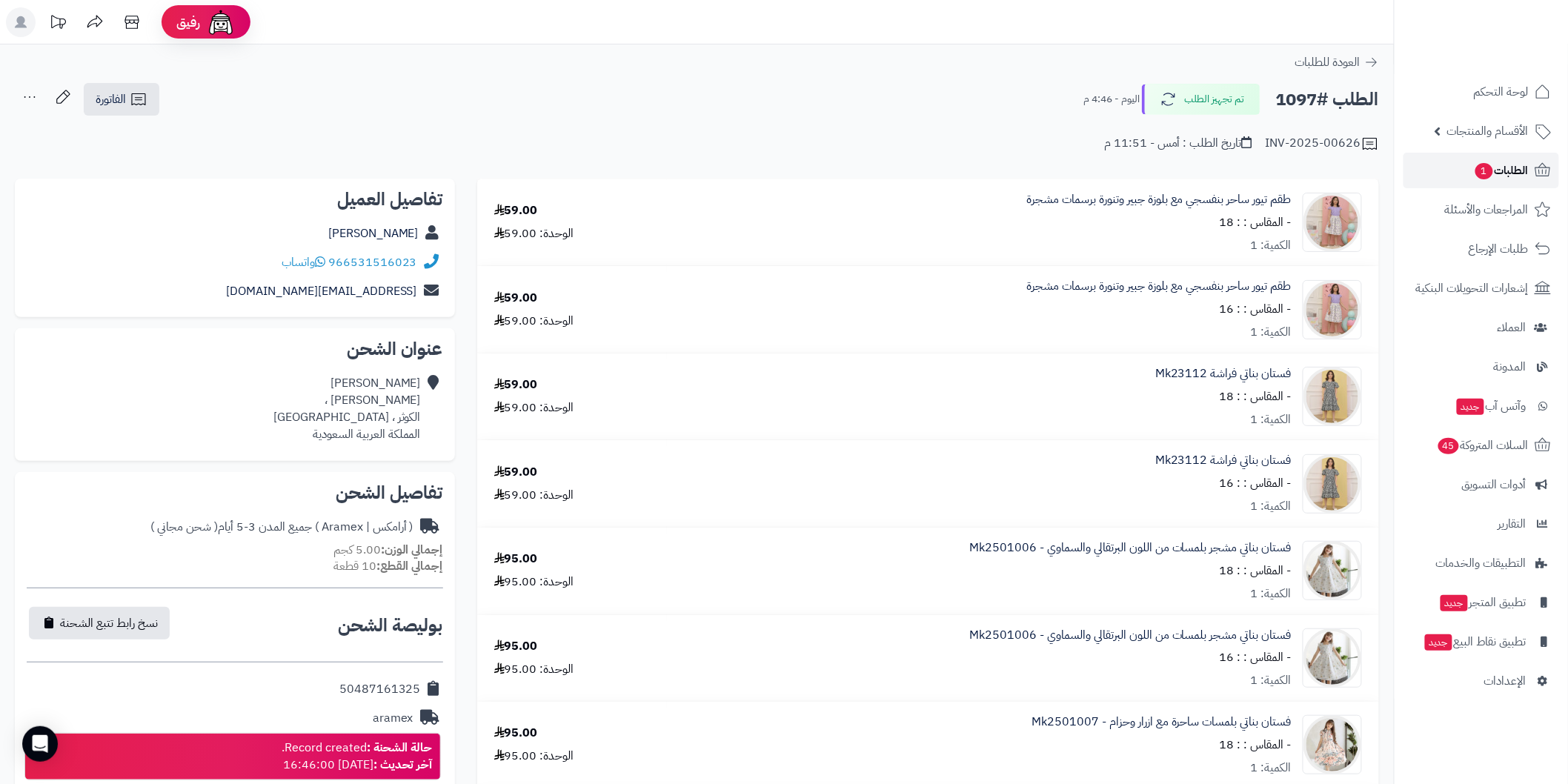
click at [1460, 166] on link "الطلبات 1" at bounding box center [1481, 170] width 155 height 35
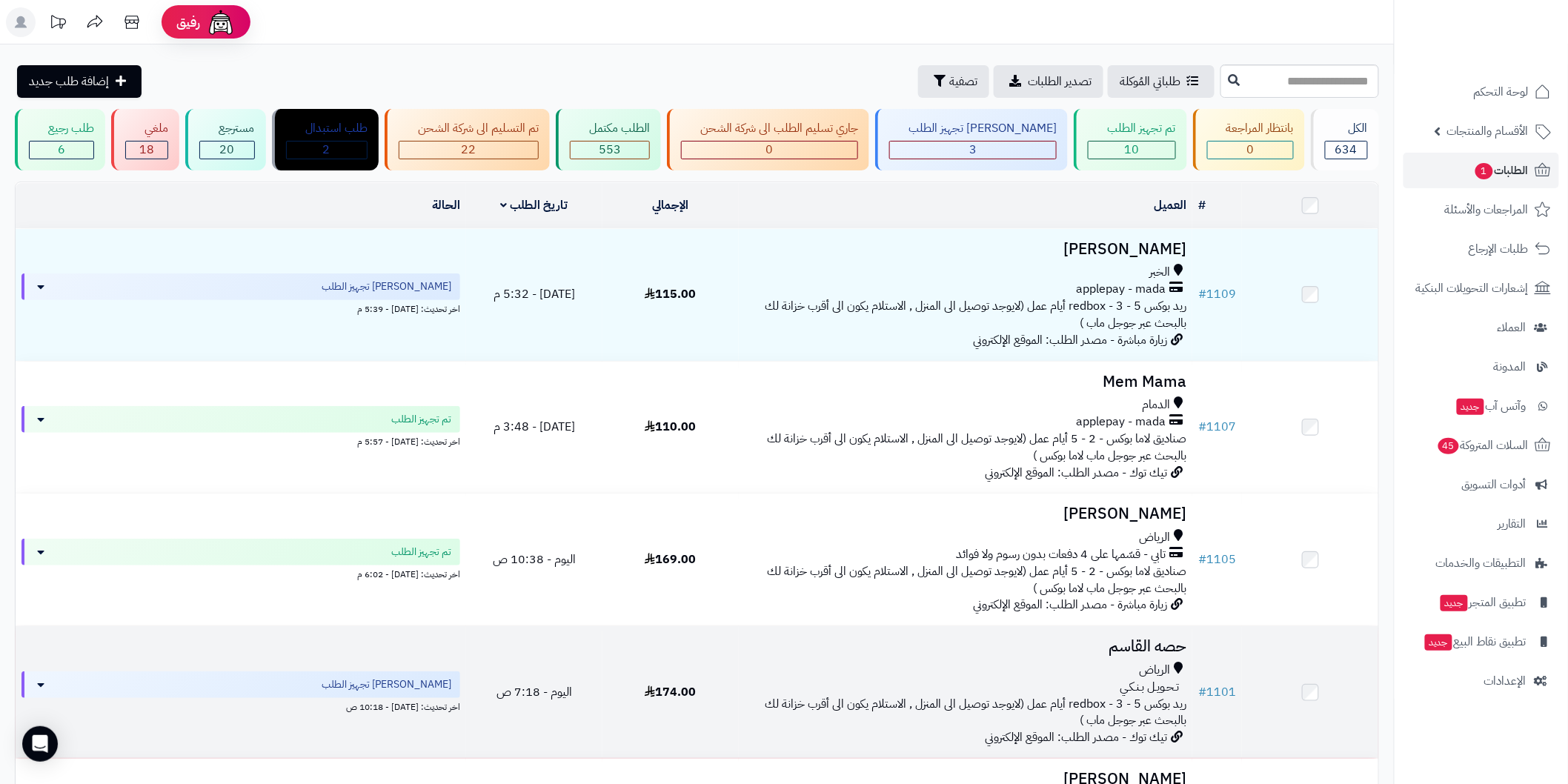
click at [1106, 646] on h3 "حصه القاسم" at bounding box center [965, 647] width 442 height 17
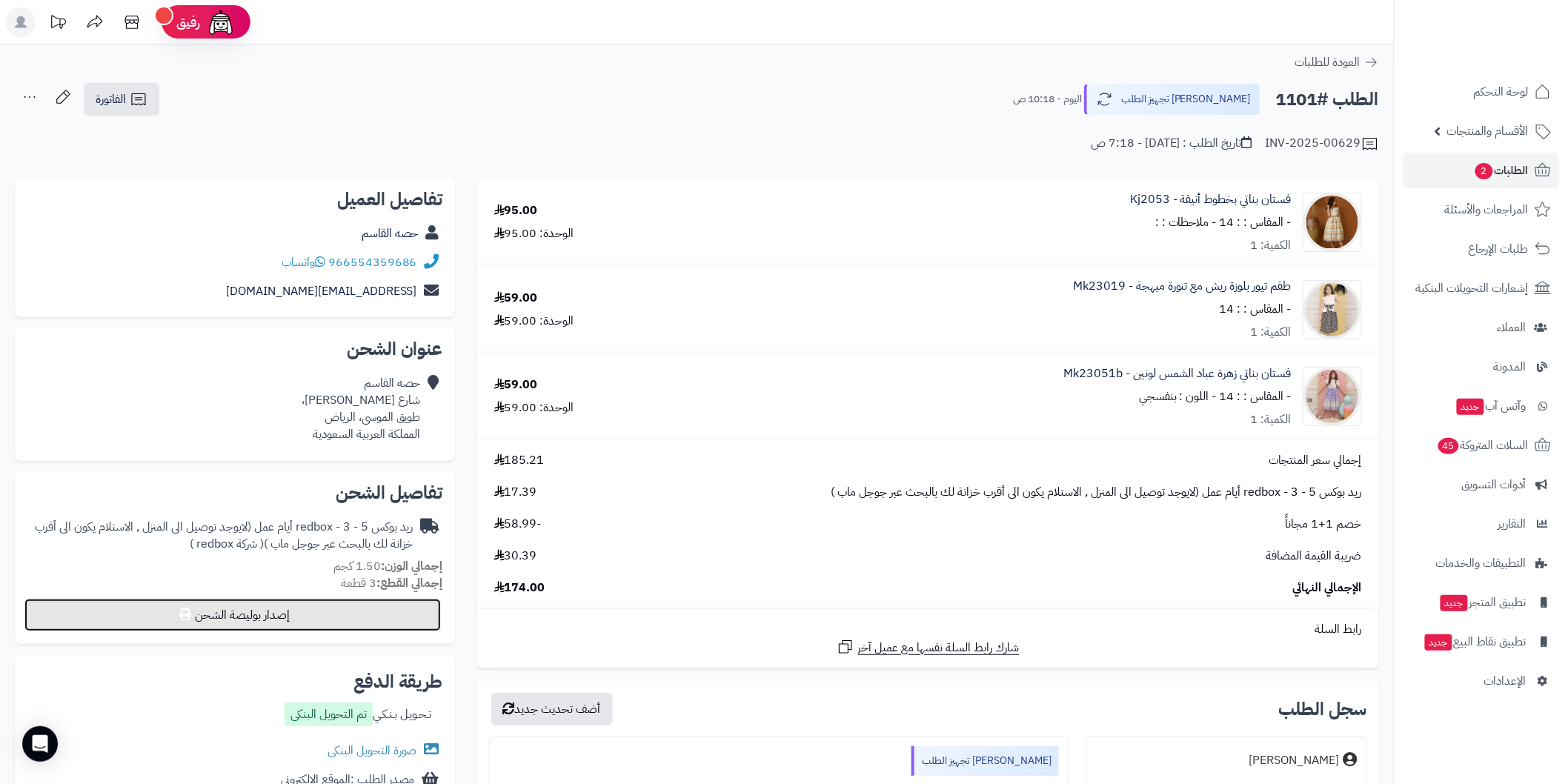
click at [394, 610] on button "إصدار بوليصة الشحن" at bounding box center [232, 615] width 416 height 32
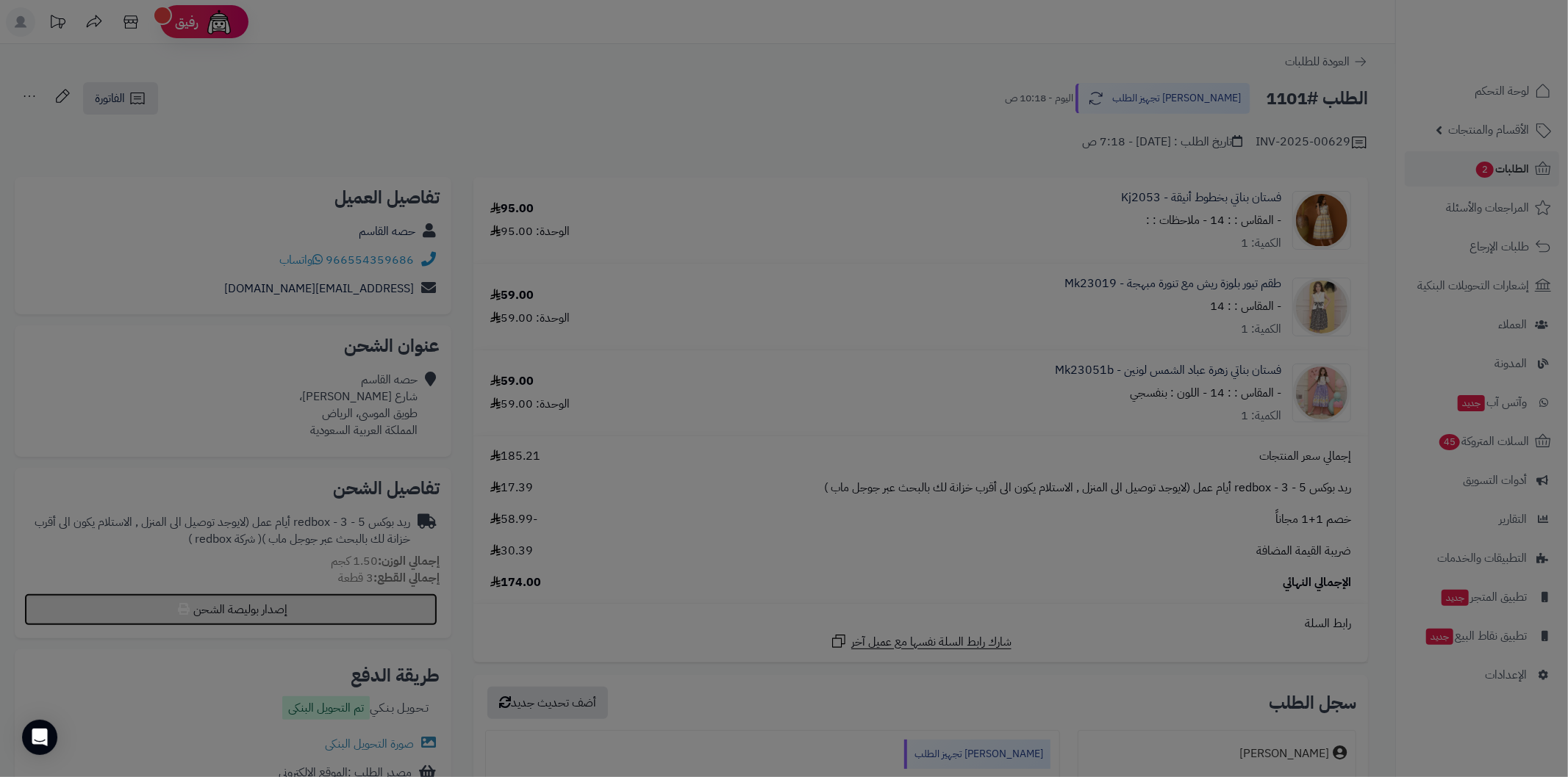
select select "******"
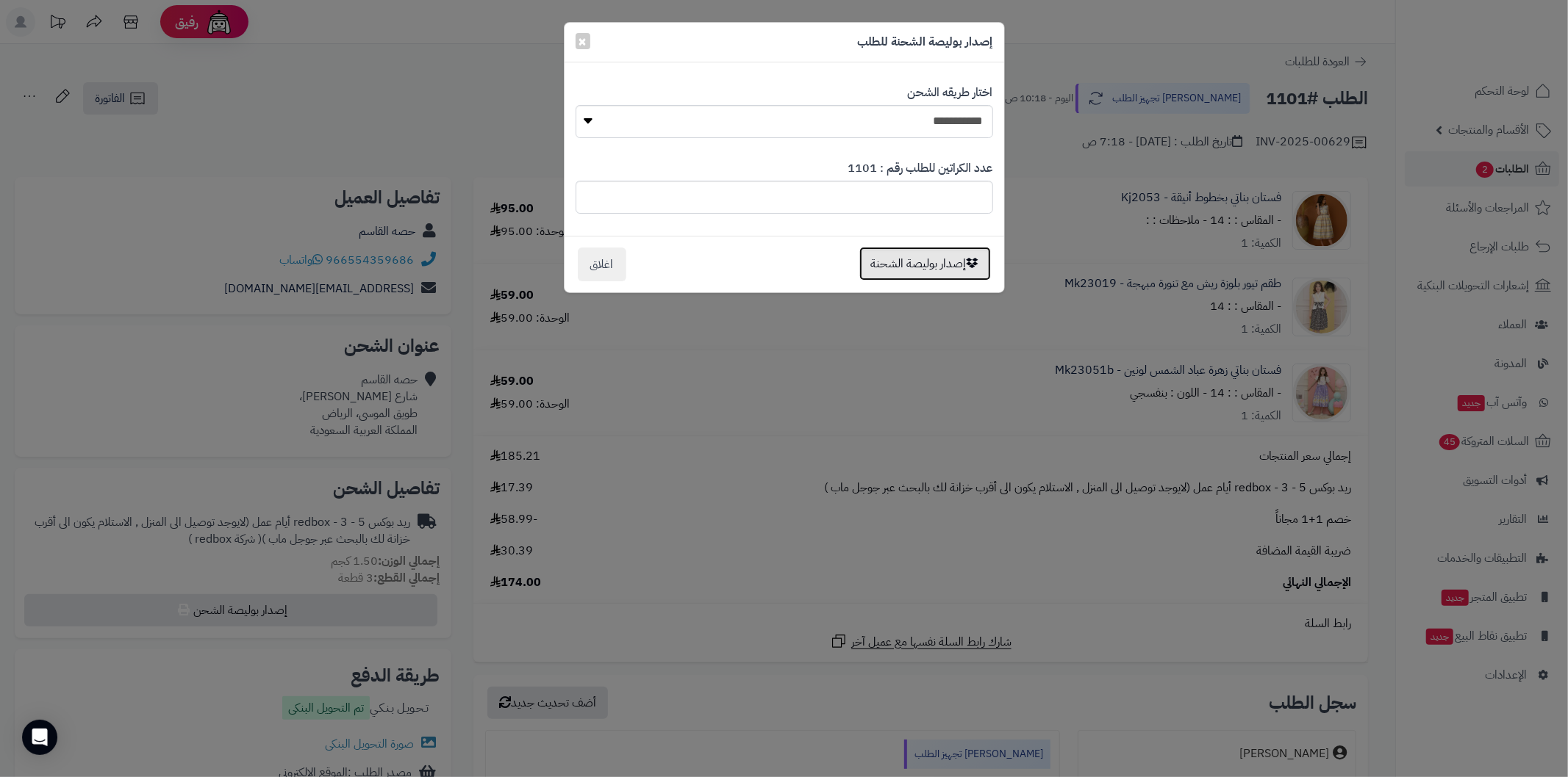
click at [891, 262] on button "إصدار بوليصة الشحنة" at bounding box center [925, 263] width 132 height 34
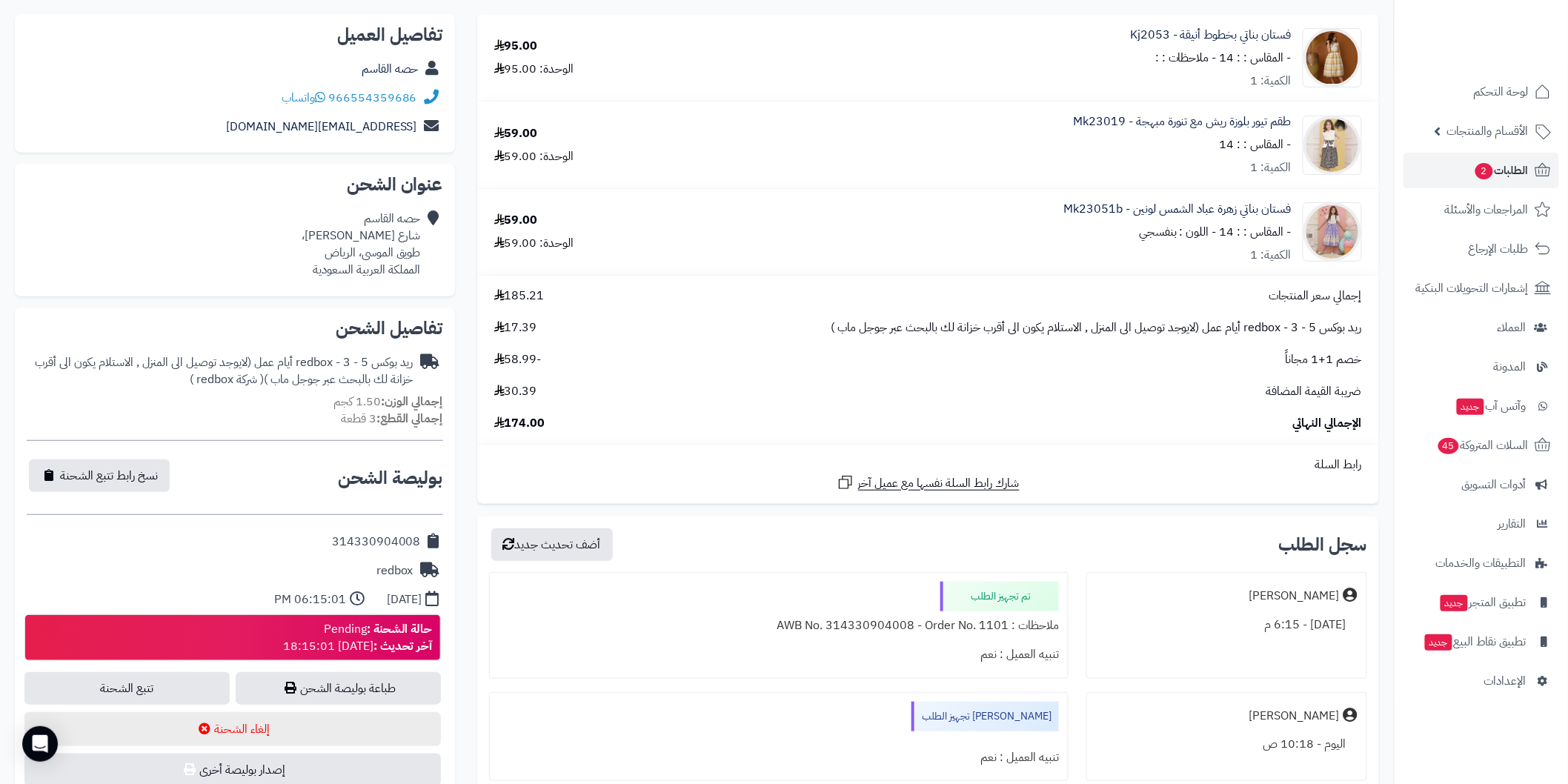
scroll to position [220, 0]
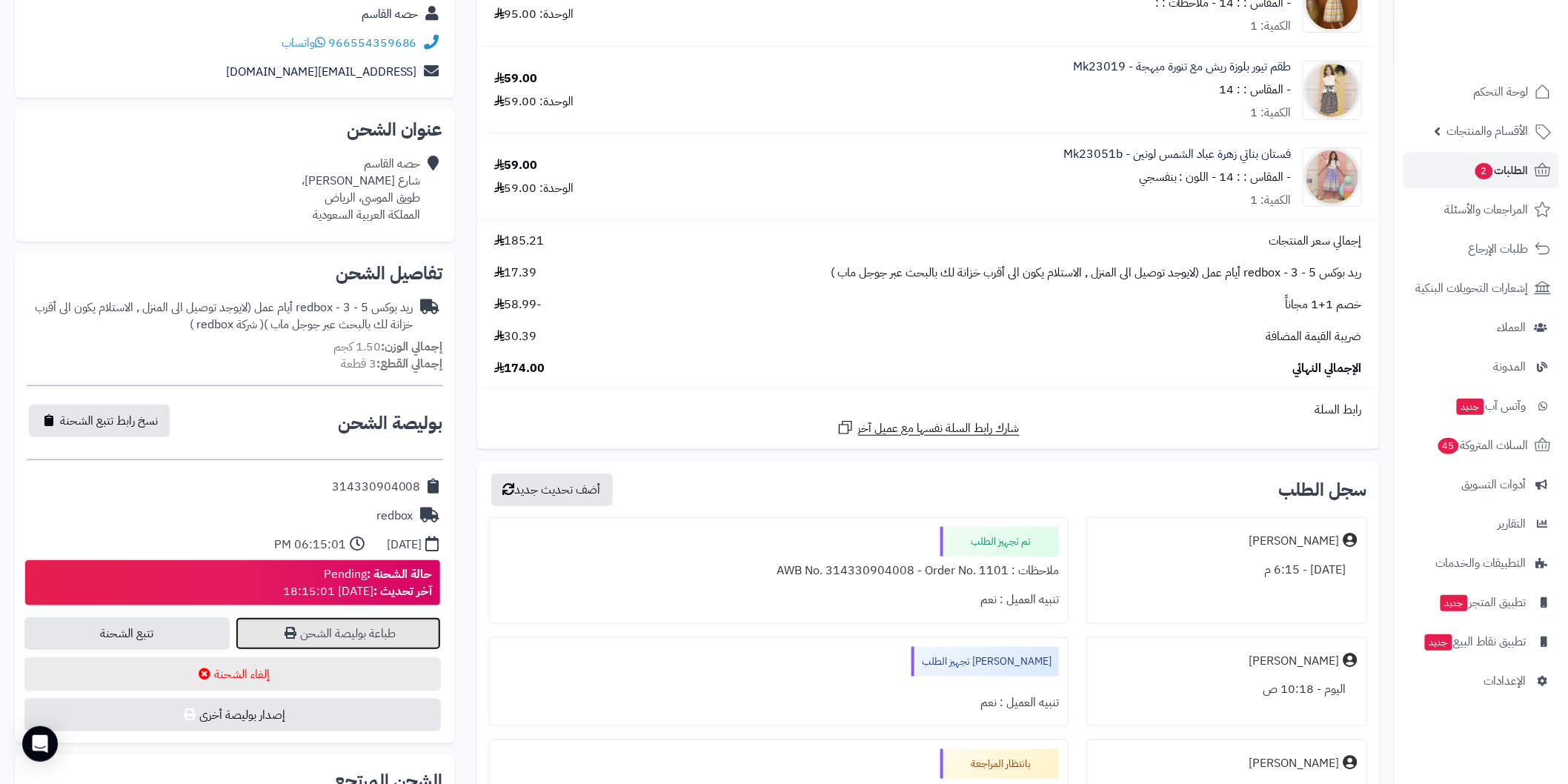
click at [418, 630] on link "طباعة بوليصة الشحن" at bounding box center [338, 633] width 205 height 32
click at [1488, 166] on span "2" at bounding box center [1484, 171] width 18 height 17
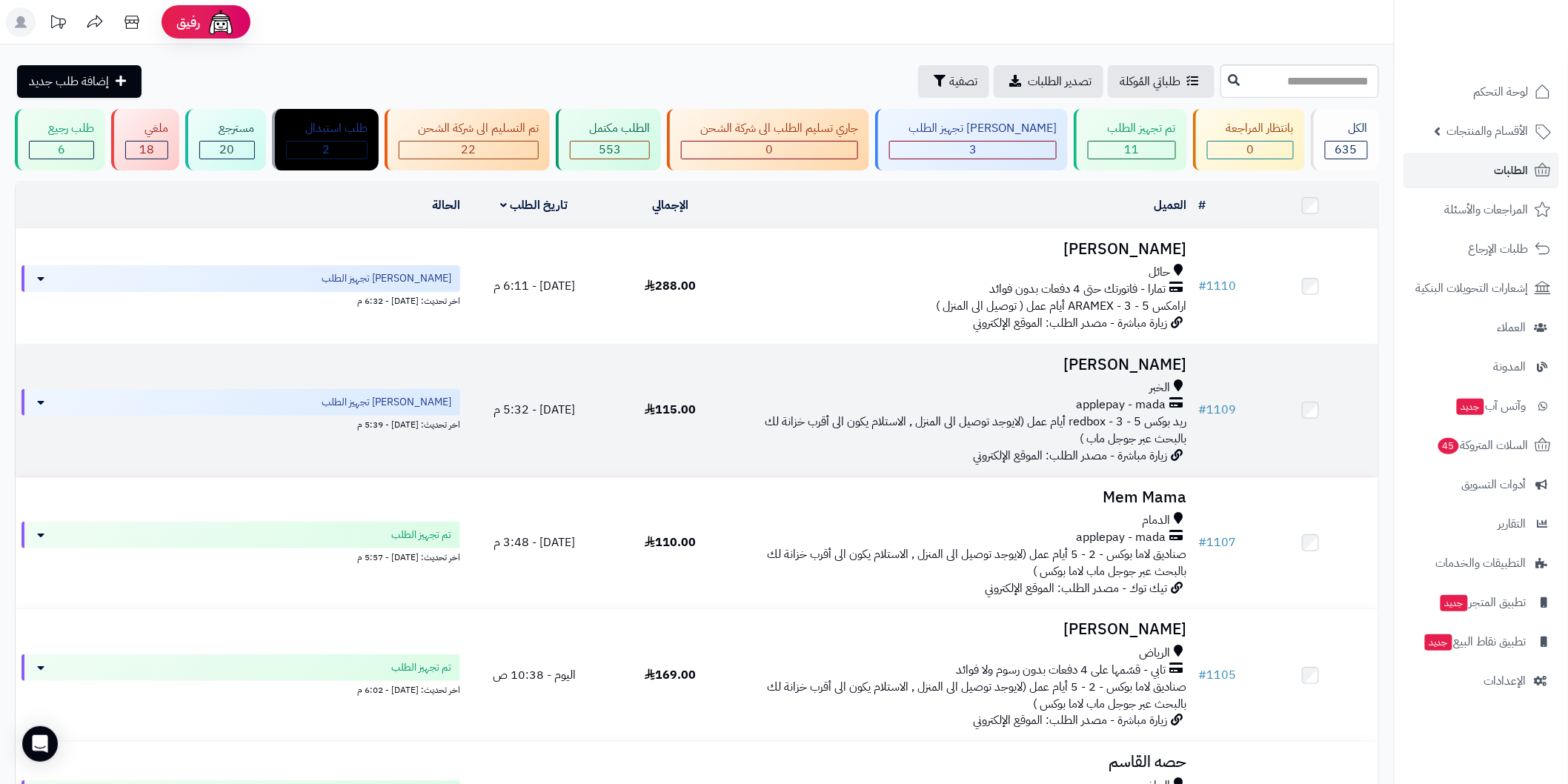
click at [1121, 361] on h3 "مازن الزهراني" at bounding box center [965, 365] width 442 height 17
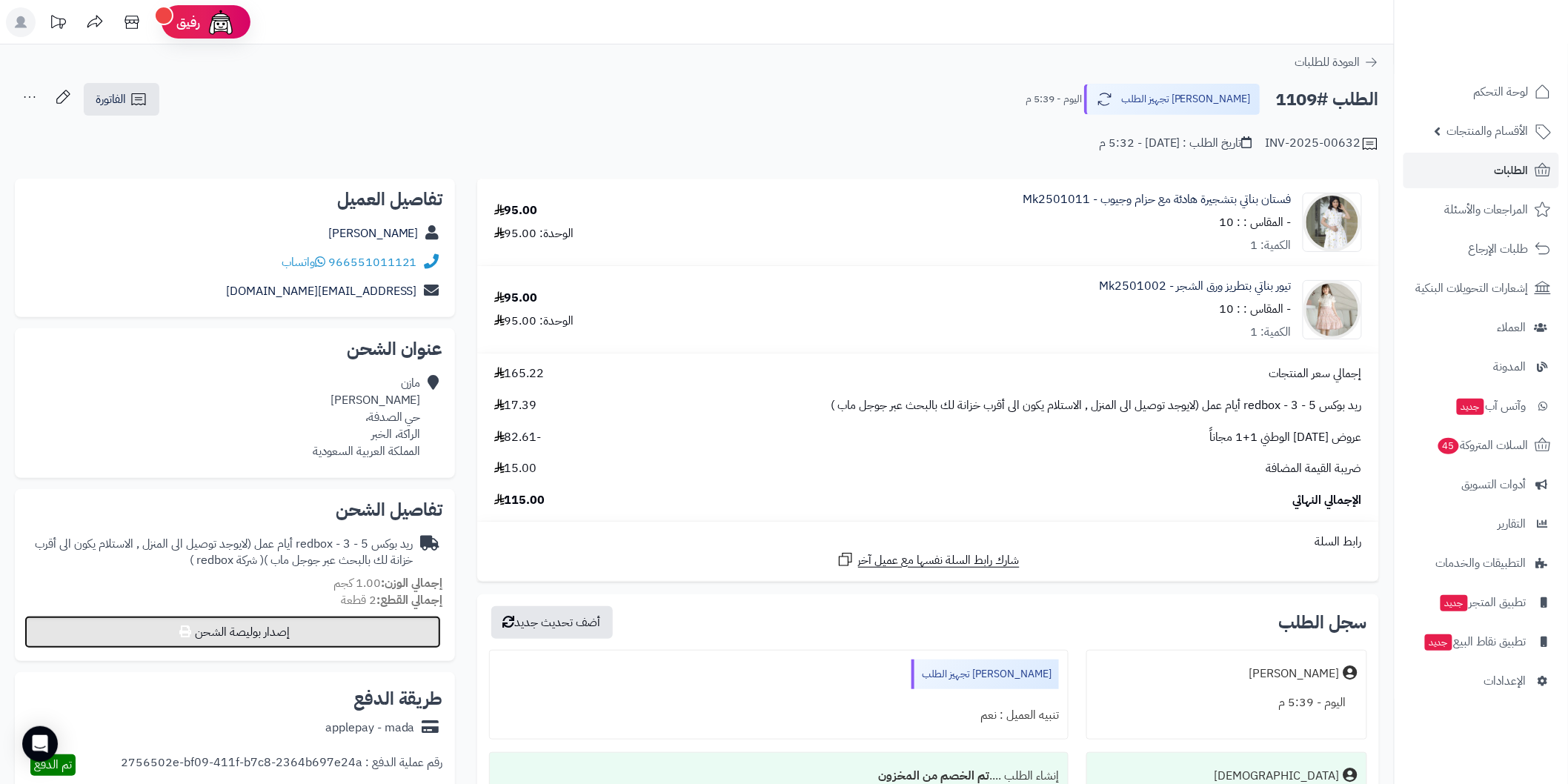
click at [426, 630] on button "إصدار بوليصة الشحن" at bounding box center [232, 632] width 416 height 32
select select "******"
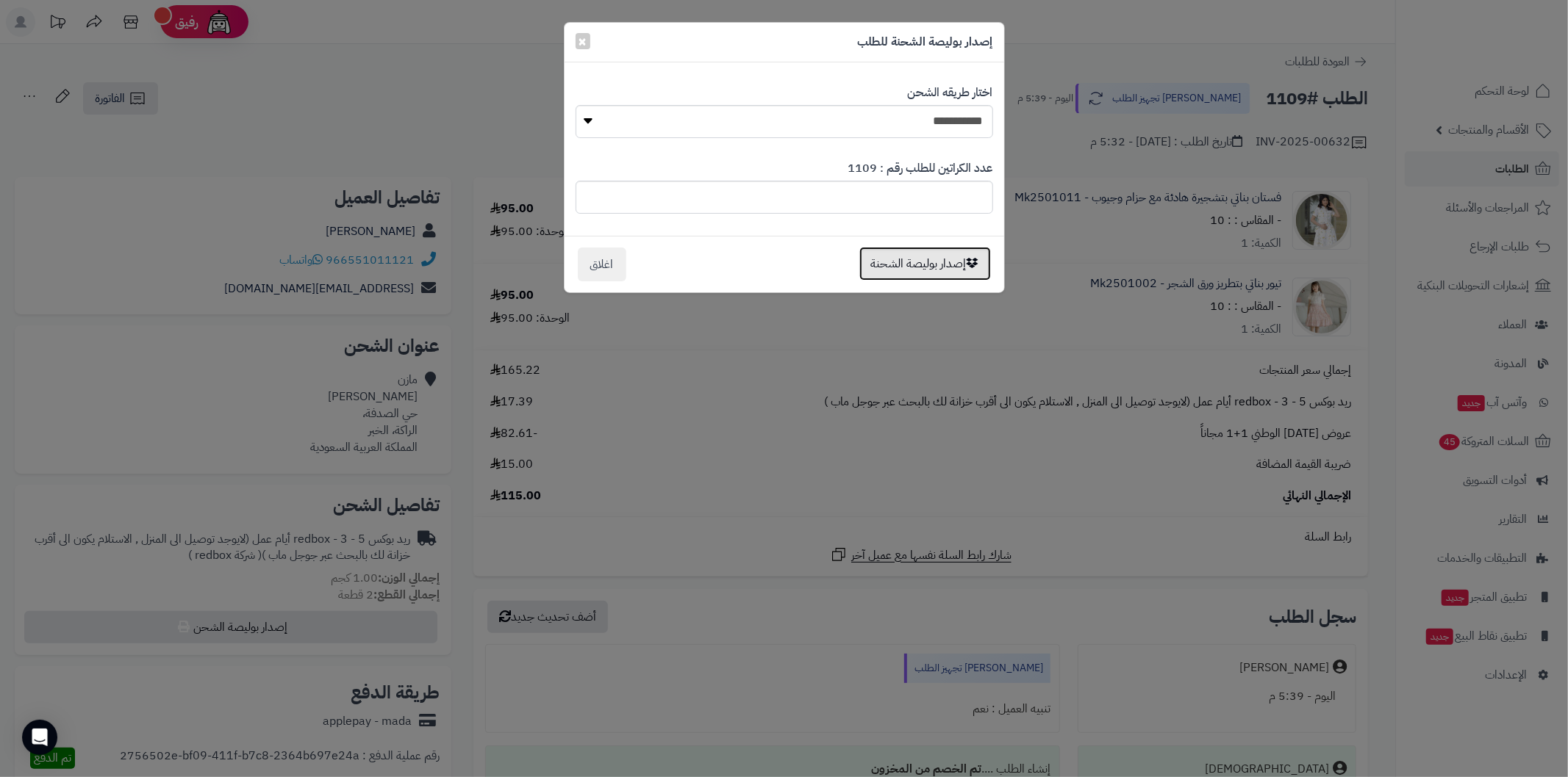
click at [928, 265] on button "إصدار بوليصة الشحنة" at bounding box center [925, 263] width 132 height 34
click at [0, 0] on div "جاري تصدير الطلبات لشركة الشحن .. برجاء الإنتظار" at bounding box center [0, 0] width 0 height 0
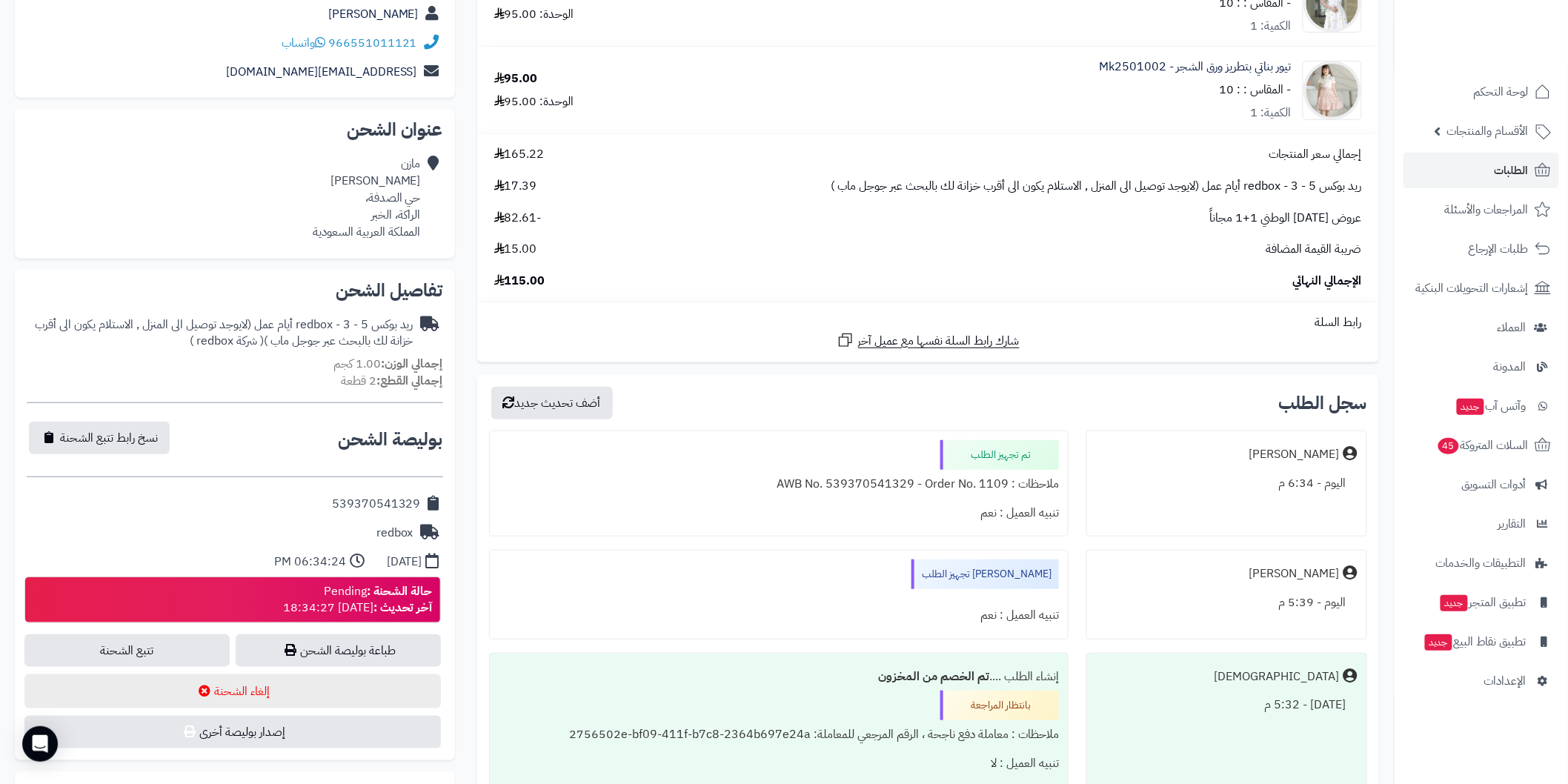
scroll to position [275, 0]
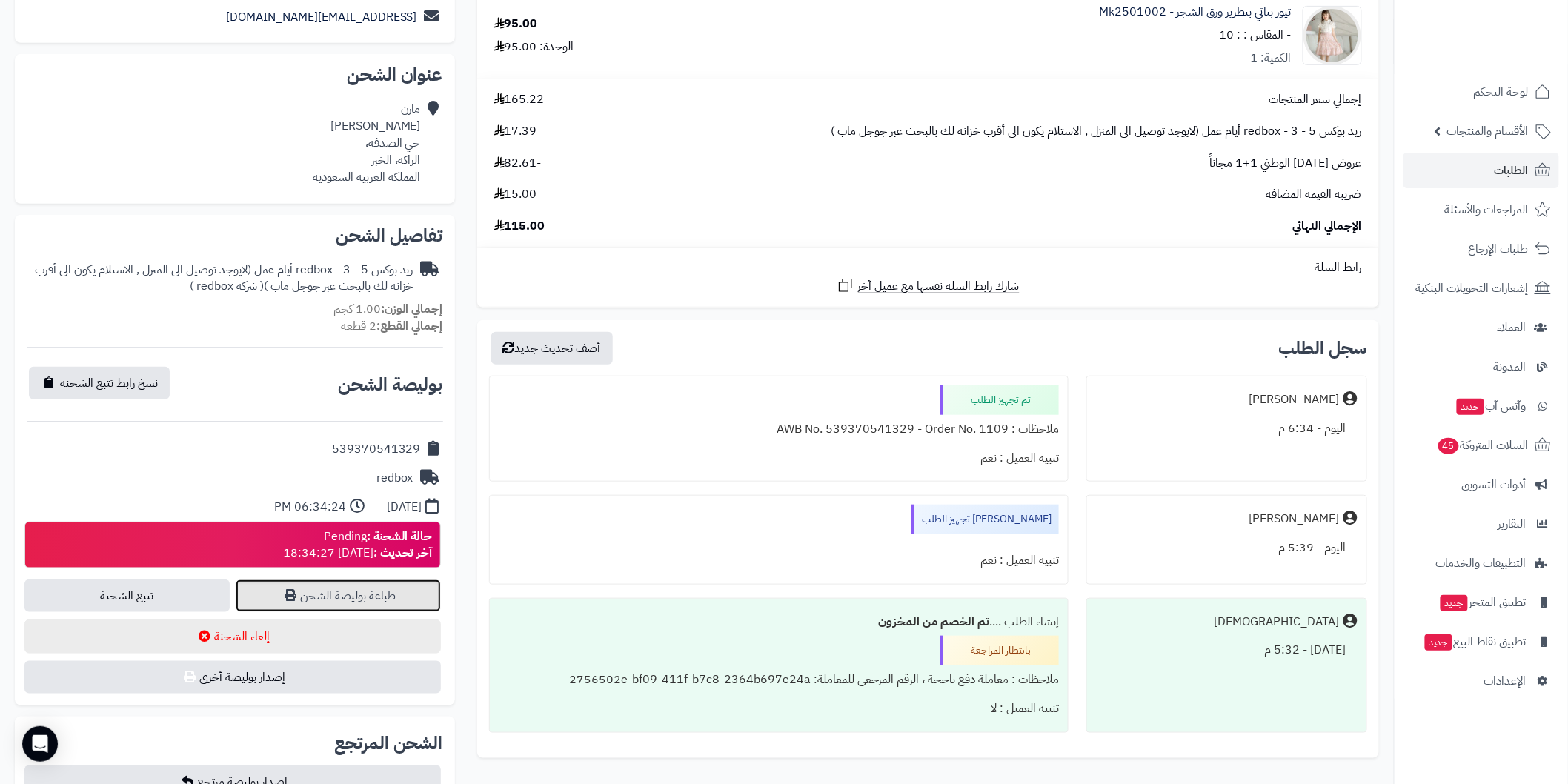
click at [368, 588] on link "طباعة بوليصة الشحن" at bounding box center [338, 595] width 205 height 32
click at [1504, 177] on span "الطلبات" at bounding box center [1511, 171] width 34 height 21
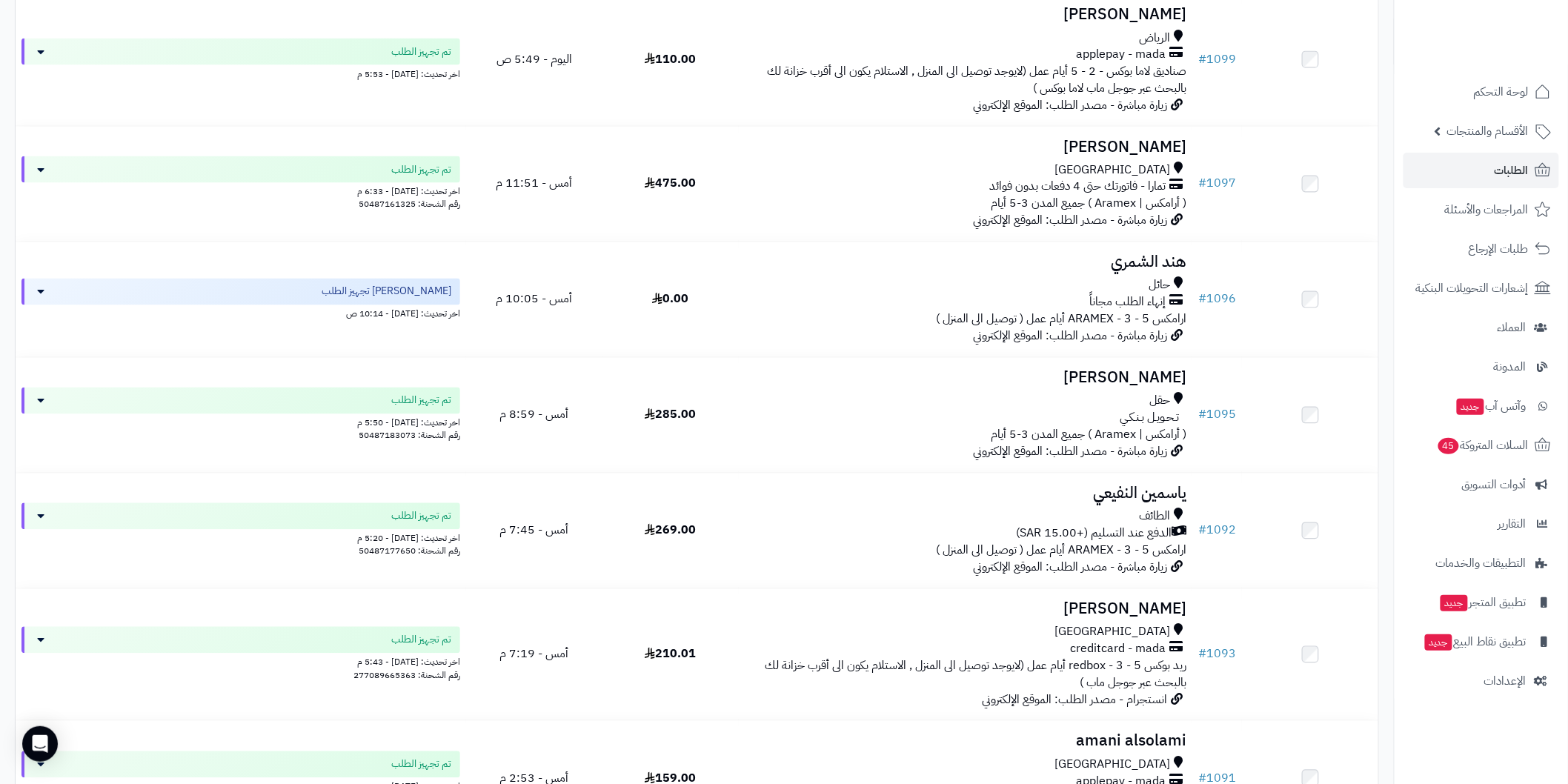
scroll to position [1036, 0]
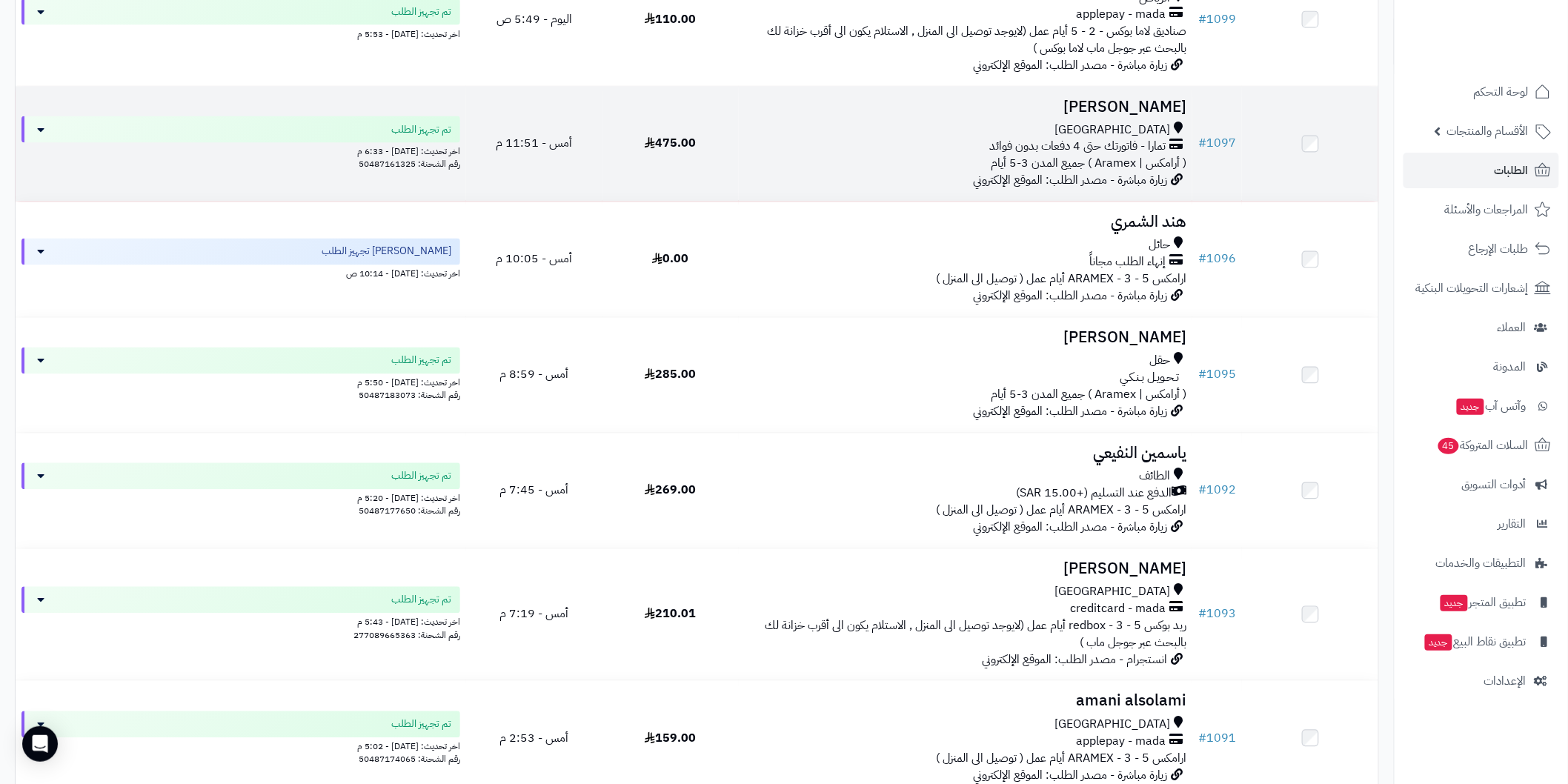
click at [1171, 105] on h3 "[PERSON_NAME]" at bounding box center [965, 107] width 442 height 17
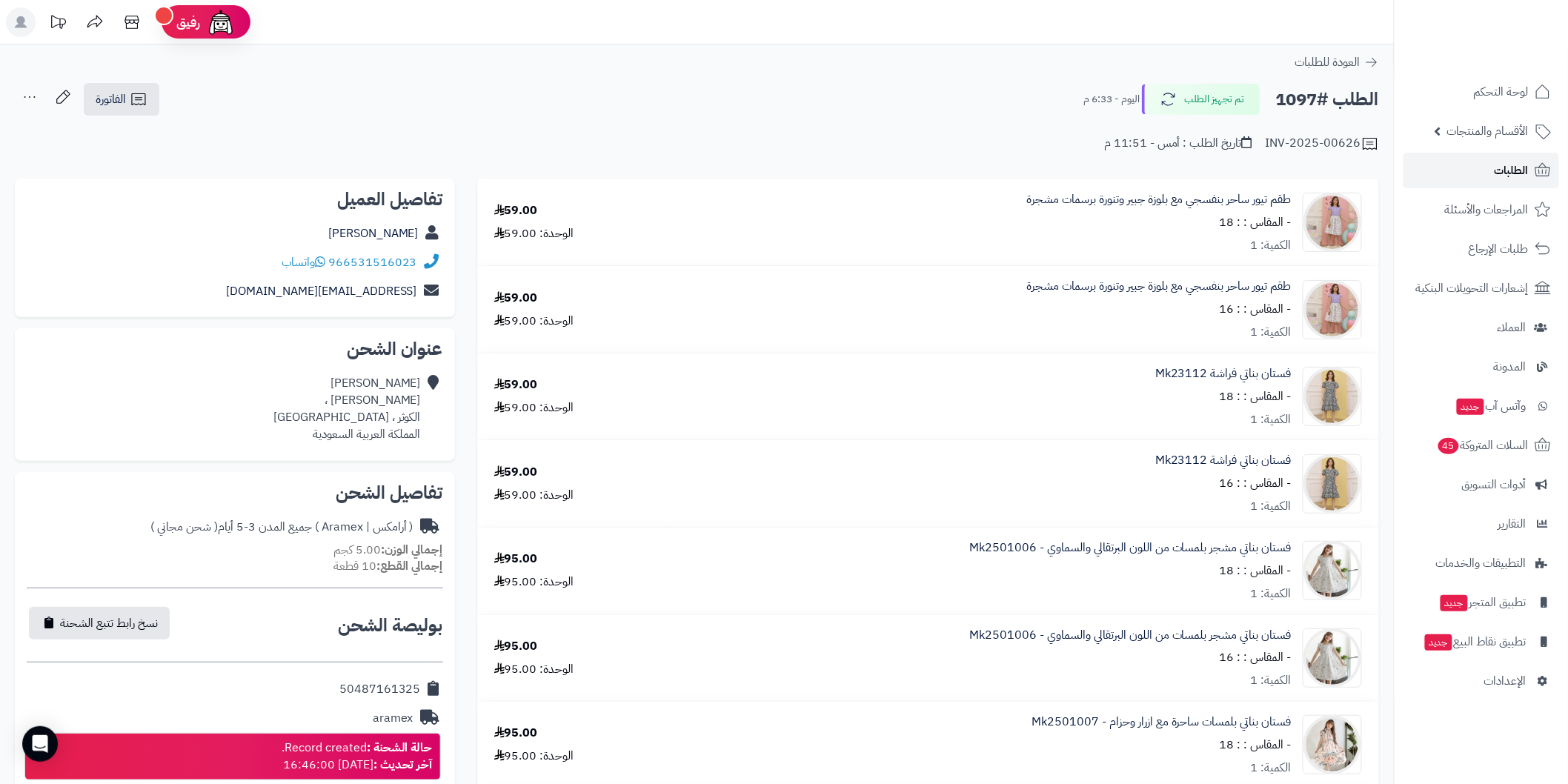
click at [1509, 168] on span "الطلبات" at bounding box center [1511, 171] width 34 height 21
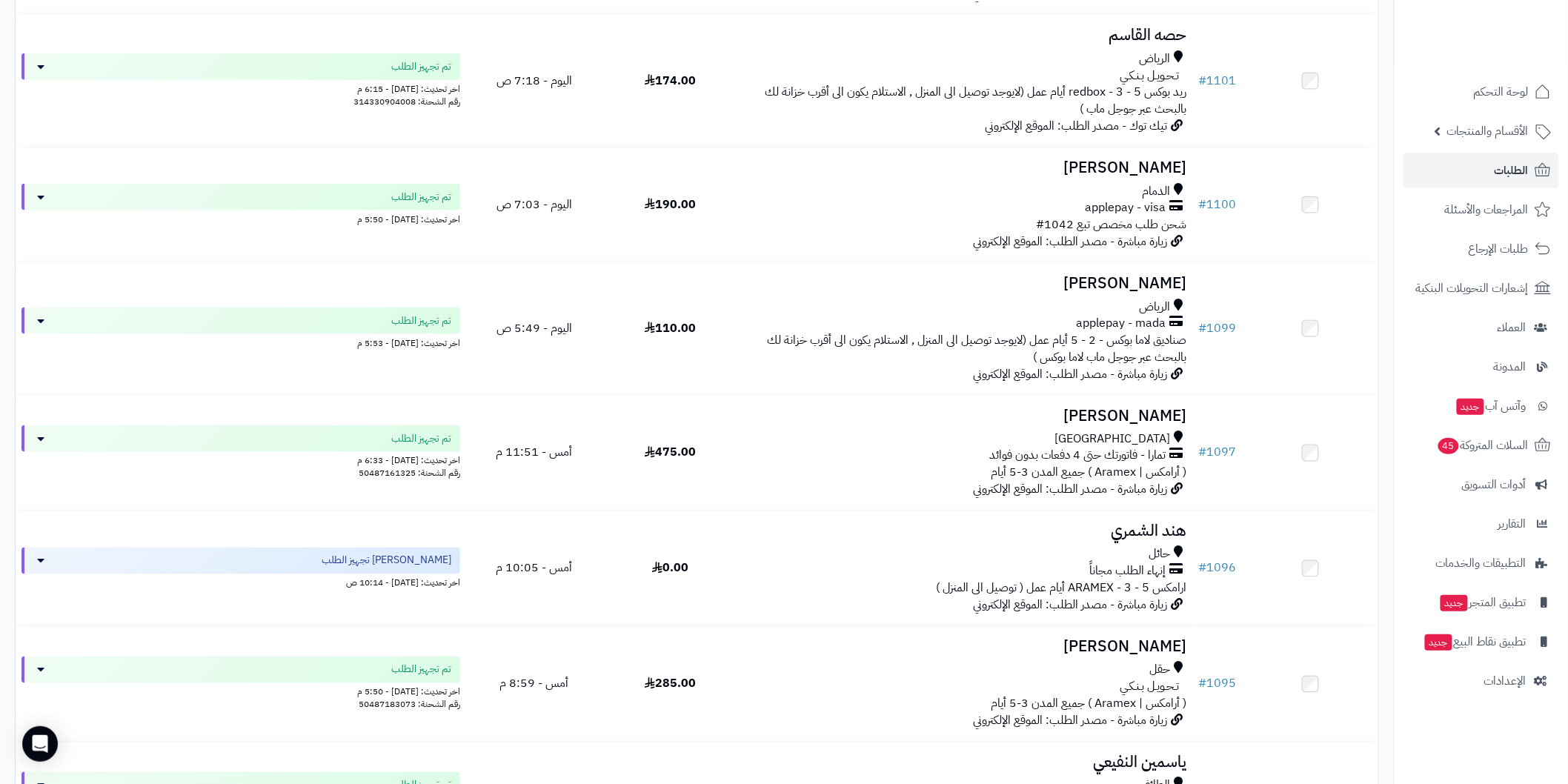
scroll to position [795, 0]
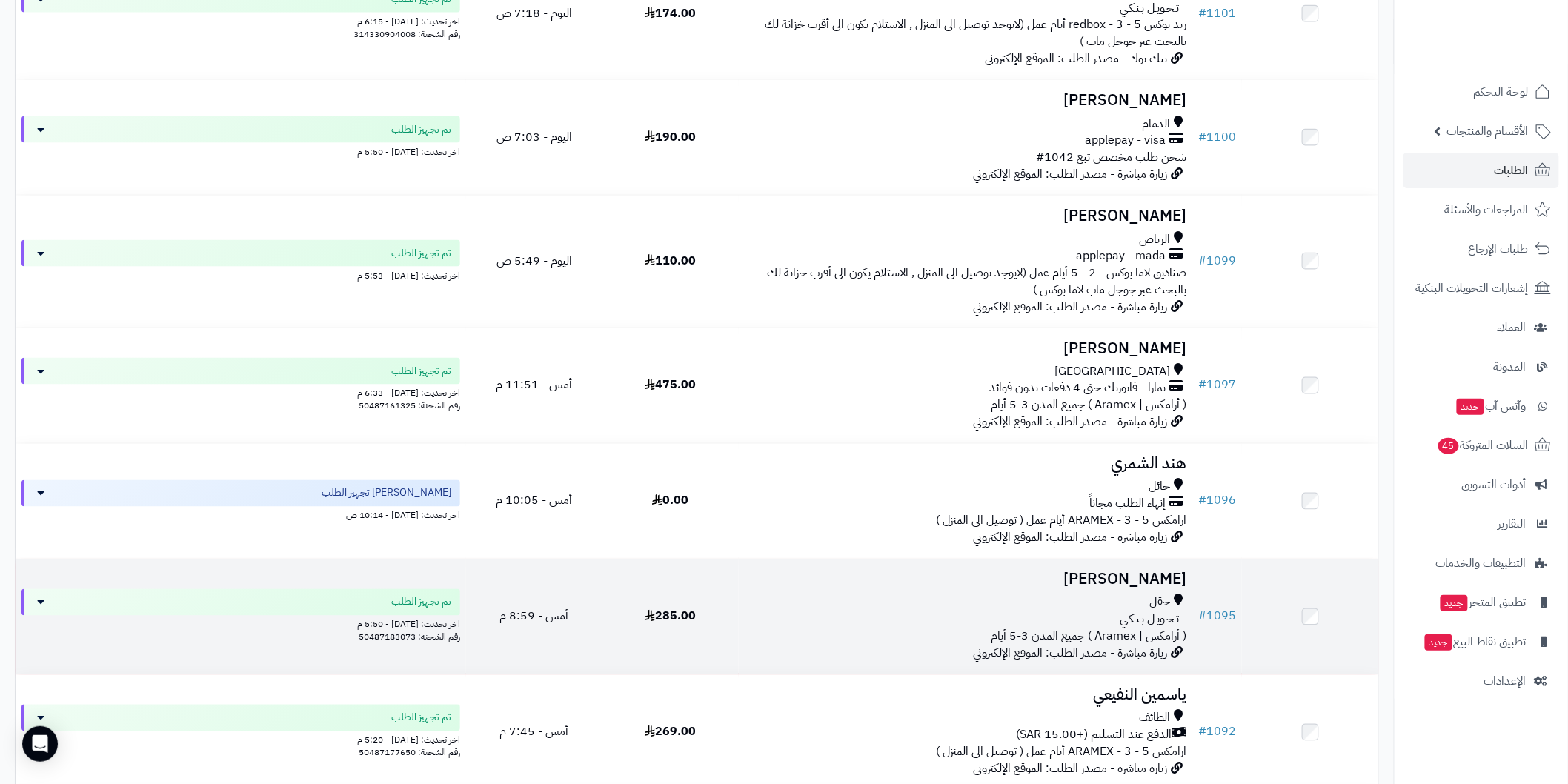
click at [1226, 578] on td "# 1095" at bounding box center [1217, 617] width 50 height 115
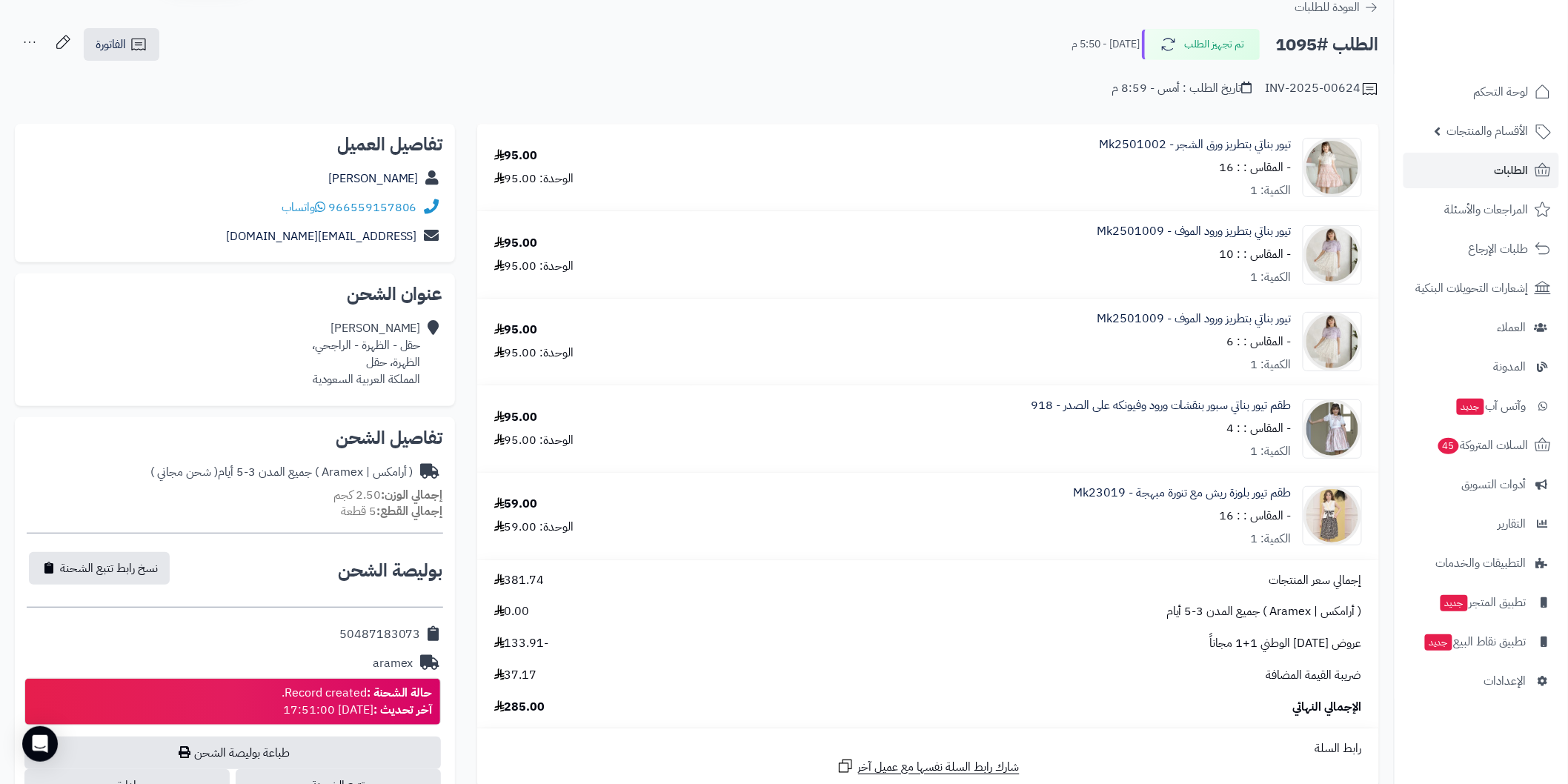
scroll to position [109, 0]
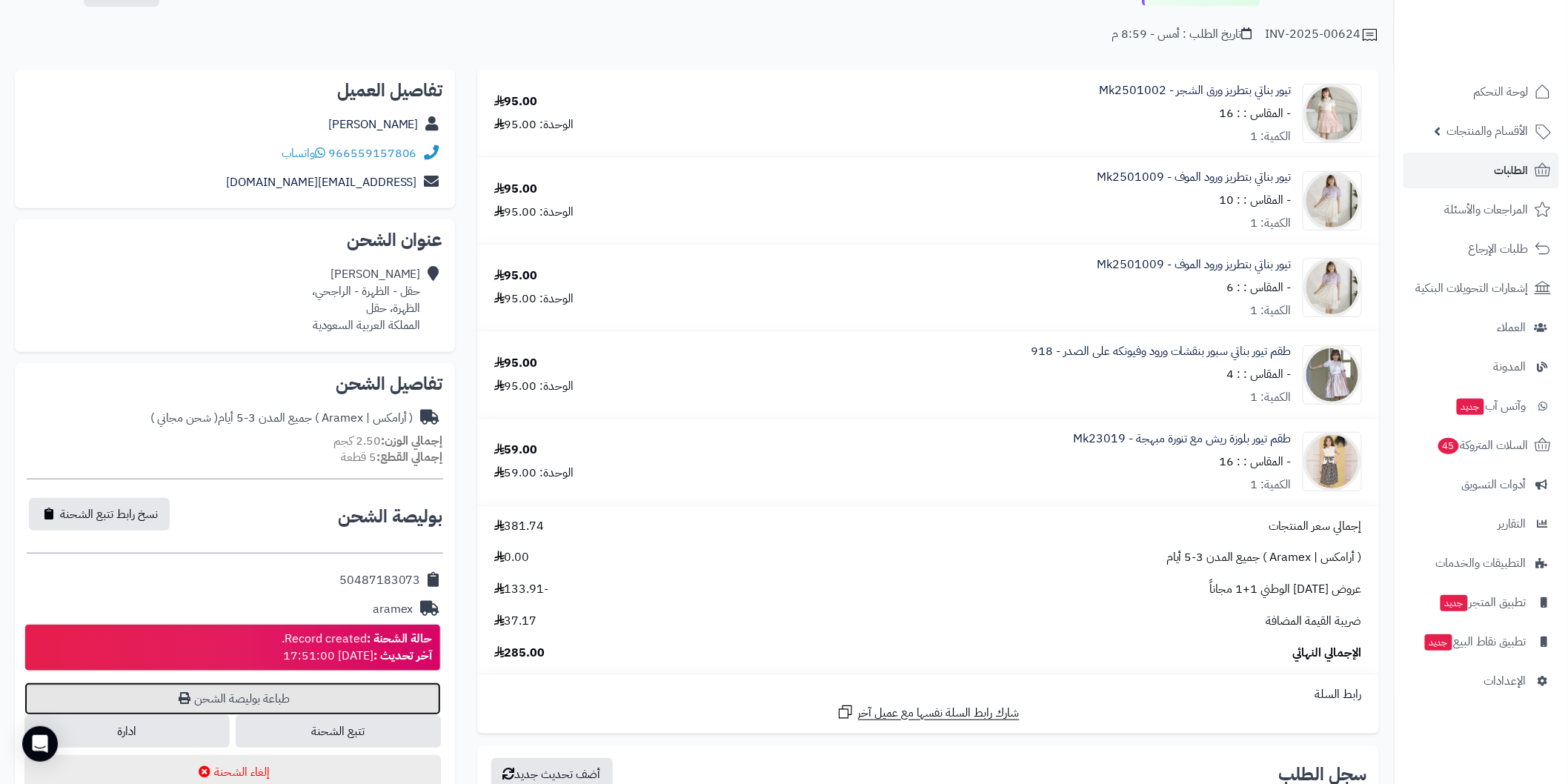
click at [411, 691] on link "طباعة بوليصة الشحن" at bounding box center [232, 699] width 416 height 32
click at [1491, 171] on link "الطلبات" at bounding box center [1481, 170] width 155 height 35
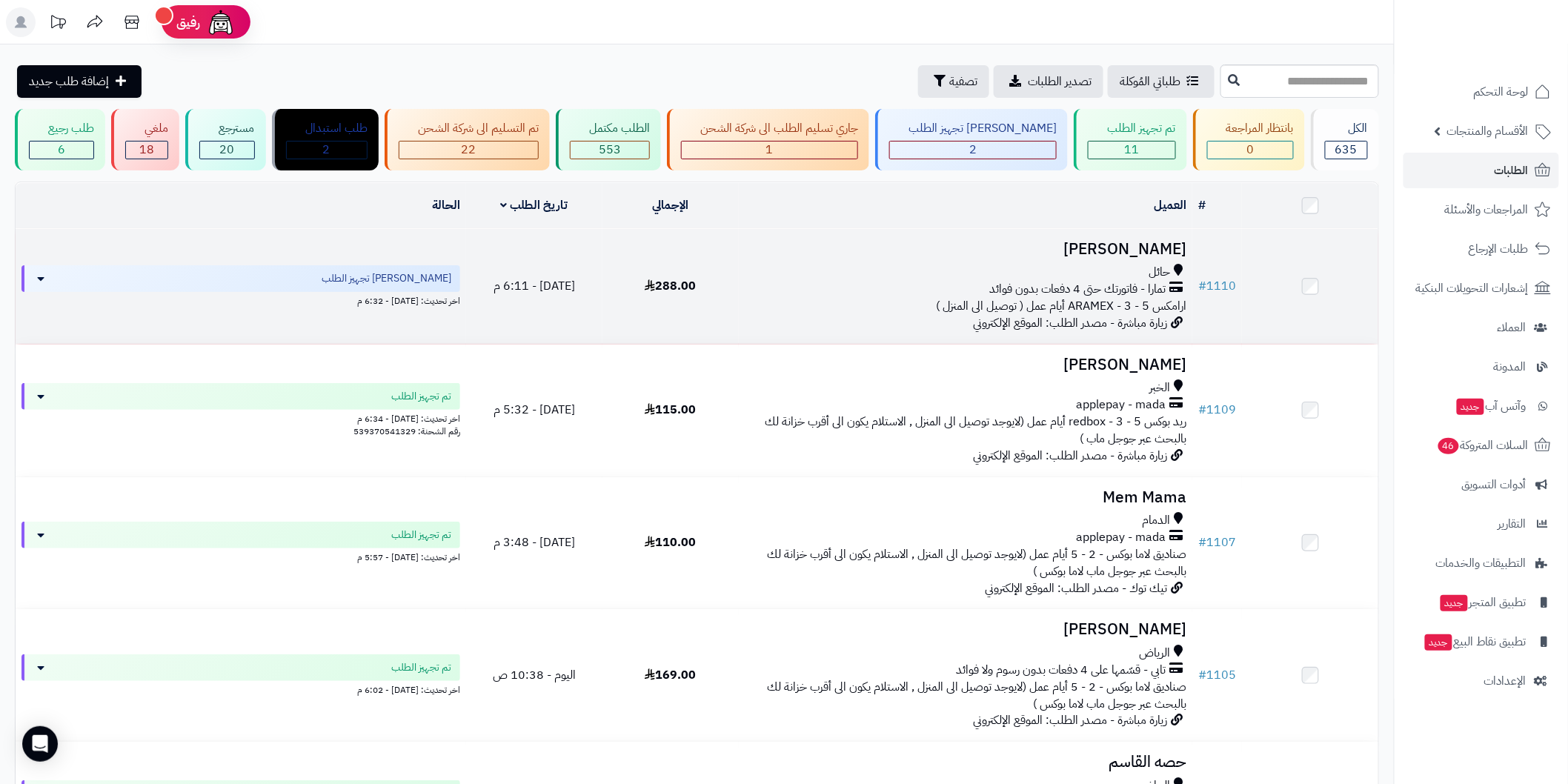
scroll to position [55, 0]
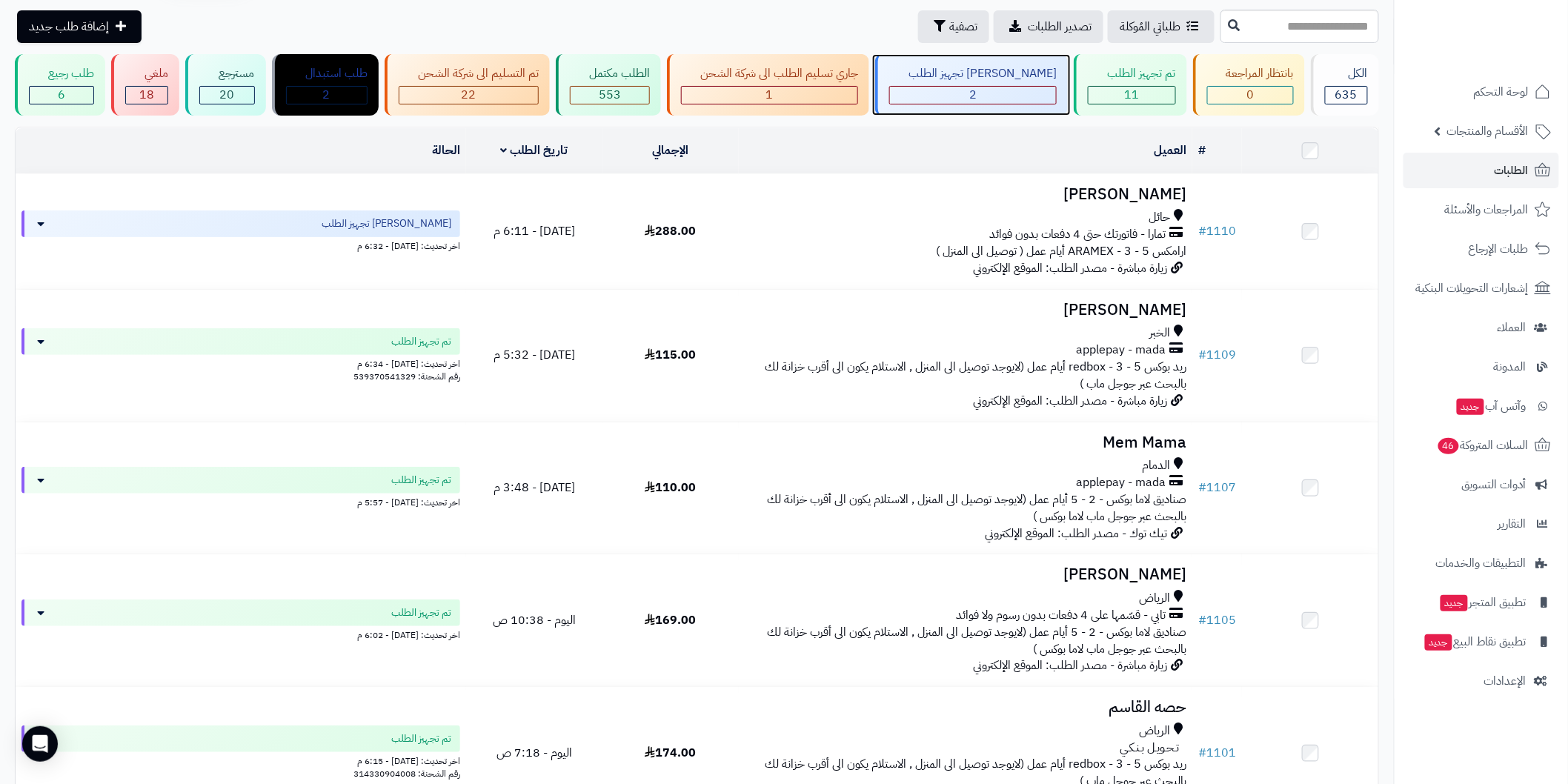
click at [987, 80] on div "[PERSON_NAME] تجهيز الطلب" at bounding box center [973, 73] width 167 height 17
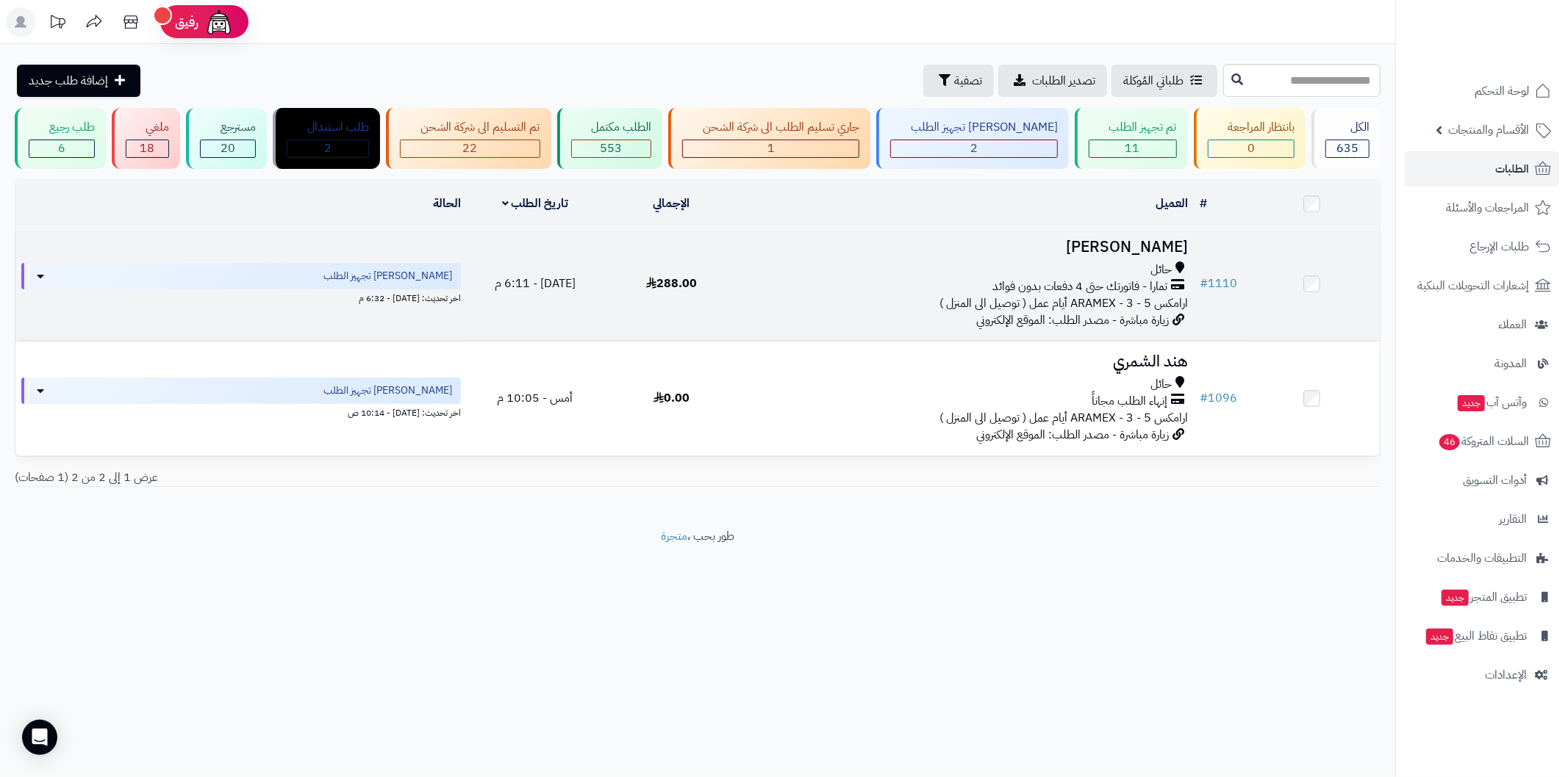
click at [1012, 239] on h3 "[PERSON_NAME]" at bounding box center [966, 247] width 442 height 17
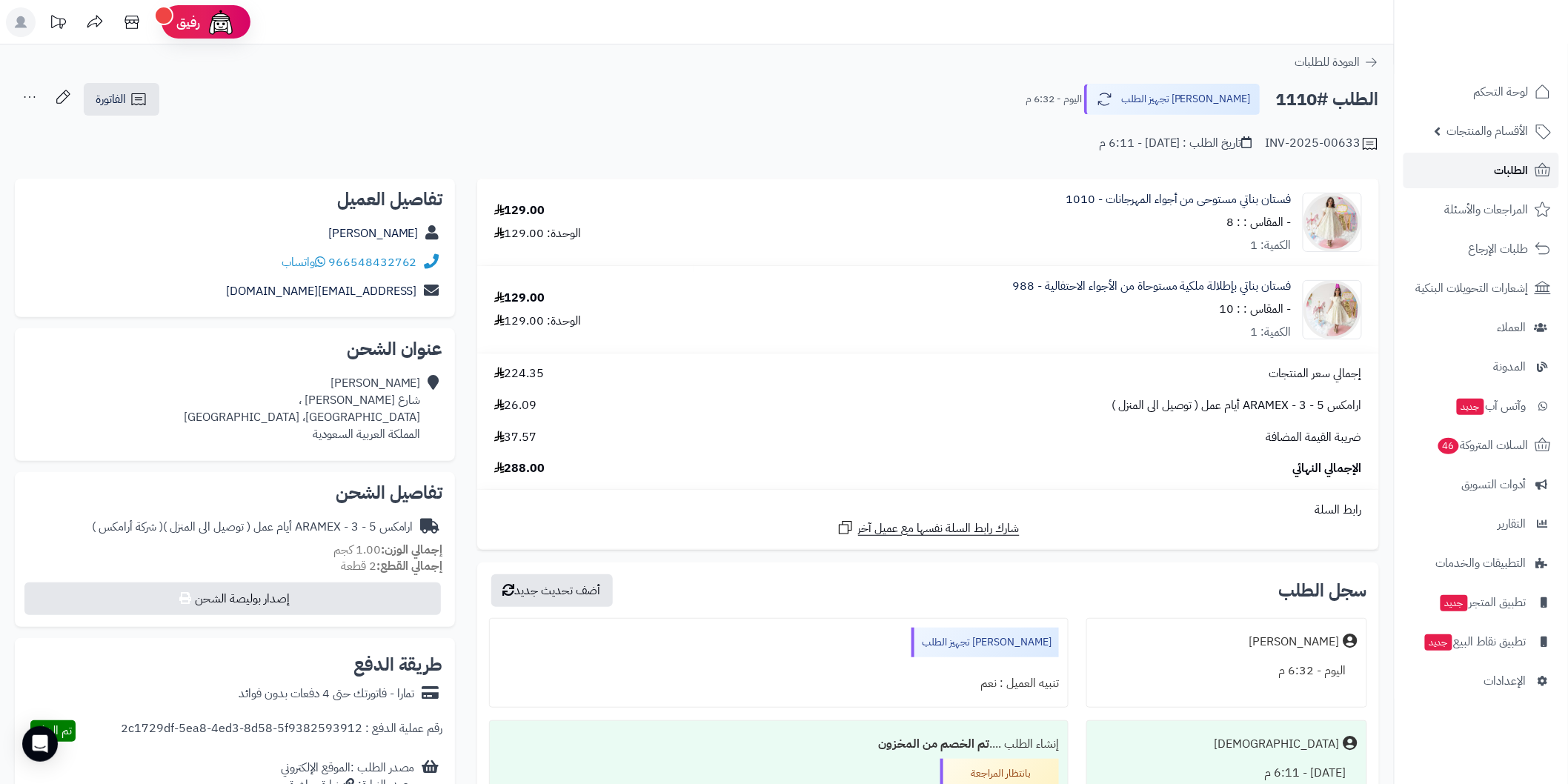
click at [1454, 169] on link "الطلبات" at bounding box center [1481, 170] width 155 height 35
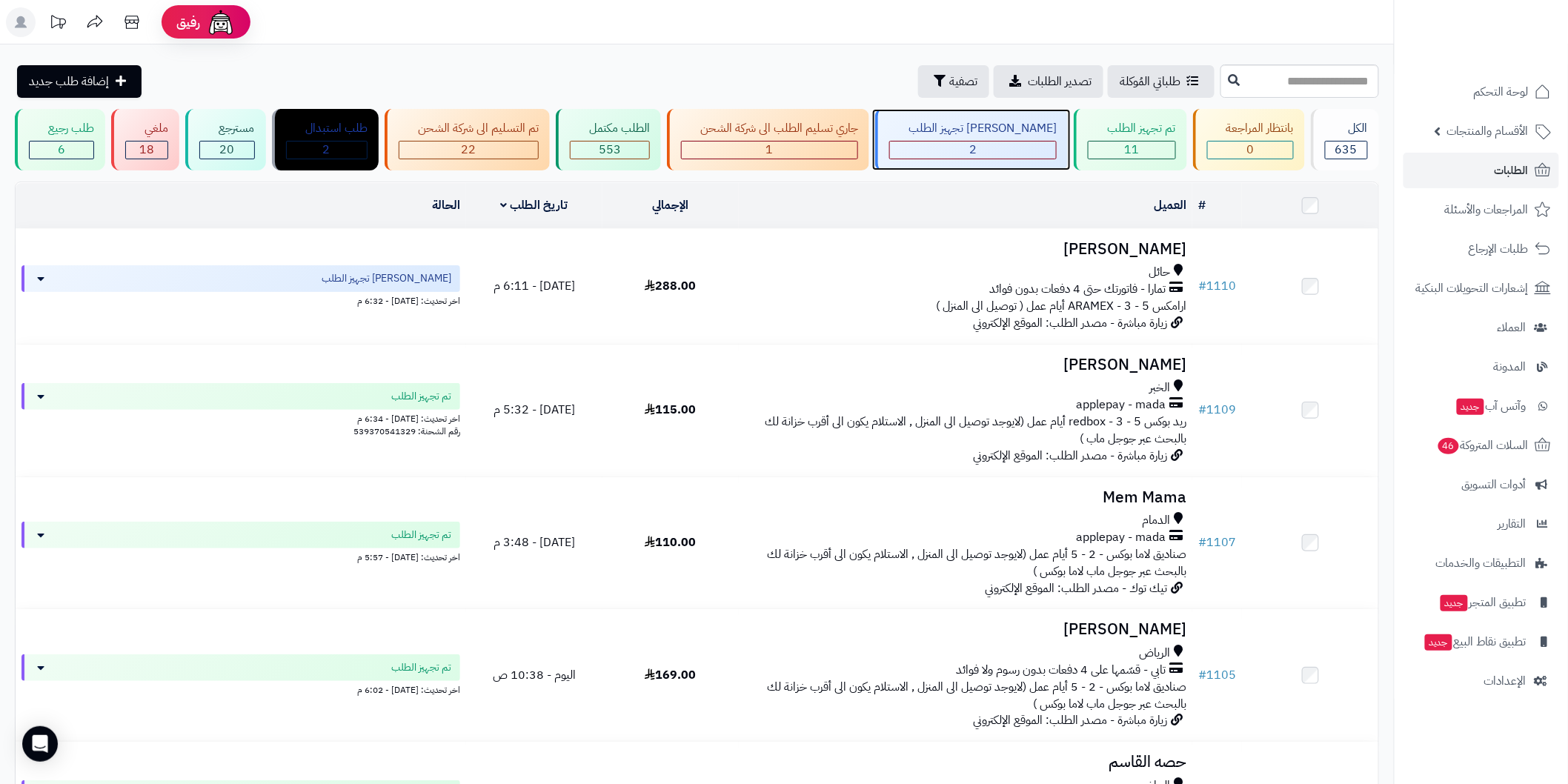
click at [1016, 149] on div "2" at bounding box center [973, 150] width 166 height 17
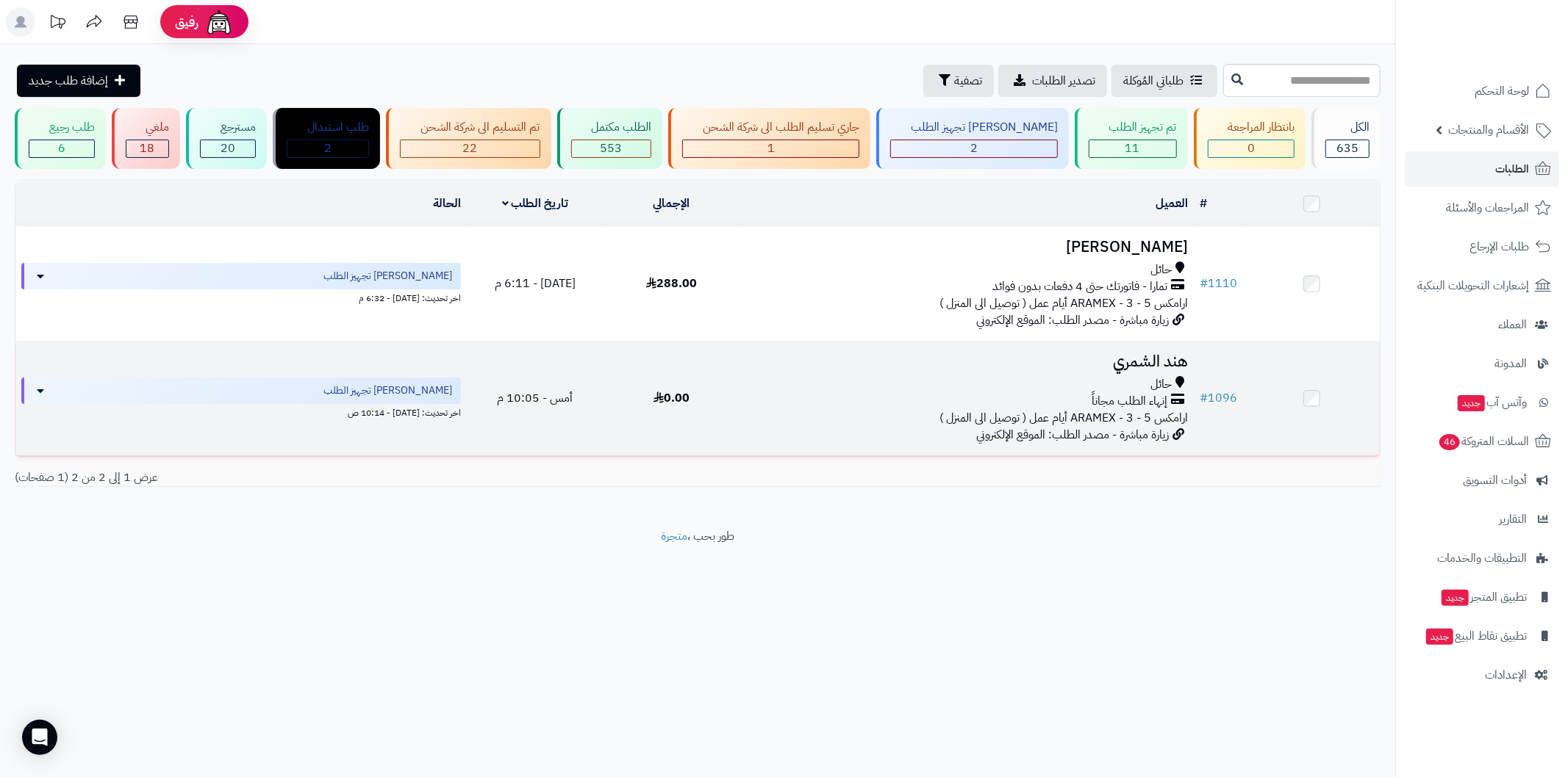
click at [1092, 354] on h3 "هند الشمري" at bounding box center [966, 362] width 442 height 17
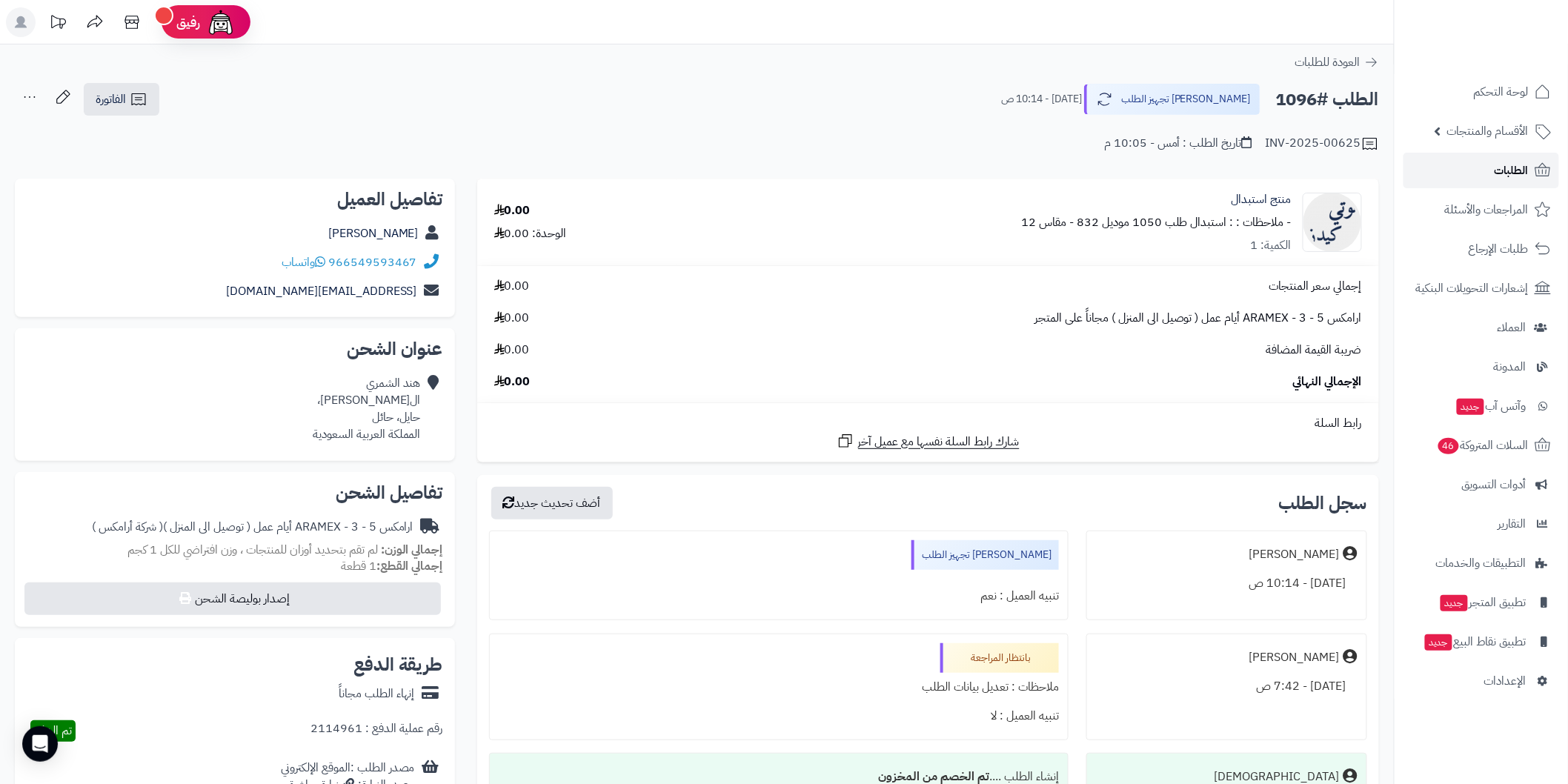
click at [1446, 159] on link "الطلبات" at bounding box center [1481, 170] width 155 height 35
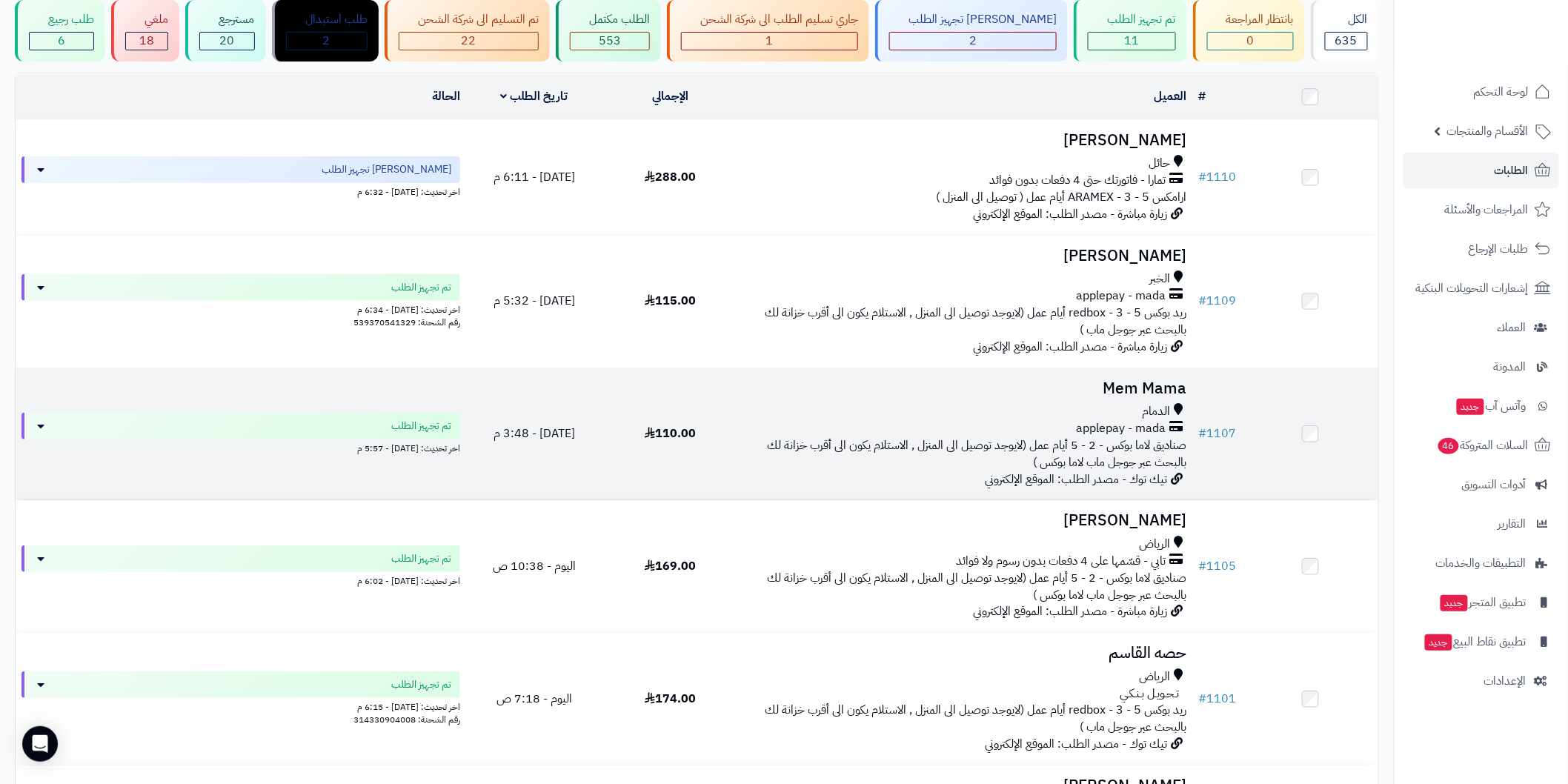
scroll to position [55, 0]
